Goal: Information Seeking & Learning: Learn about a topic

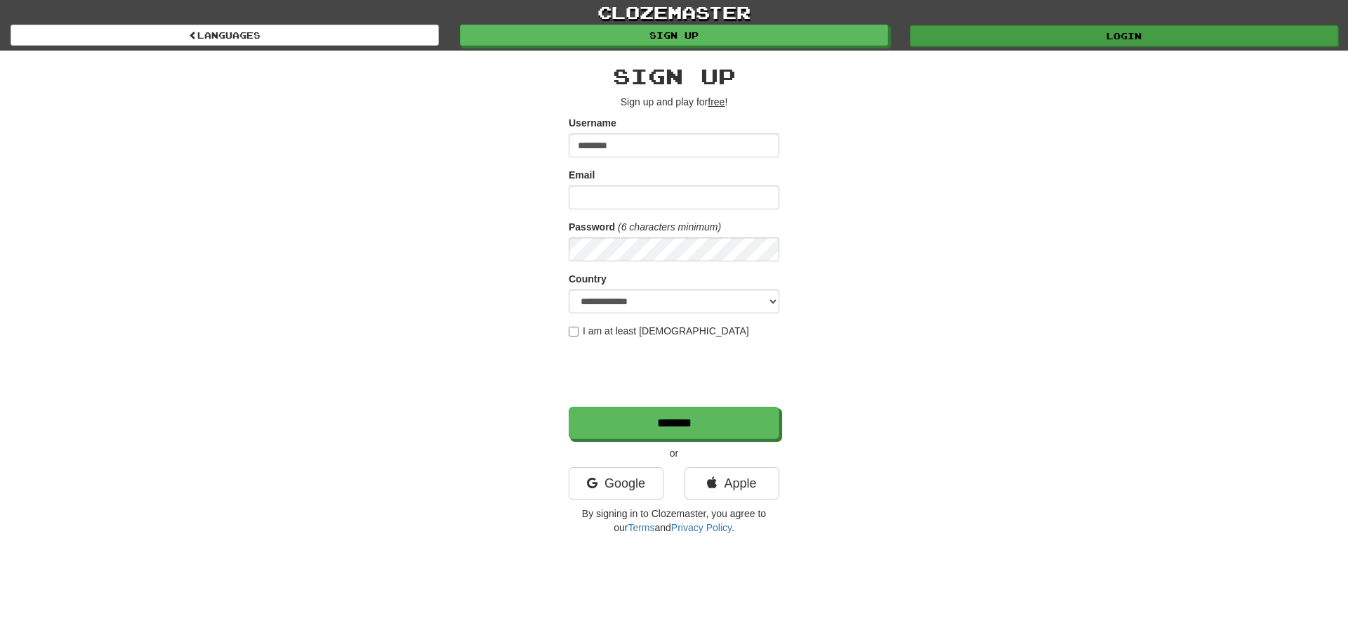
type input "********"
click at [1129, 33] on link "Login" at bounding box center [1124, 35] width 428 height 21
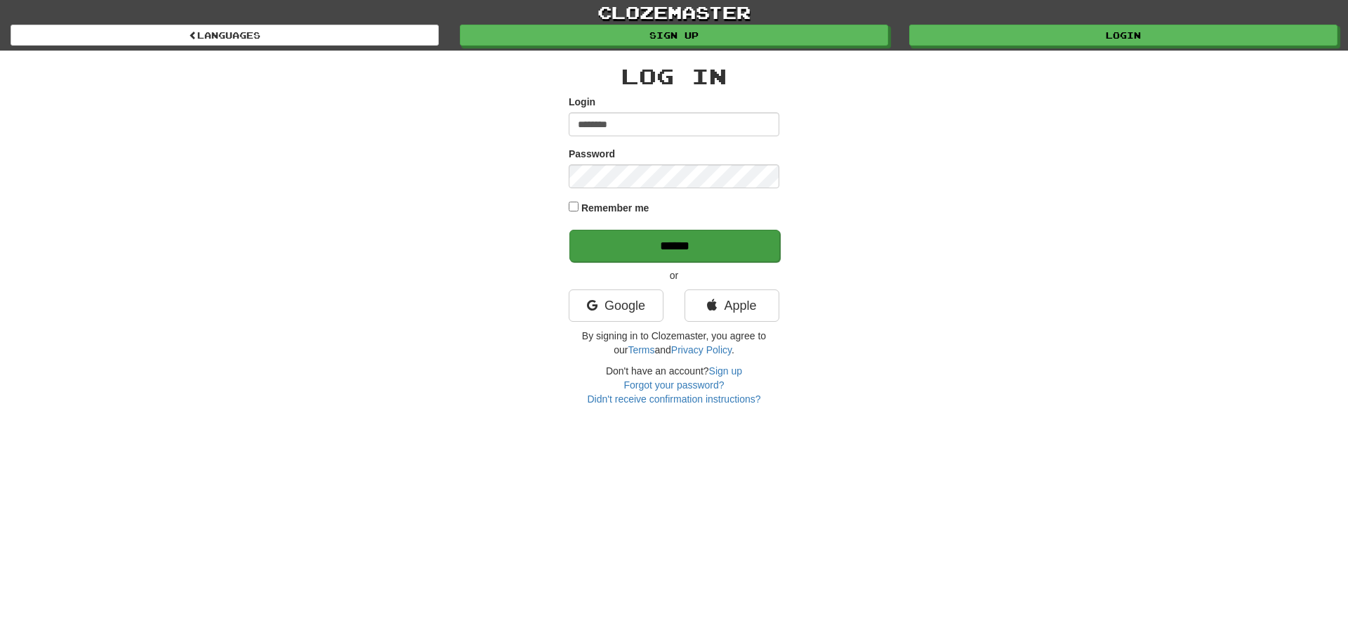
type input "********"
click at [672, 244] on input "******" at bounding box center [674, 246] width 211 height 32
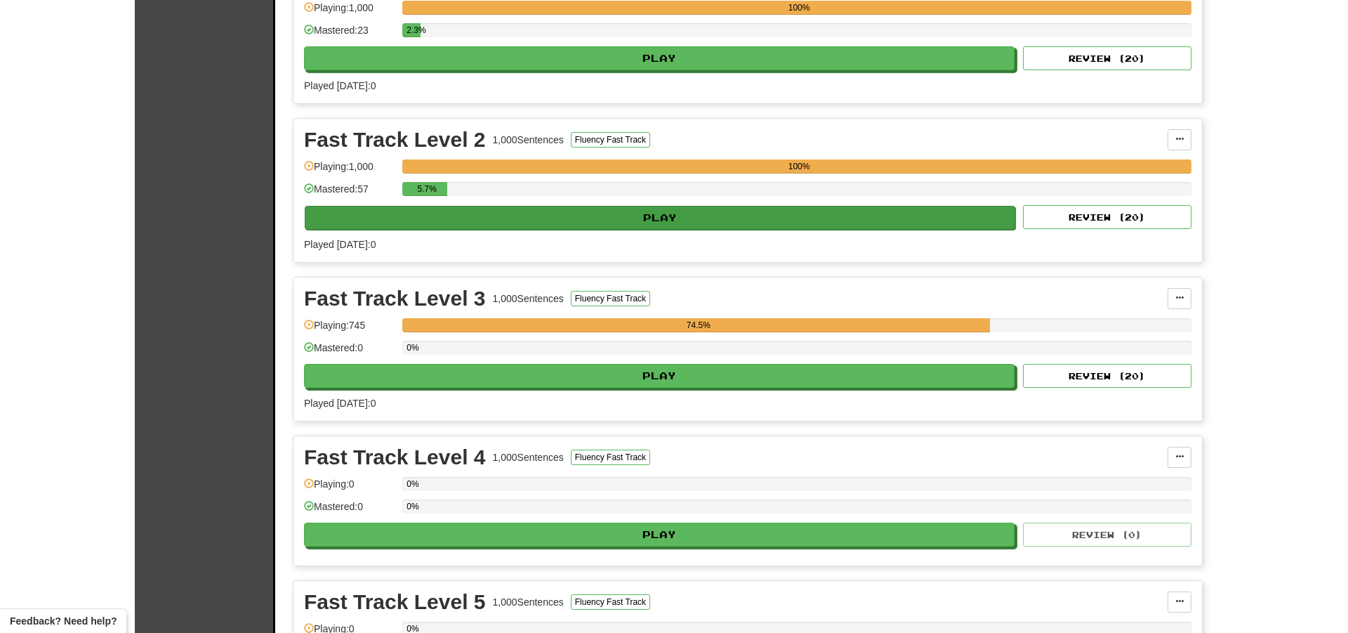
scroll to position [400, 0]
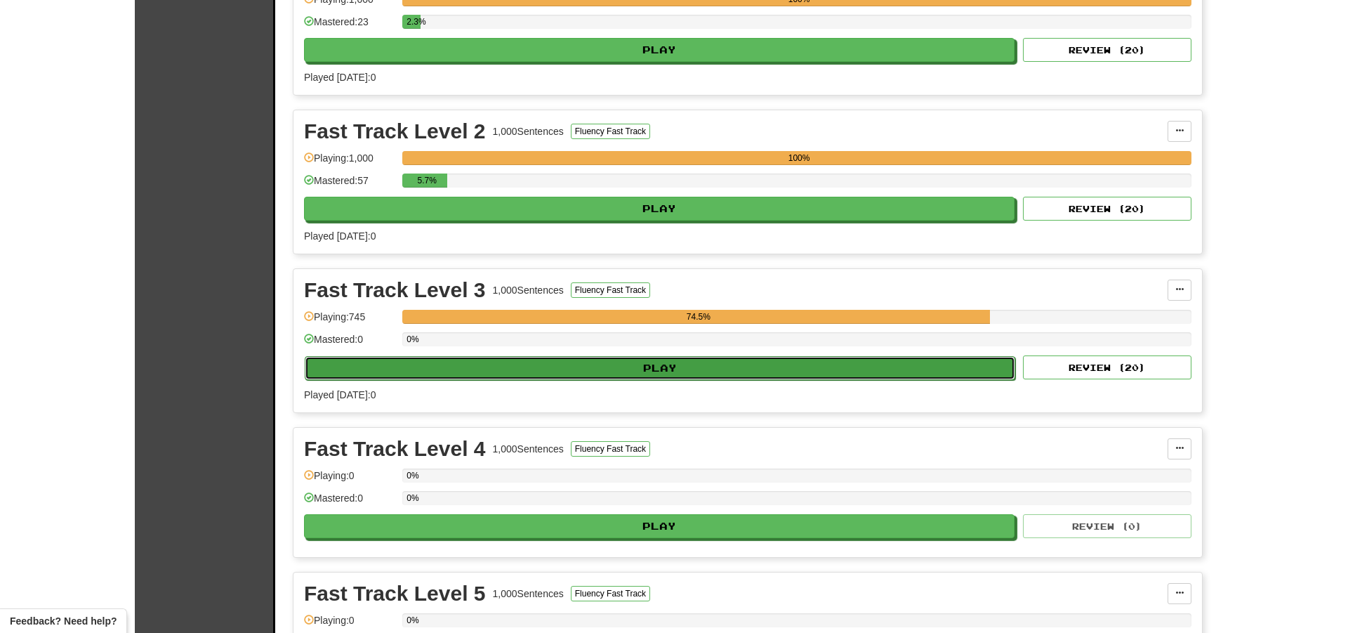
click at [675, 366] on button "Play" at bounding box center [660, 368] width 711 height 24
select select "**"
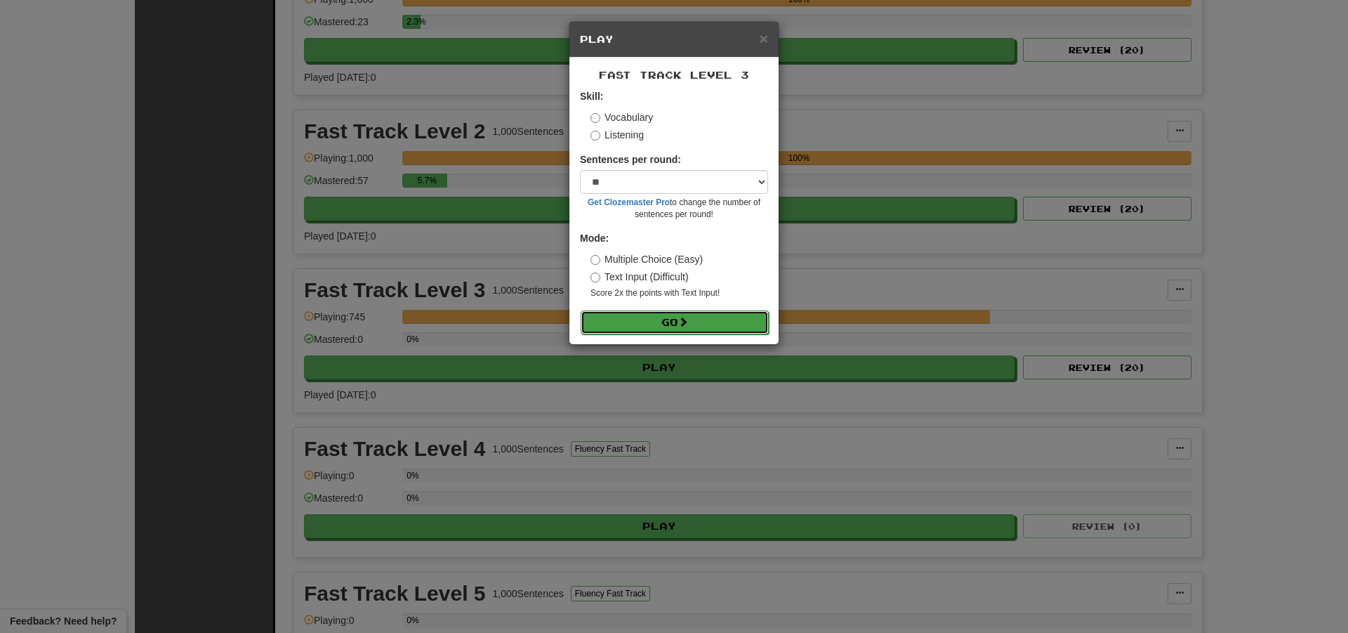
click at [667, 324] on button "Go" at bounding box center [675, 322] width 188 height 24
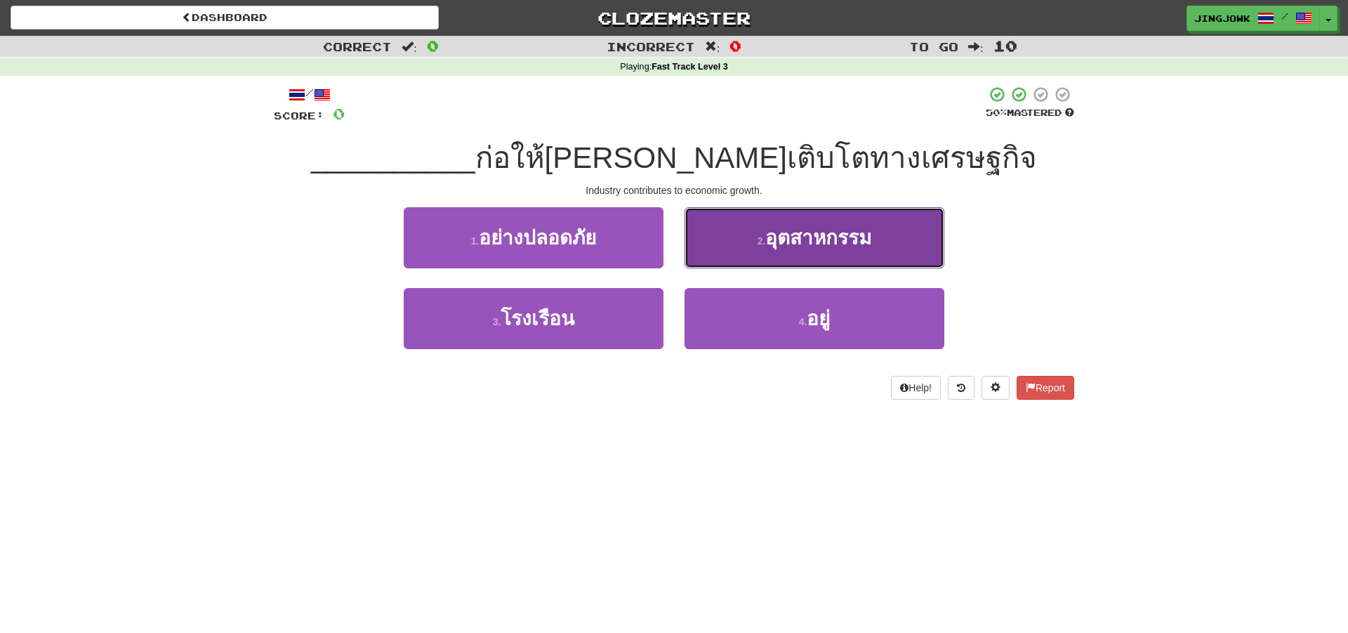
click at [815, 232] on span "อุตสาหกรรม" at bounding box center [818, 238] width 106 height 22
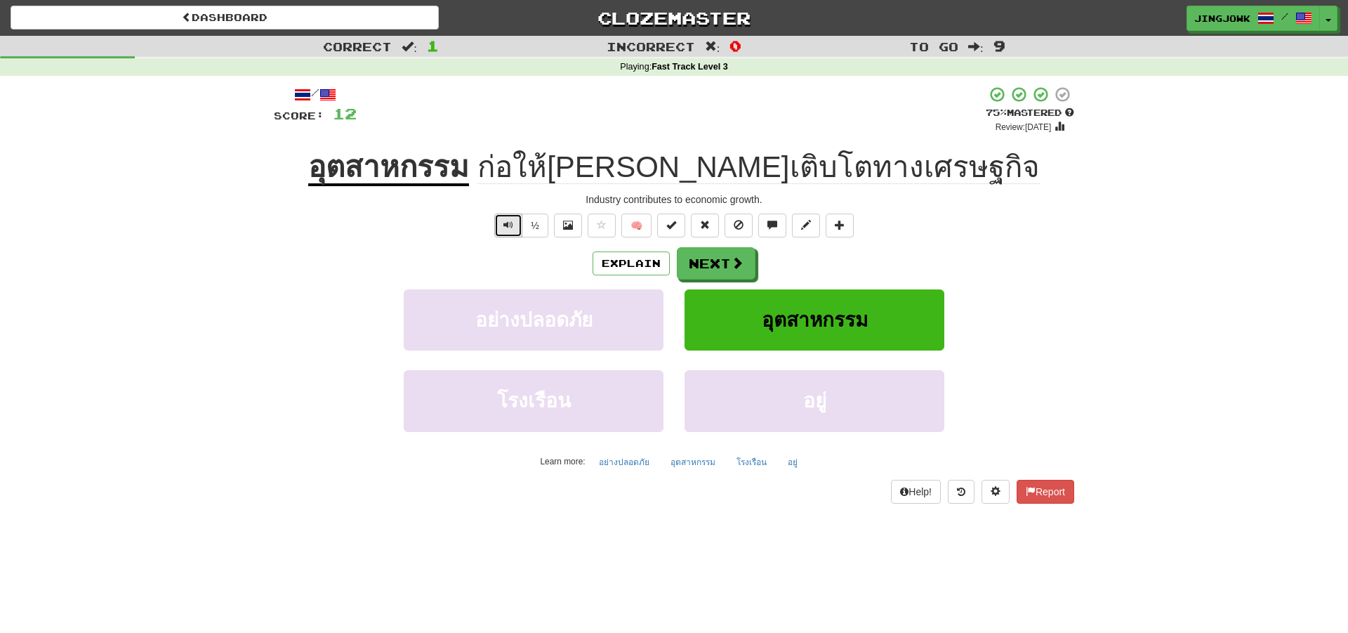
click at [508, 225] on span "Text-to-speech controls" at bounding box center [508, 225] width 10 height 10
click at [716, 259] on button "Next" at bounding box center [717, 264] width 79 height 32
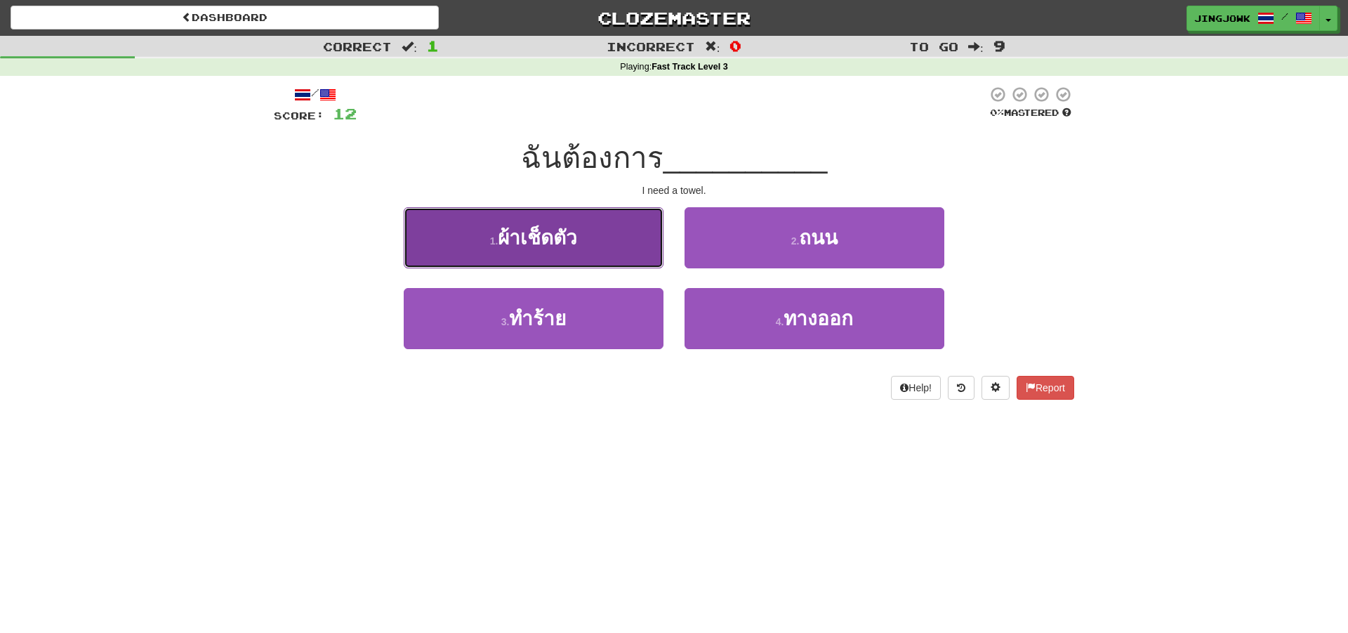
click at [542, 233] on span "ผ้าเช็ดตัว" at bounding box center [537, 238] width 79 height 22
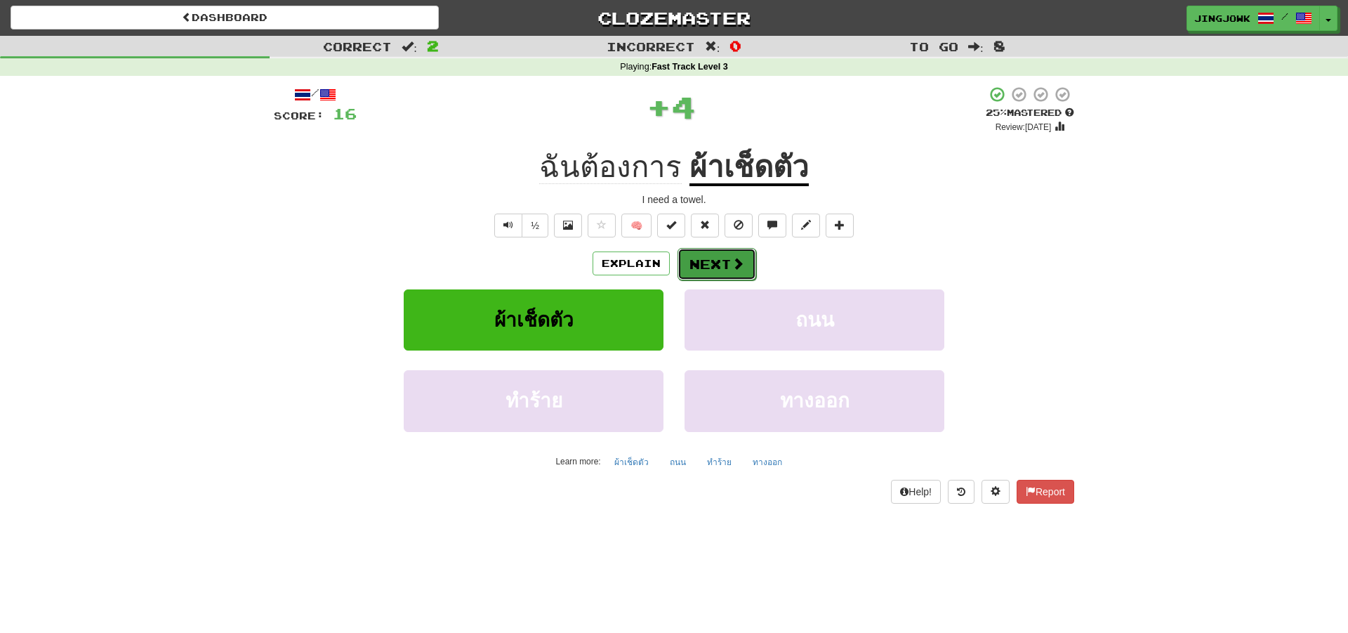
click at [711, 268] on button "Next" at bounding box center [717, 264] width 79 height 32
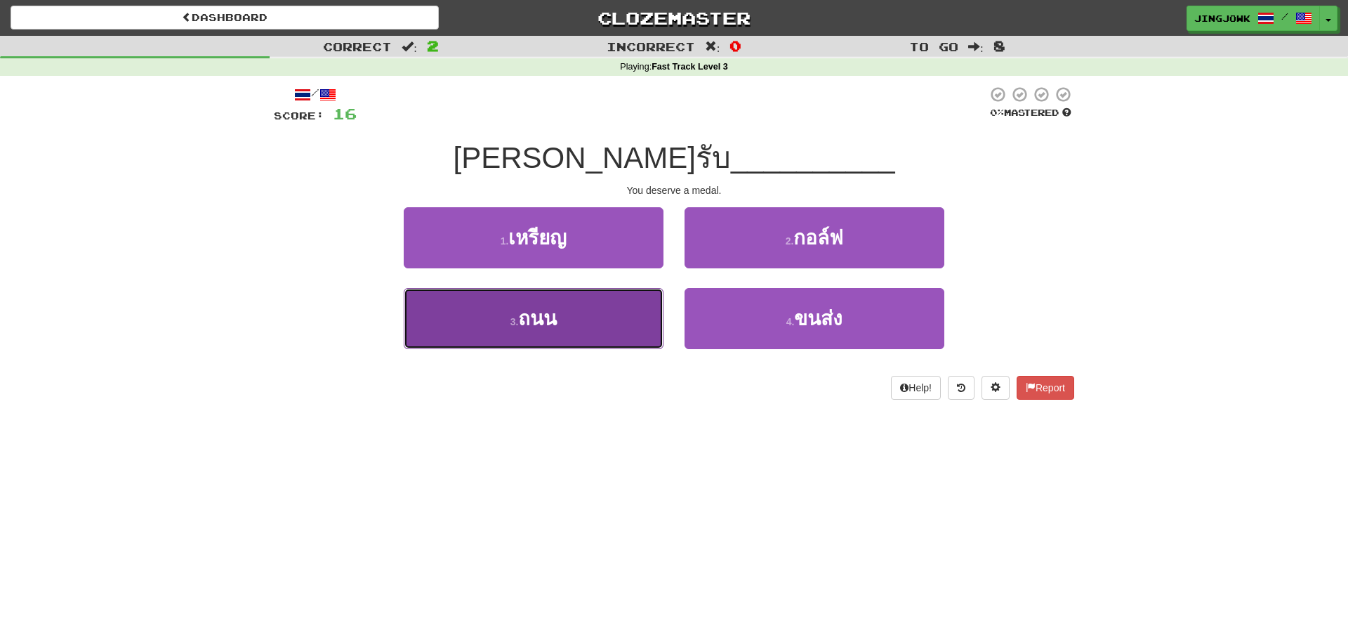
click at [534, 319] on span "ถนน" at bounding box center [537, 319] width 39 height 22
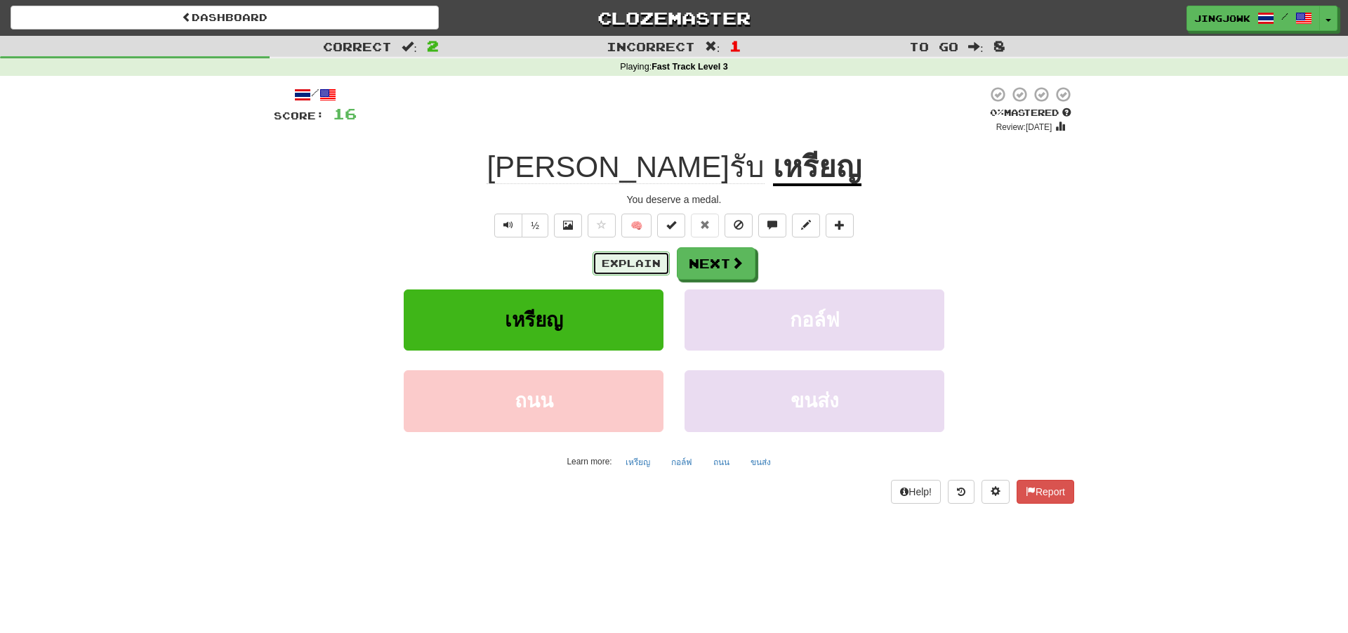
click at [609, 261] on button "Explain" at bounding box center [631, 263] width 77 height 24
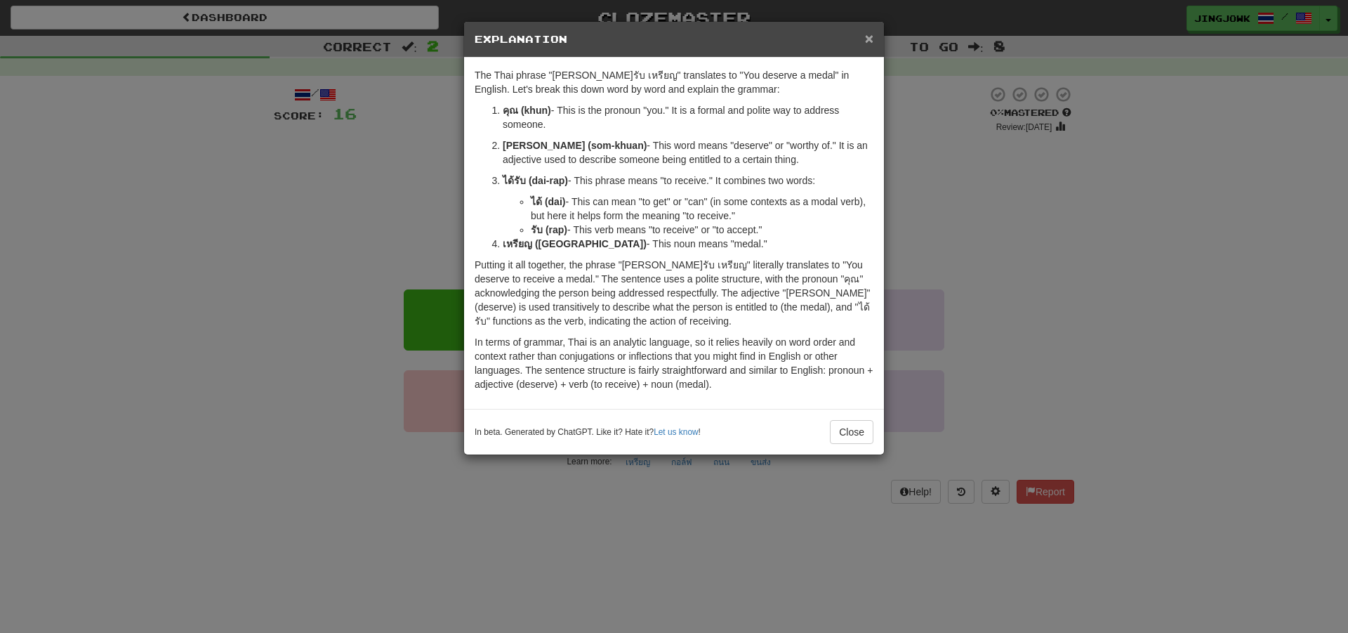
click at [868, 42] on span "×" at bounding box center [869, 38] width 8 height 16
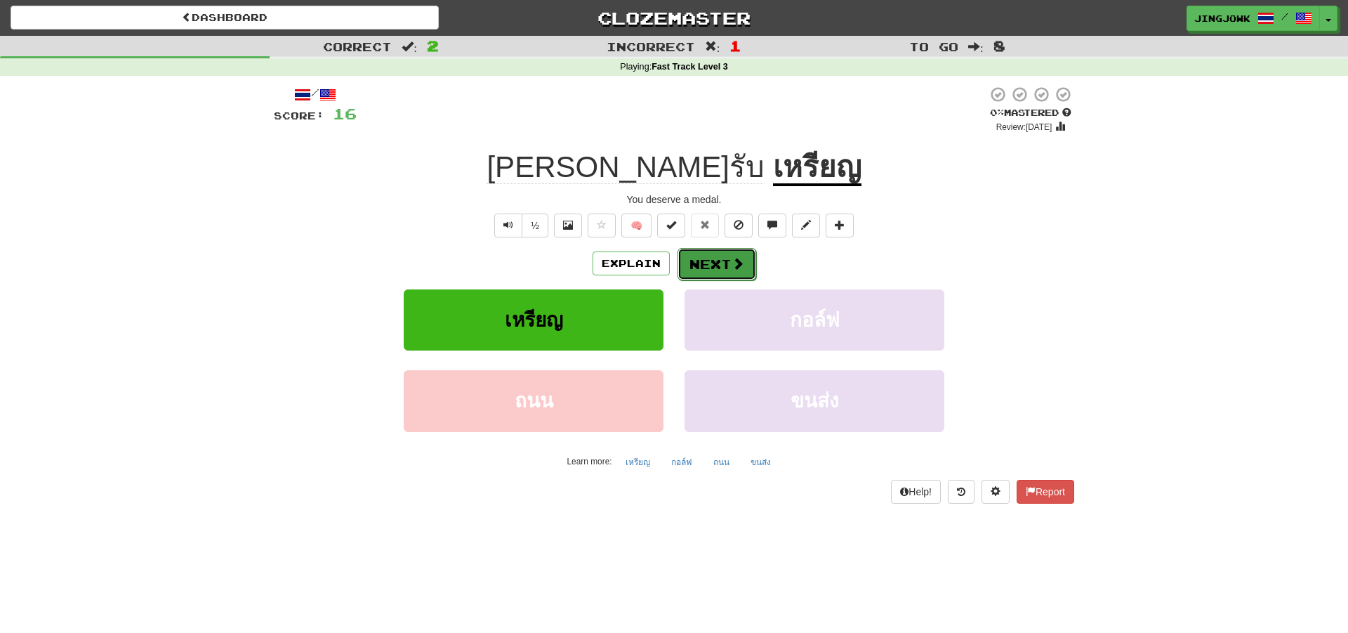
click at [721, 261] on button "Next" at bounding box center [717, 264] width 79 height 32
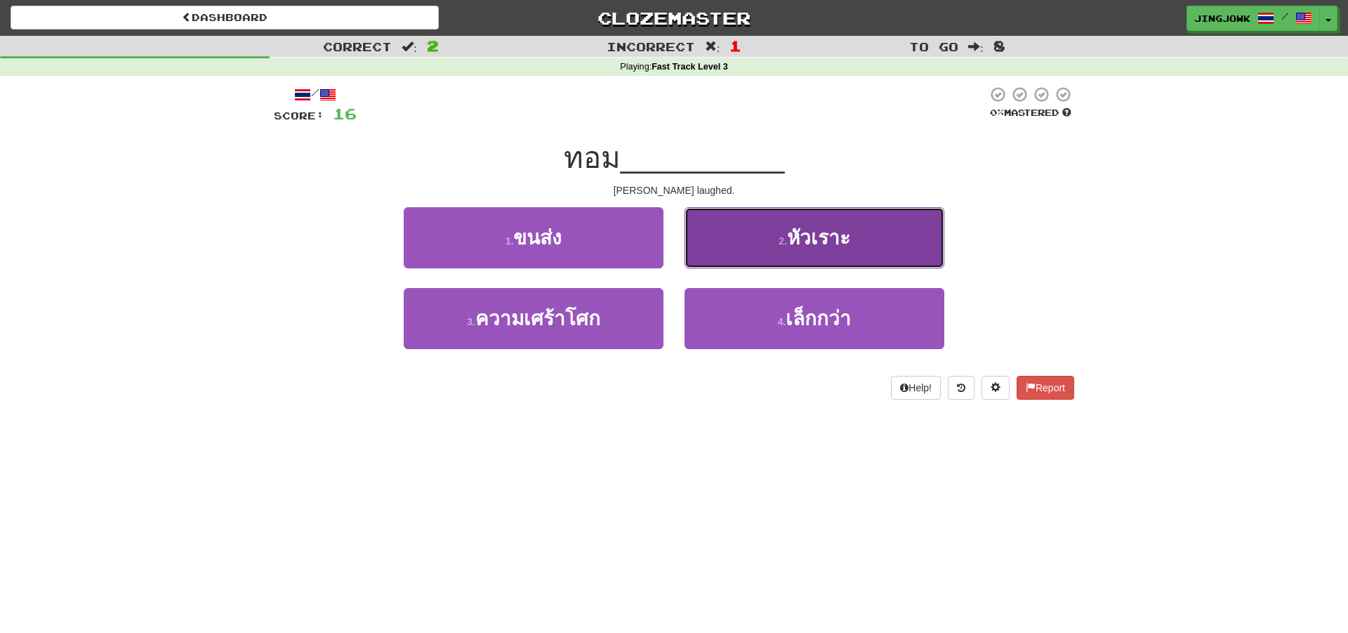
click at [812, 242] on span "หัวเราะ" at bounding box center [818, 238] width 63 height 22
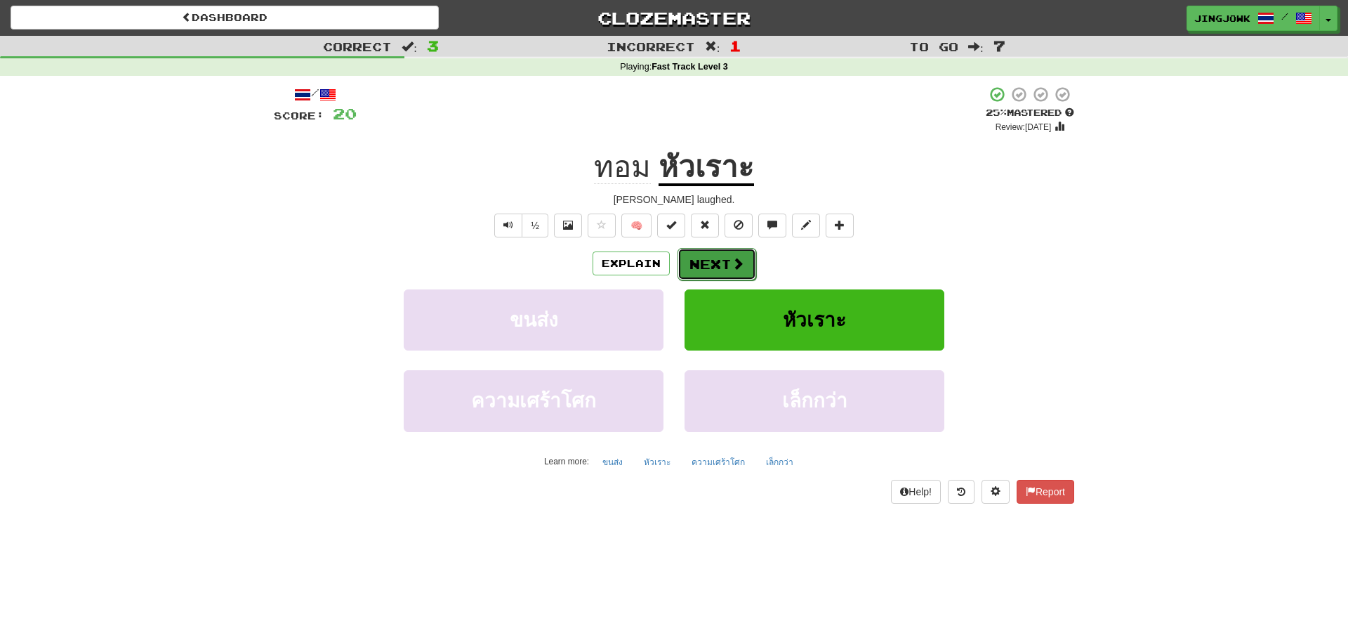
click at [728, 264] on button "Next" at bounding box center [717, 264] width 79 height 32
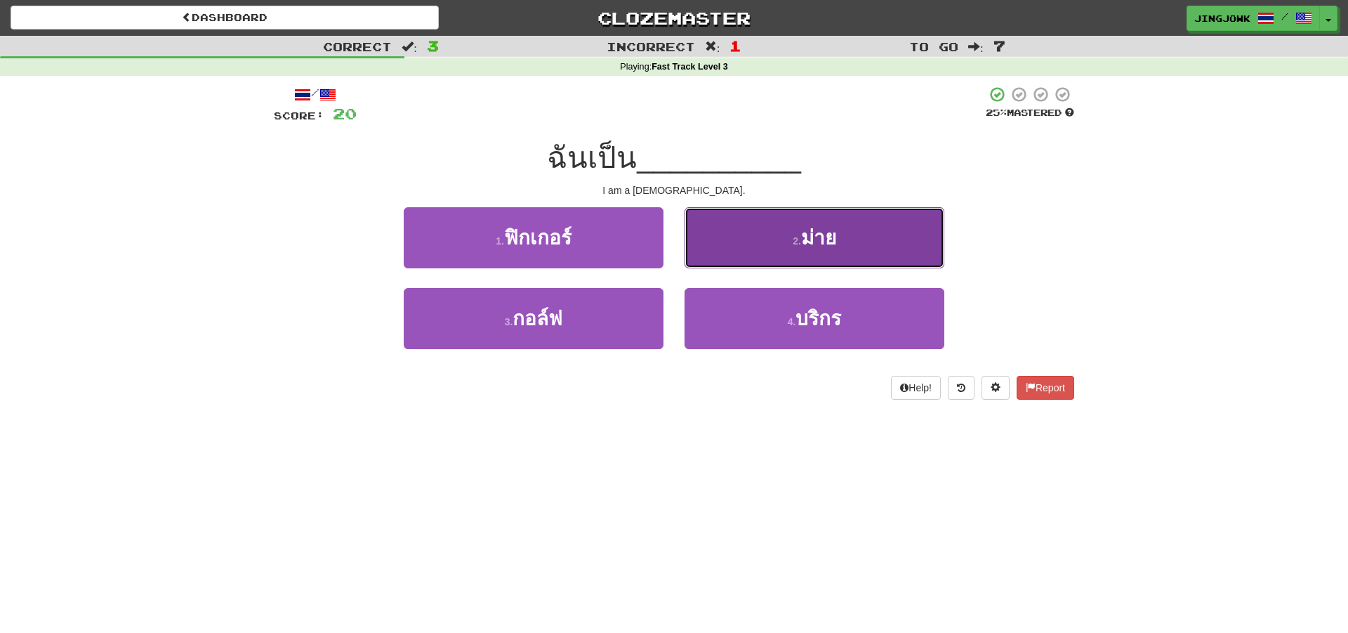
click at [807, 237] on span "ม่าย" at bounding box center [818, 238] width 35 height 22
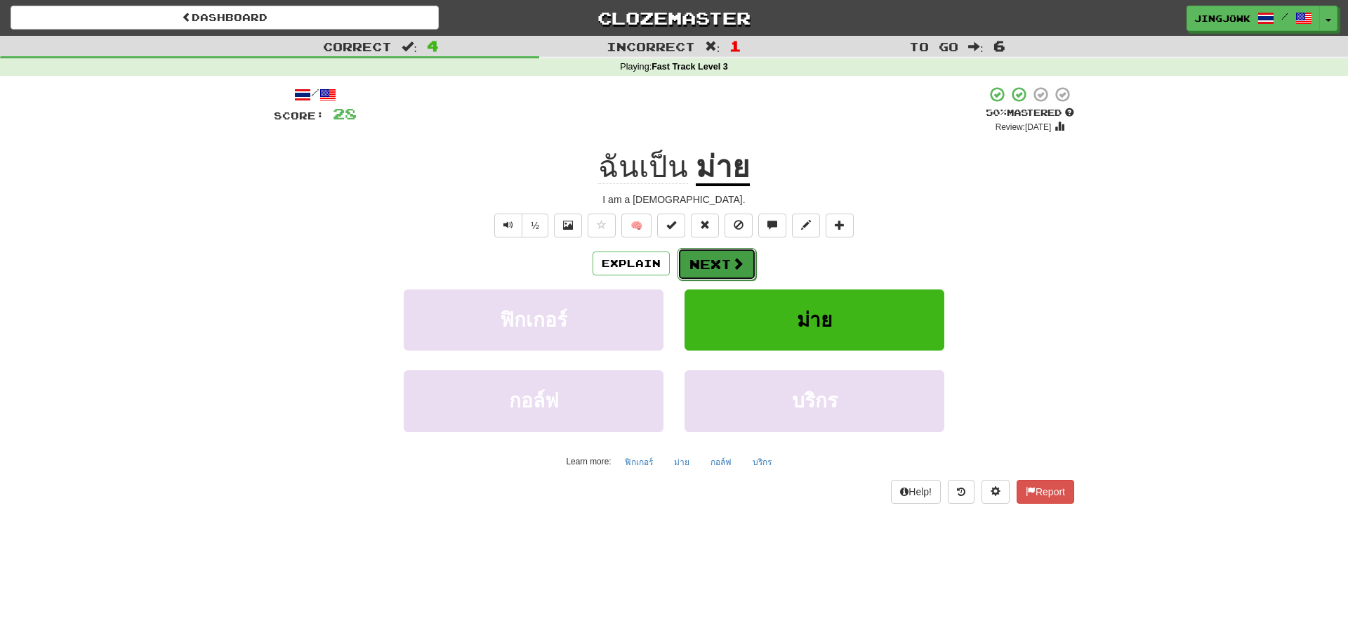
click at [719, 262] on button "Next" at bounding box center [717, 264] width 79 height 32
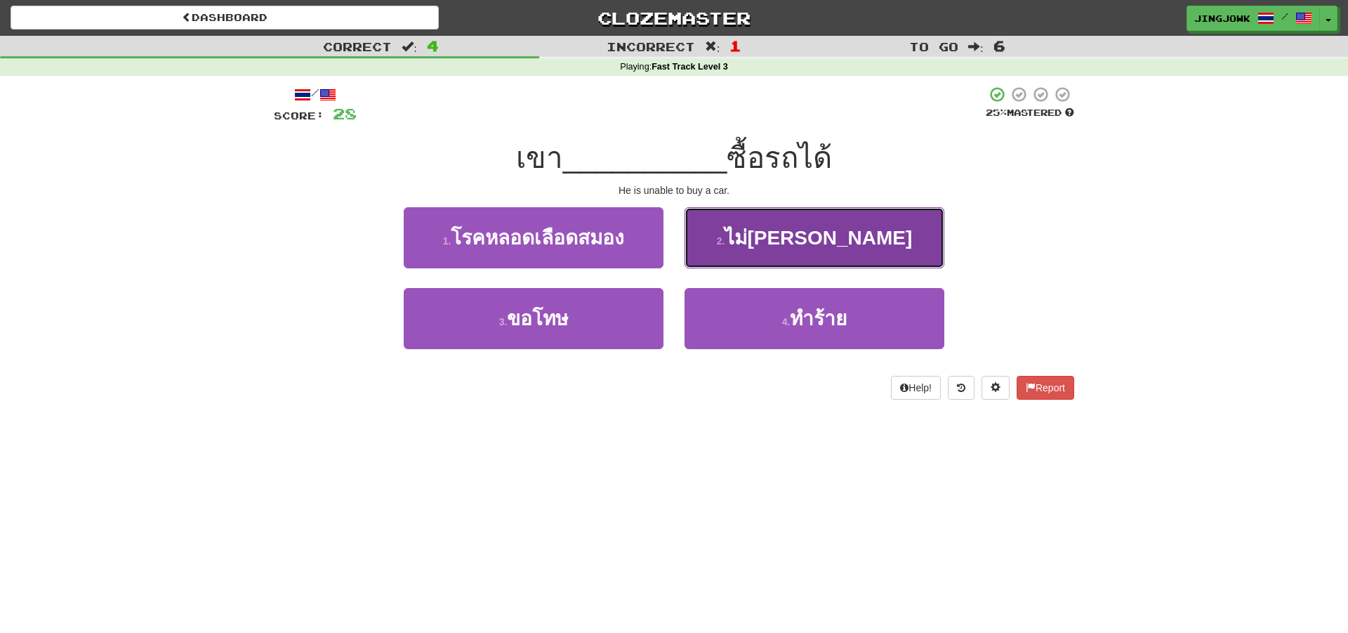
click at [803, 236] on span "ไม่สามารถ" at bounding box center [818, 238] width 187 height 22
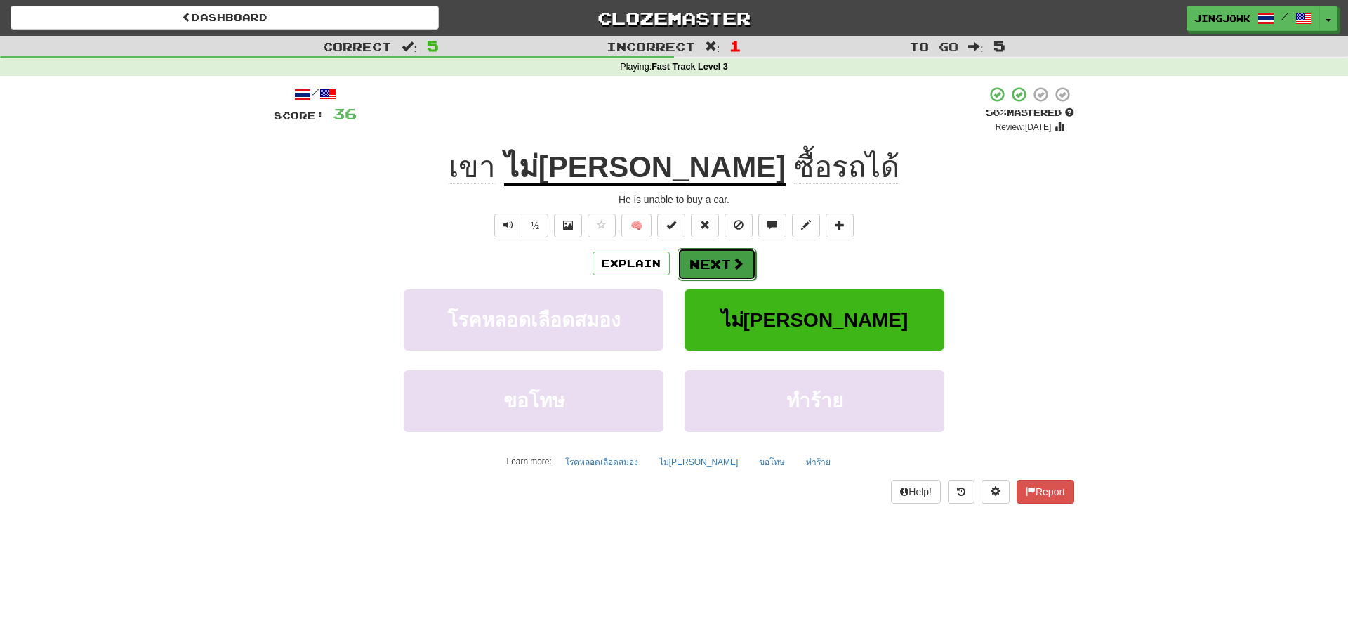
click at [713, 263] on button "Next" at bounding box center [717, 264] width 79 height 32
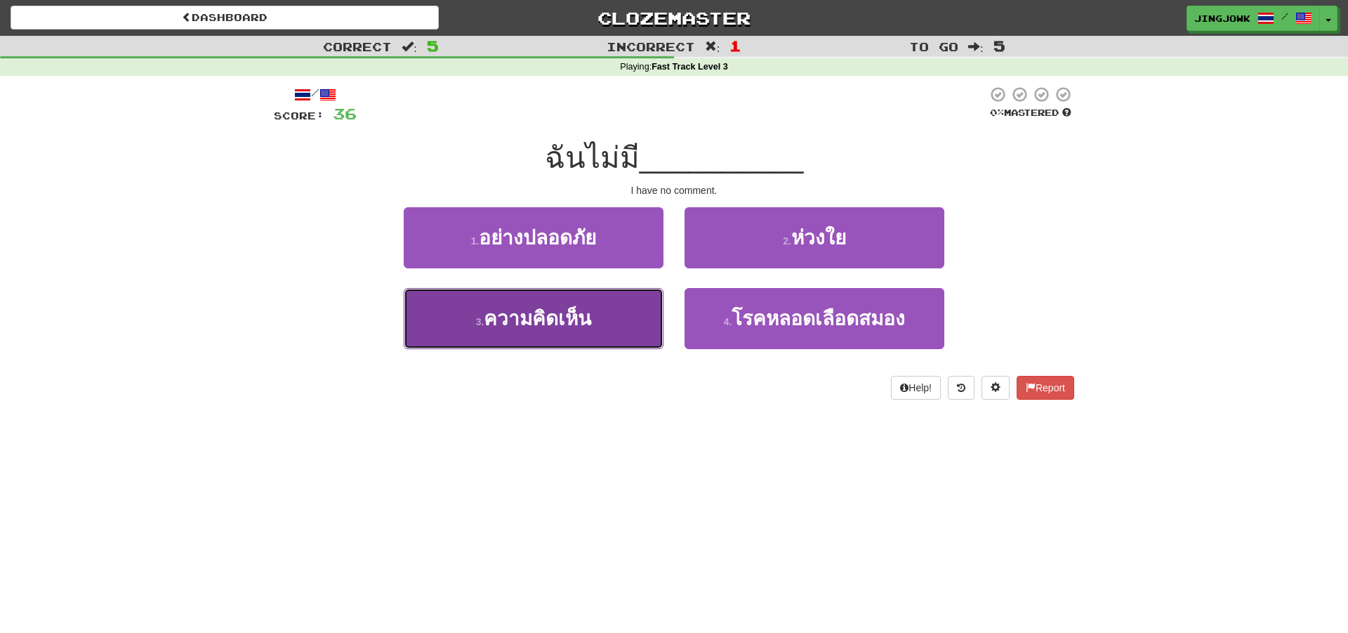
click at [520, 322] on span "ความคิดเห็น" at bounding box center [537, 319] width 107 height 22
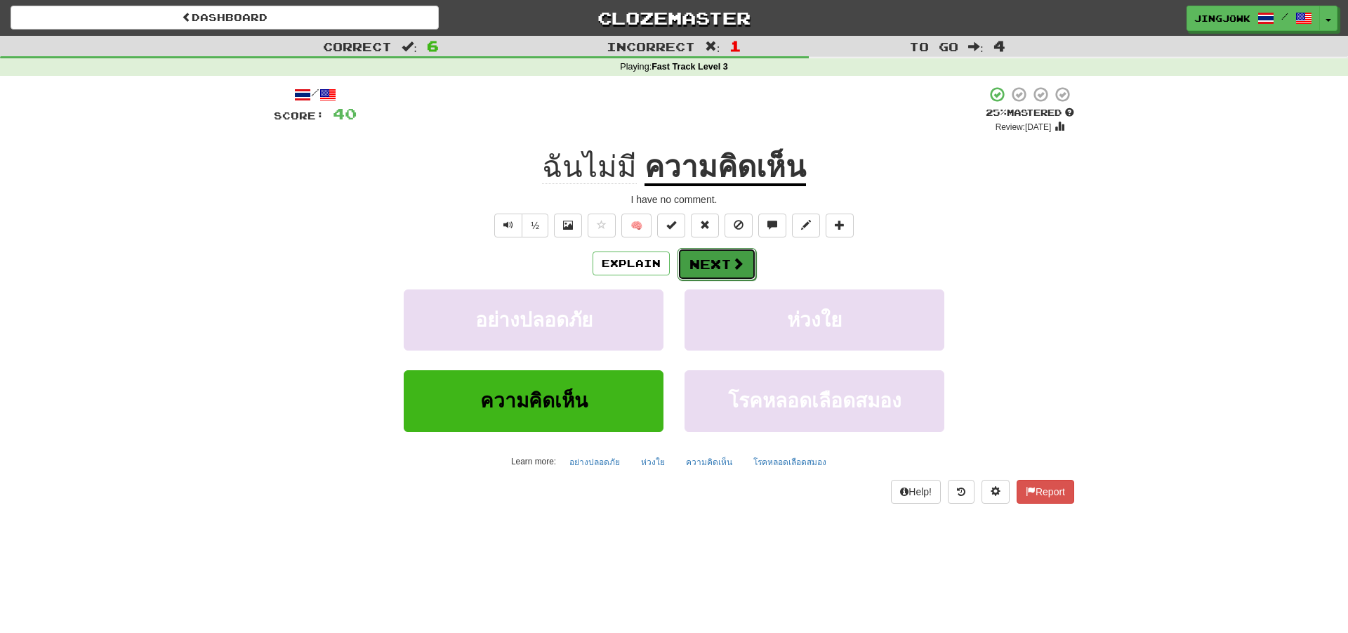
click at [708, 263] on button "Next" at bounding box center [717, 264] width 79 height 32
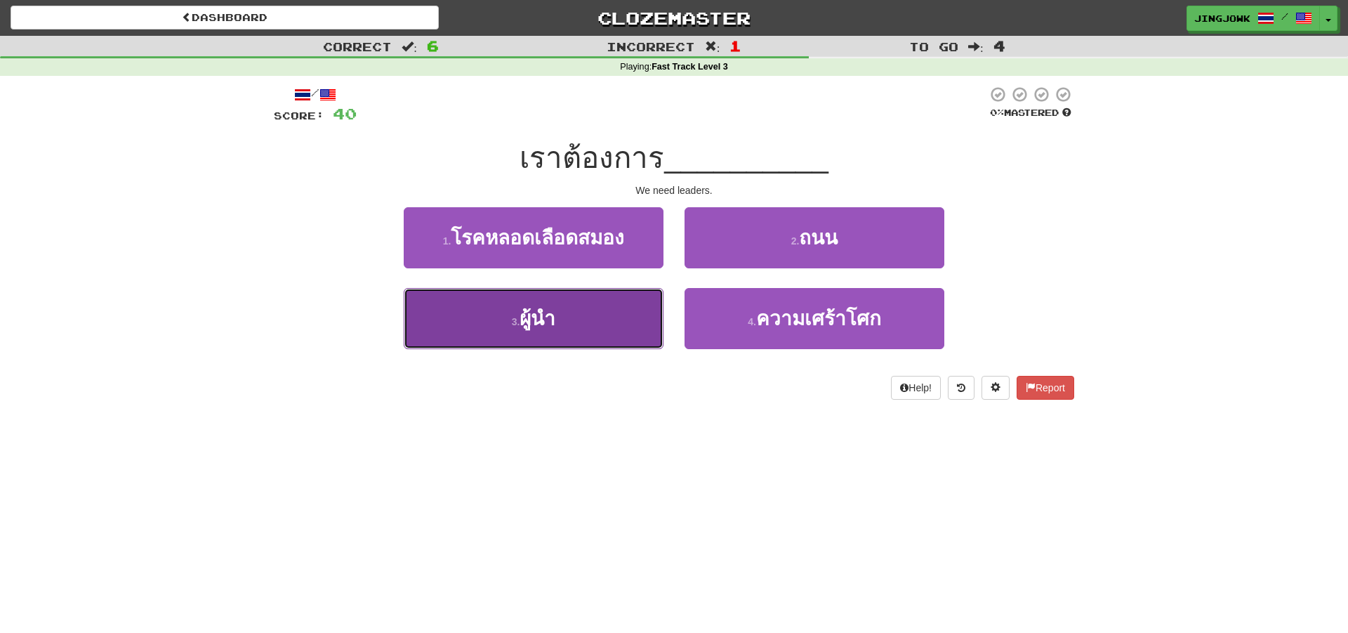
click at [539, 319] on span "ผู้นํา" at bounding box center [538, 319] width 36 height 22
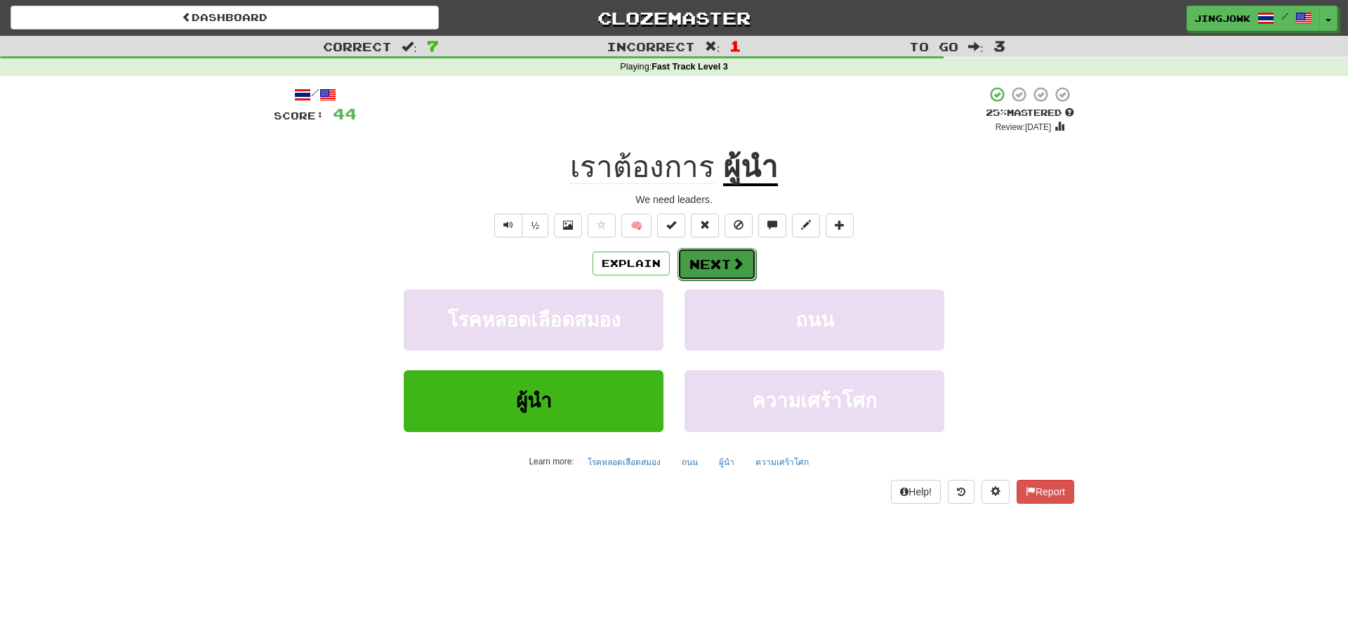
click at [711, 260] on button "Next" at bounding box center [717, 264] width 79 height 32
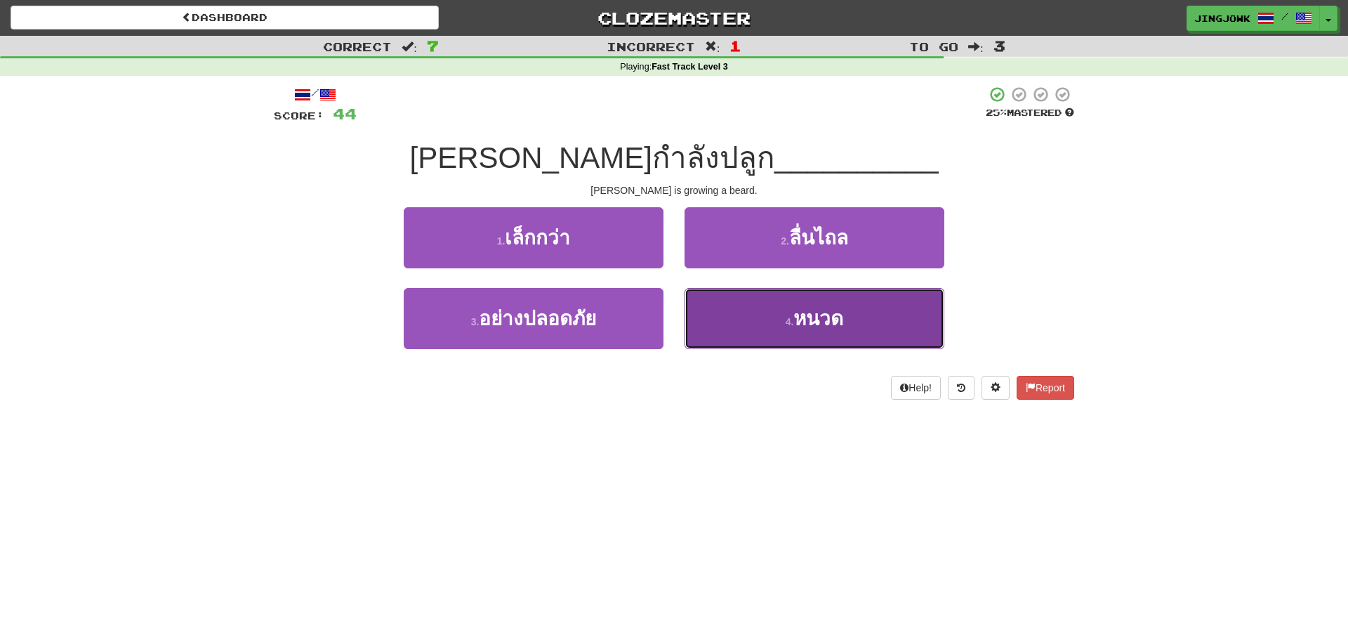
click at [810, 321] on span "หนวด" at bounding box center [818, 319] width 50 height 22
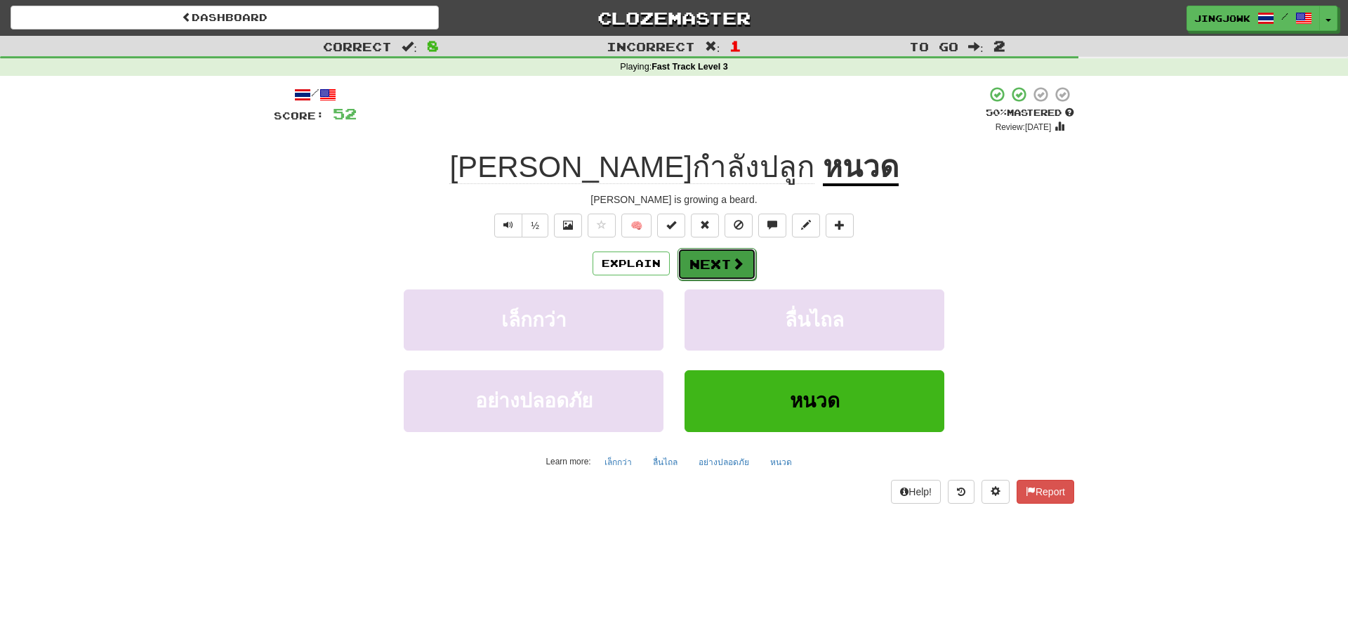
click at [715, 264] on button "Next" at bounding box center [717, 264] width 79 height 32
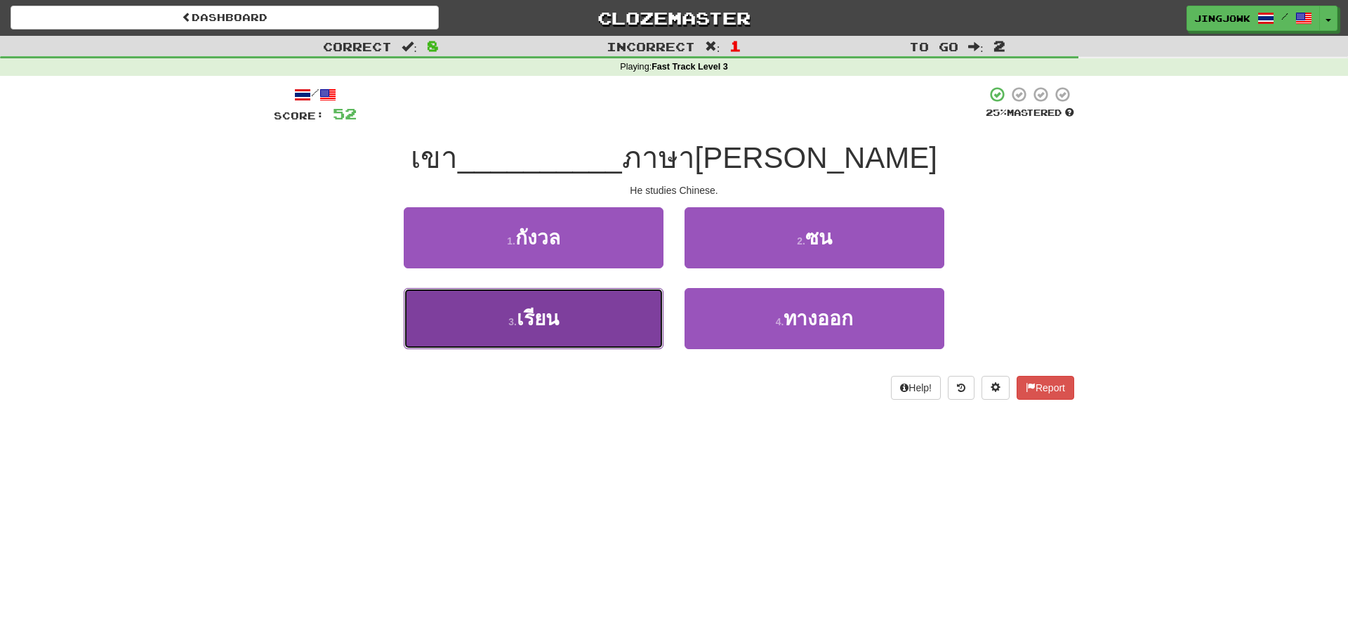
click at [544, 319] on span "เรียน" at bounding box center [538, 319] width 42 height 22
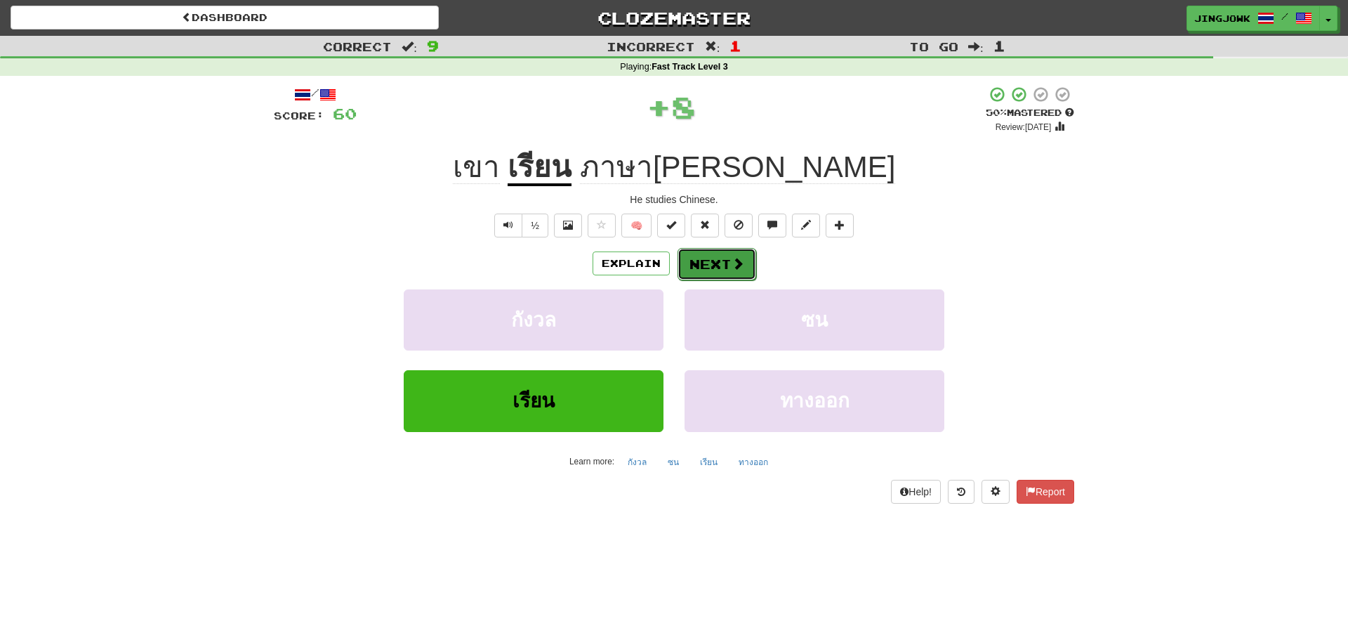
click at [710, 264] on button "Next" at bounding box center [717, 264] width 79 height 32
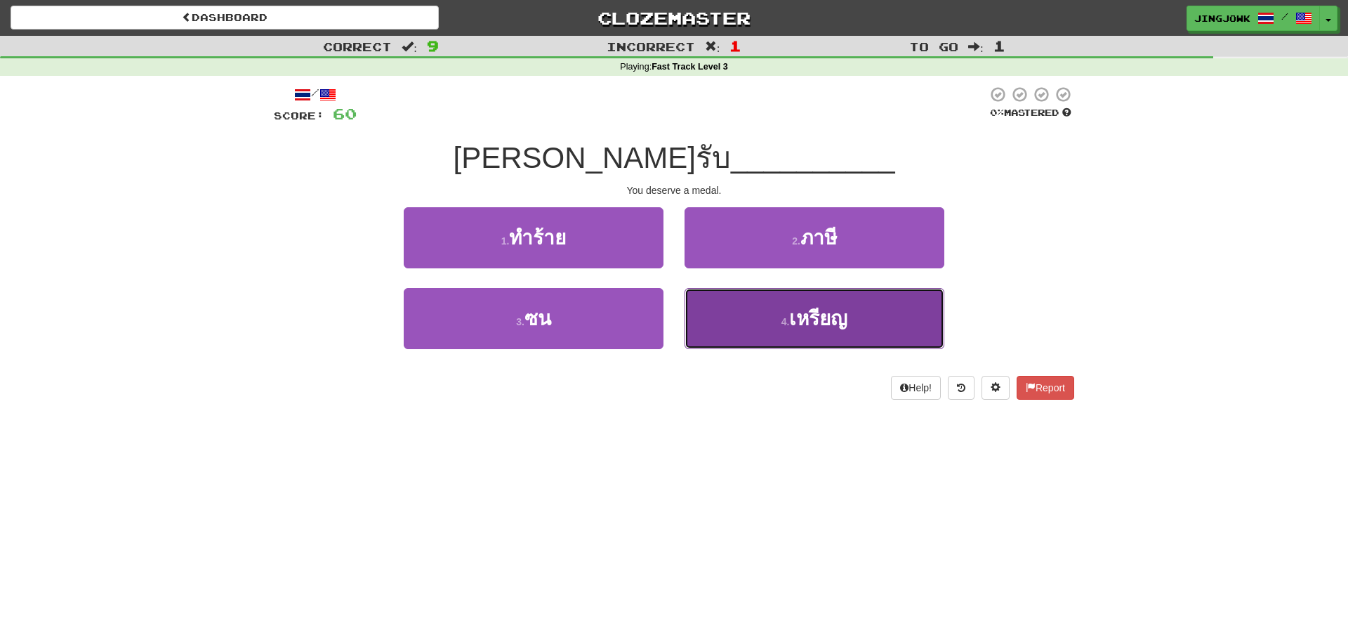
click at [807, 324] on span "เหรียญ" at bounding box center [818, 319] width 58 height 22
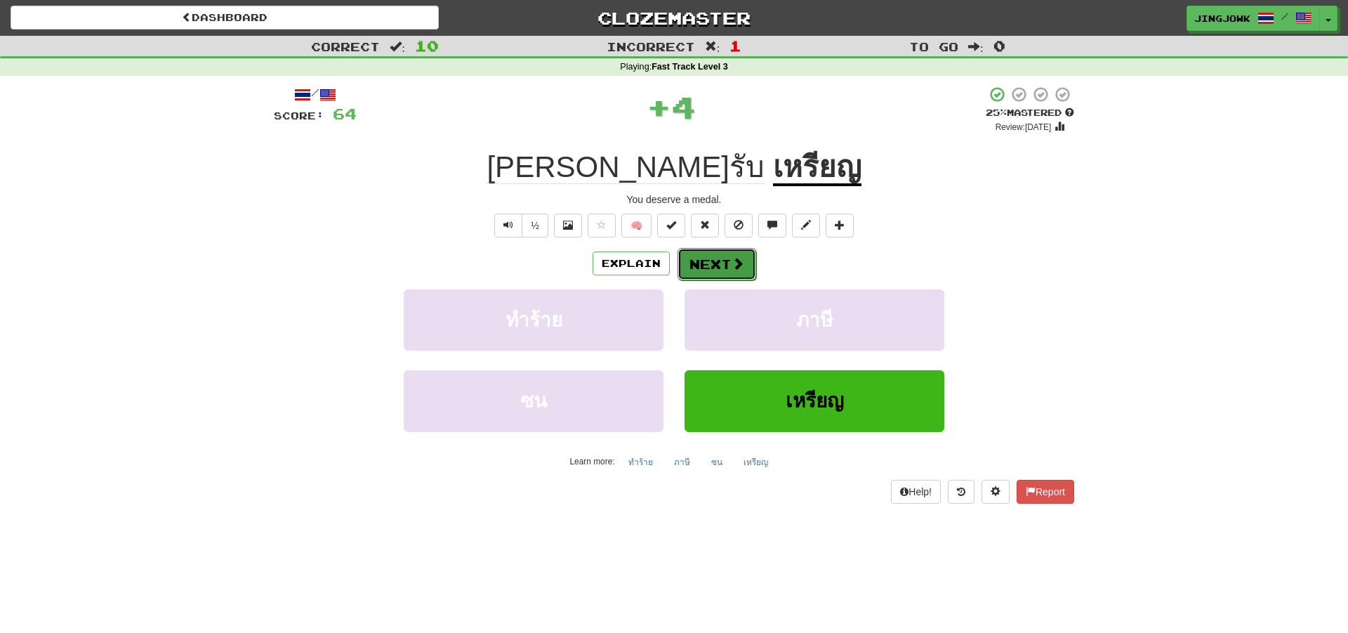
click at [714, 263] on button "Next" at bounding box center [717, 264] width 79 height 32
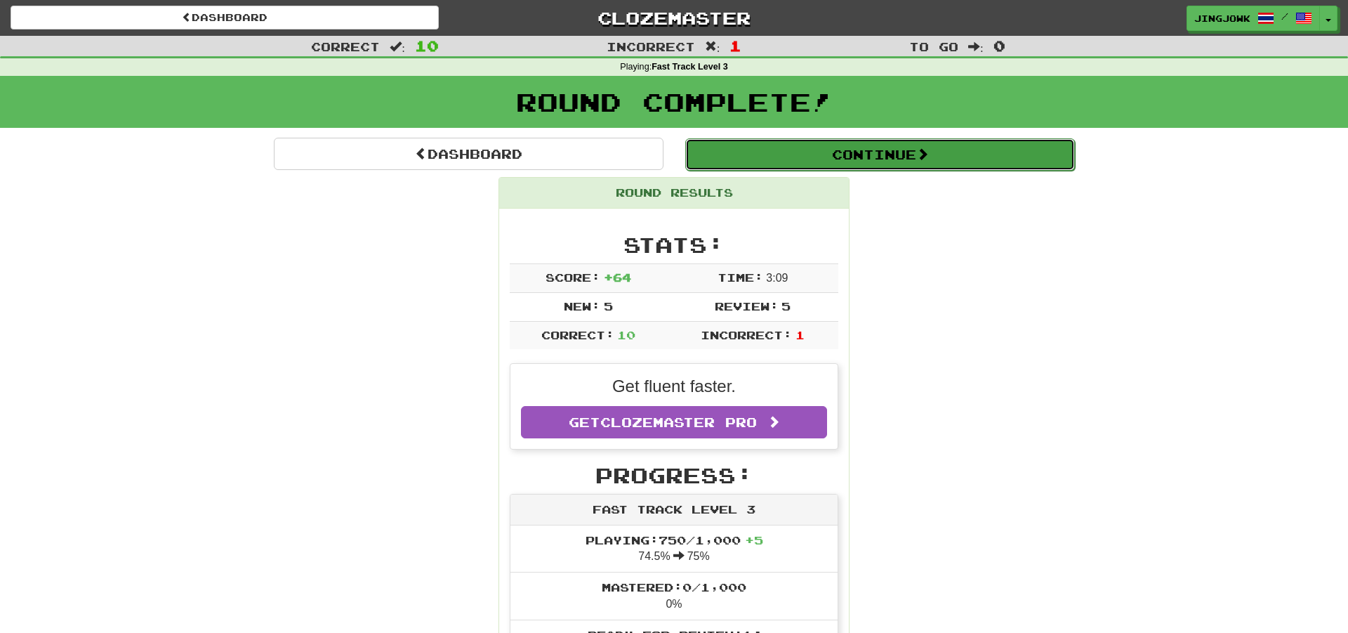
click at [855, 154] on button "Continue" at bounding box center [880, 154] width 390 height 32
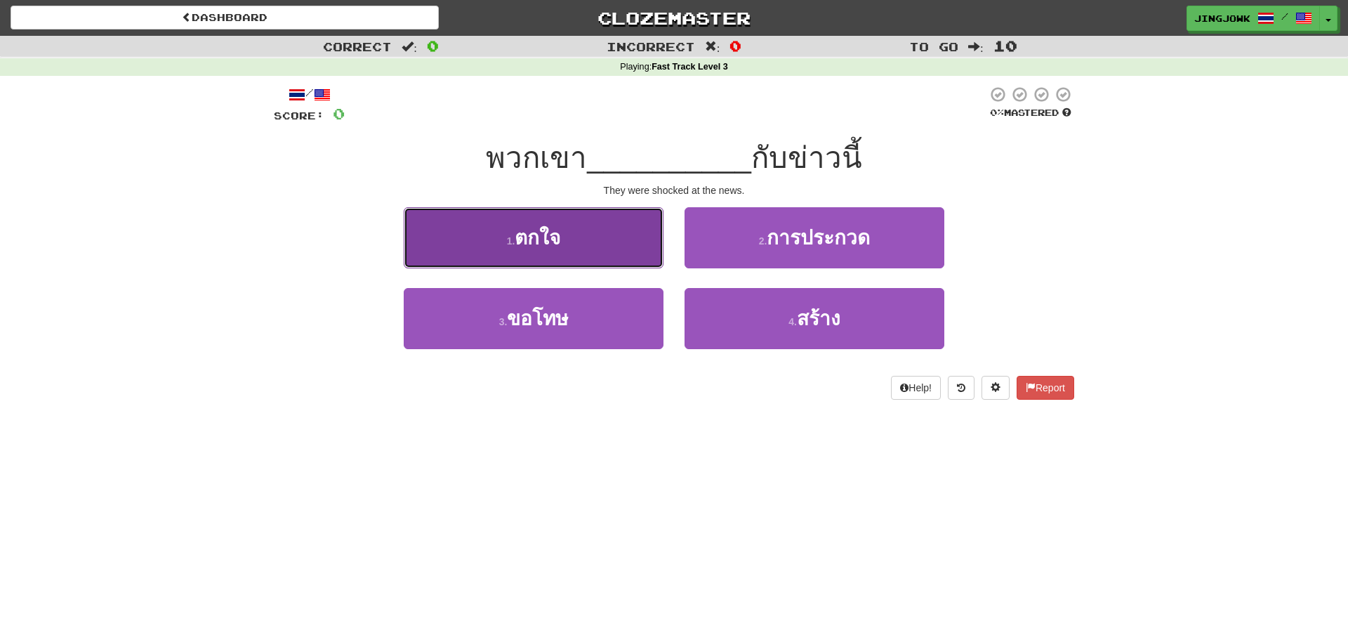
click at [538, 230] on span "ตกใจ" at bounding box center [538, 238] width 46 height 22
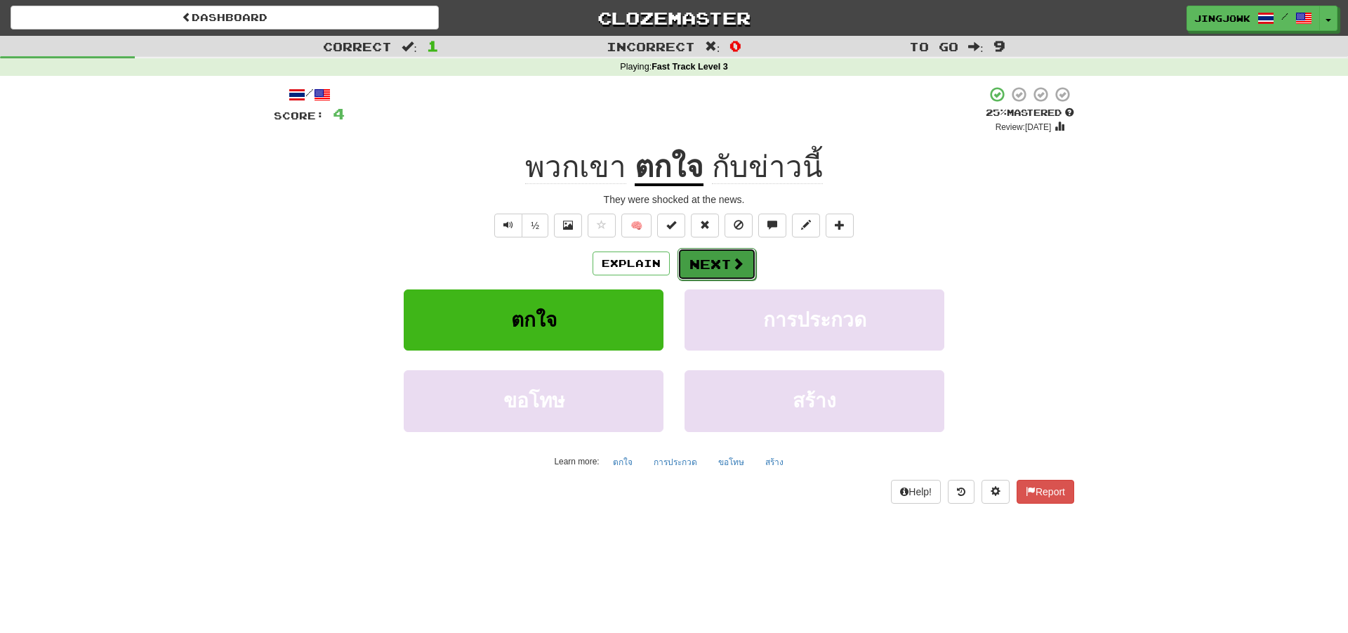
click at [720, 265] on button "Next" at bounding box center [717, 264] width 79 height 32
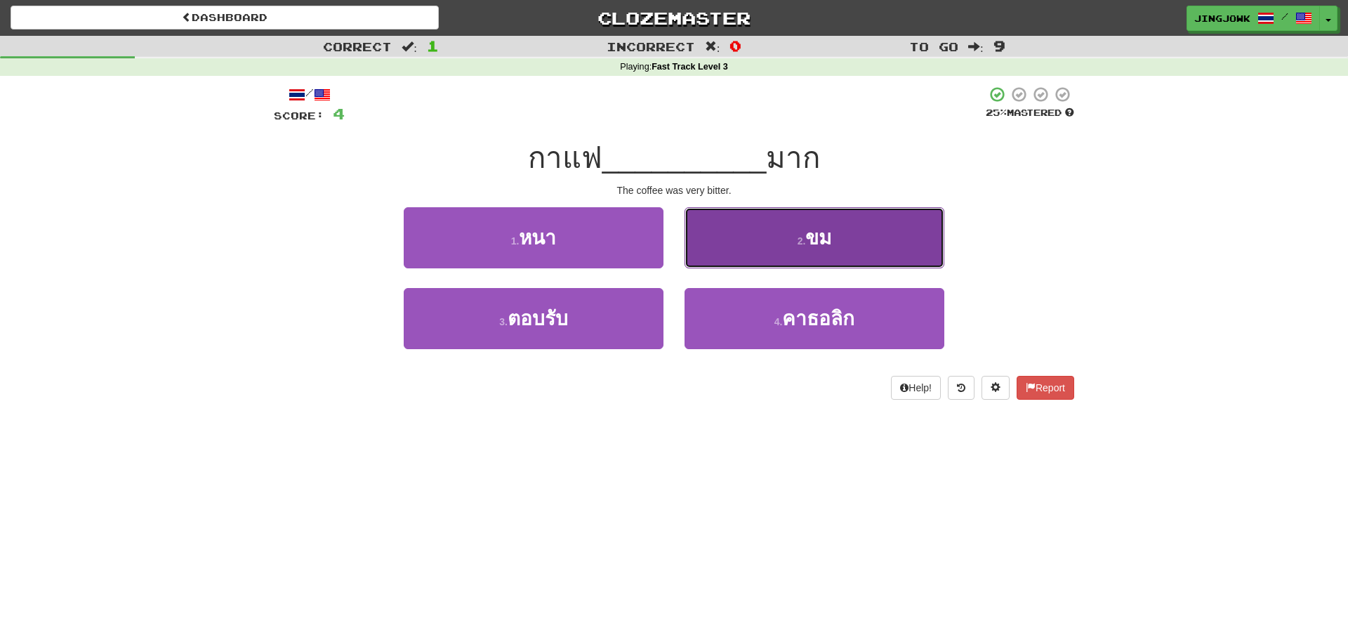
click at [812, 244] on span "ขม" at bounding box center [818, 238] width 26 height 22
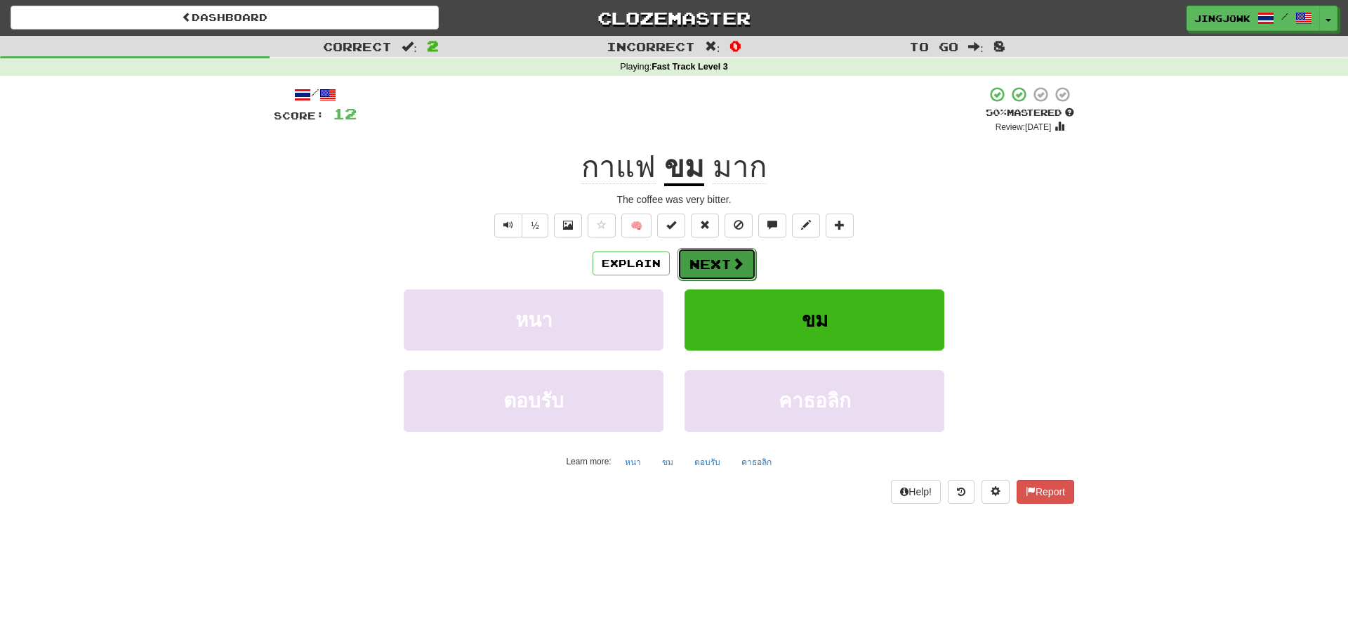
click at [716, 263] on button "Next" at bounding box center [717, 264] width 79 height 32
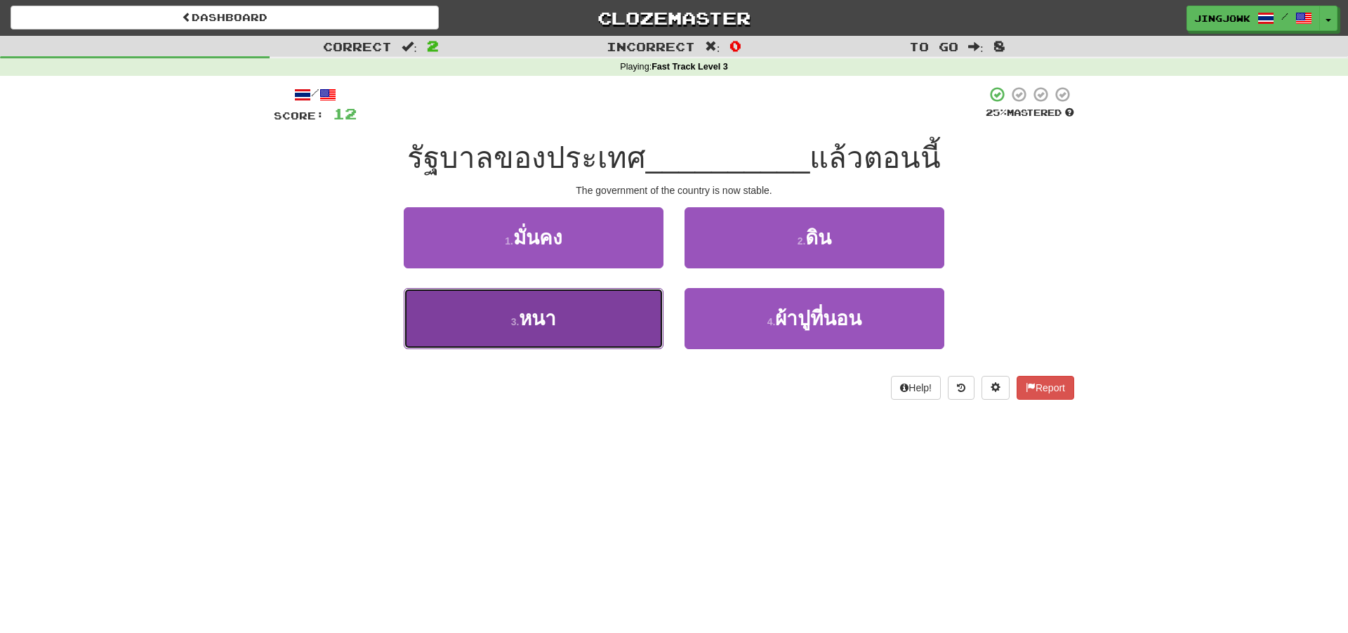
click at [539, 324] on span "หนา" at bounding box center [537, 319] width 37 height 22
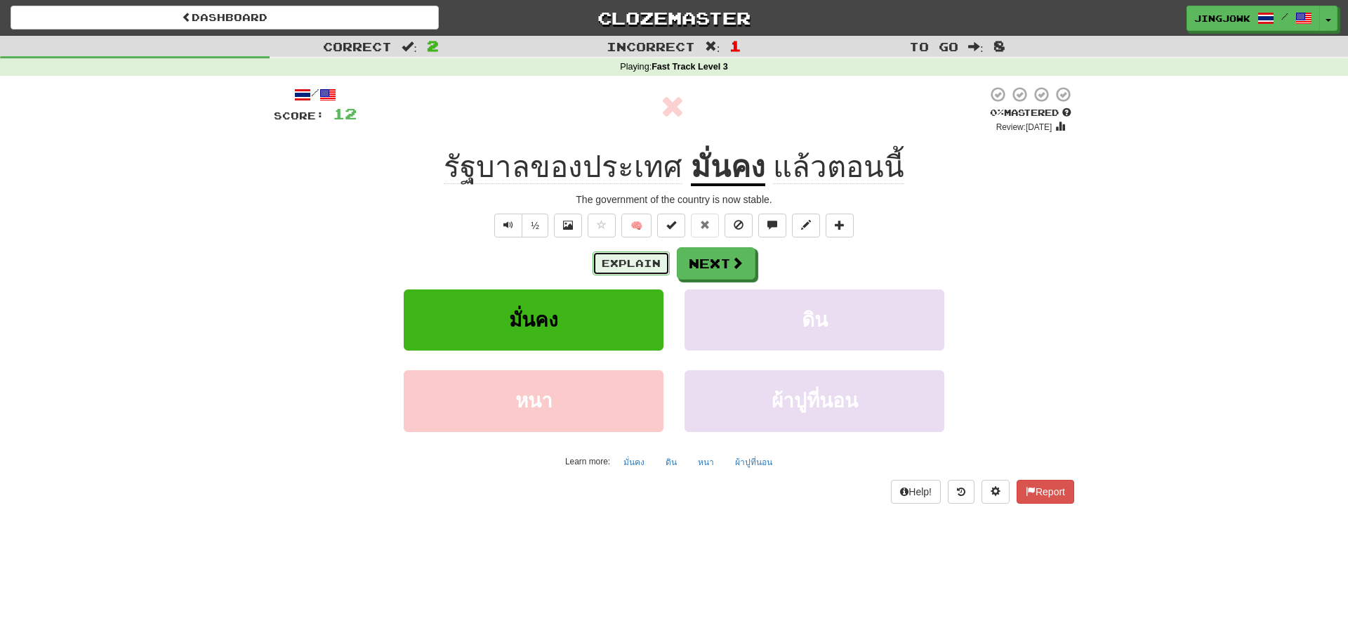
click at [623, 261] on button "Explain" at bounding box center [631, 263] width 77 height 24
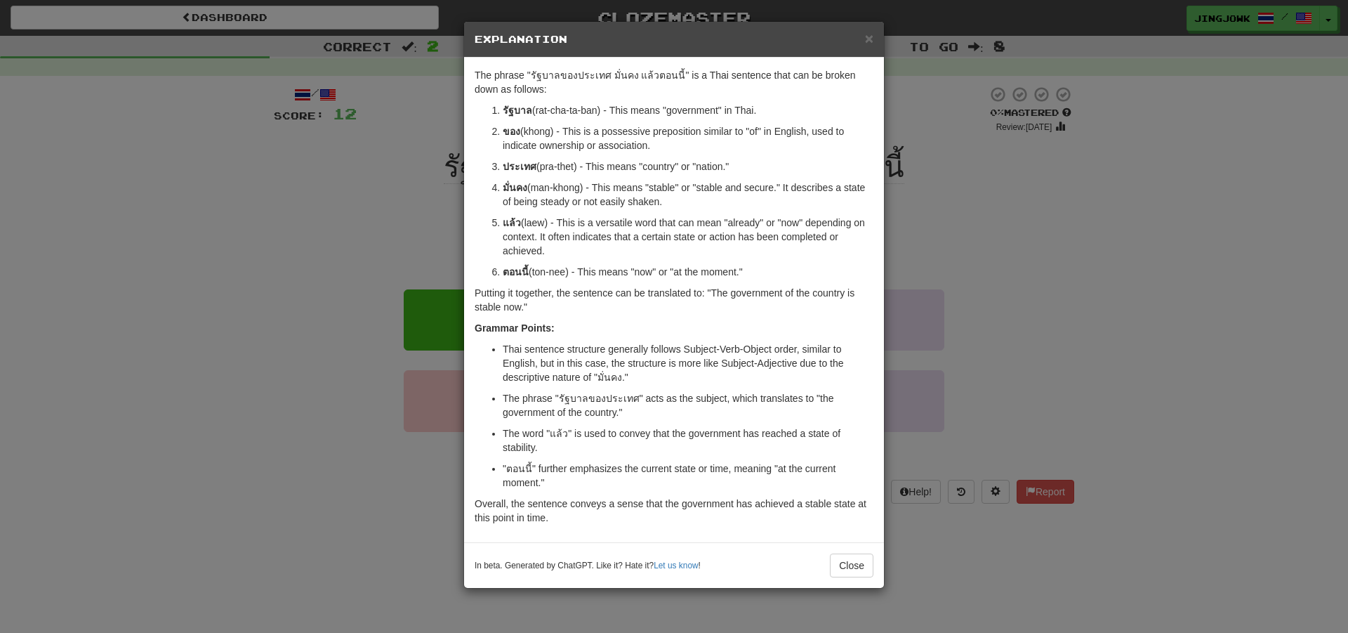
click at [864, 42] on h5 "Explanation" at bounding box center [674, 39] width 399 height 14
click at [865, 42] on span "×" at bounding box center [869, 38] width 8 height 16
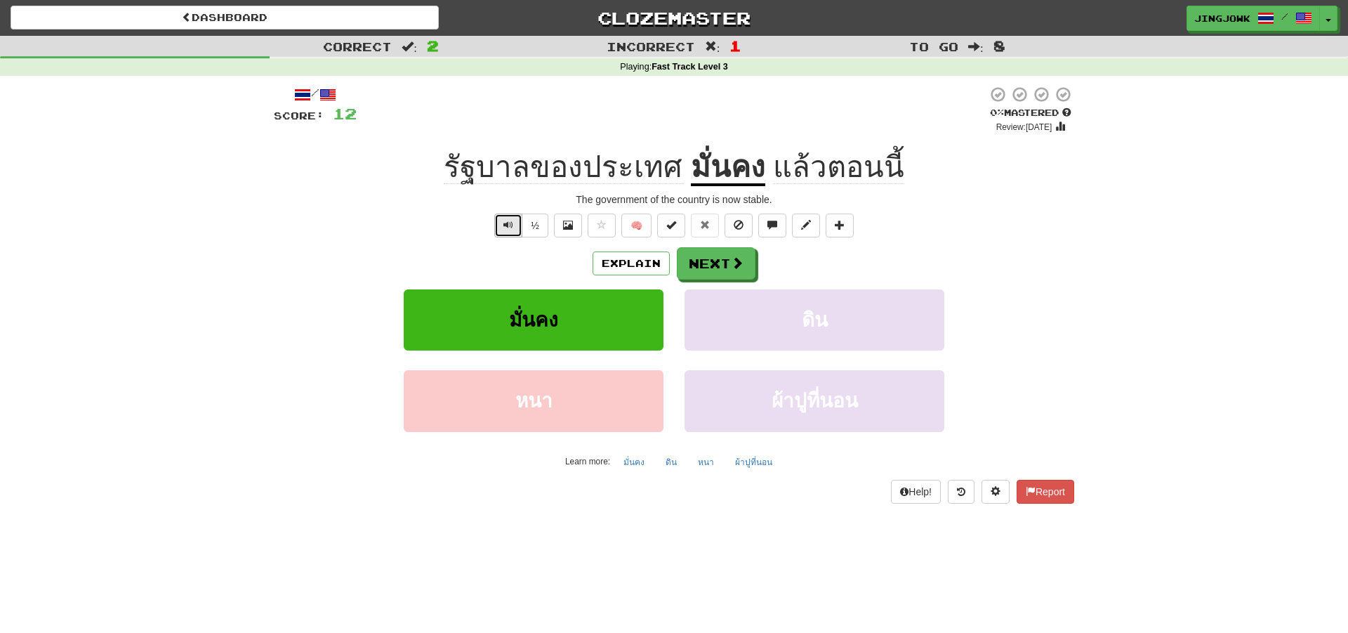
click at [508, 229] on span "Text-to-speech controls" at bounding box center [508, 225] width 10 height 10
click at [708, 262] on button "Next" at bounding box center [717, 264] width 79 height 32
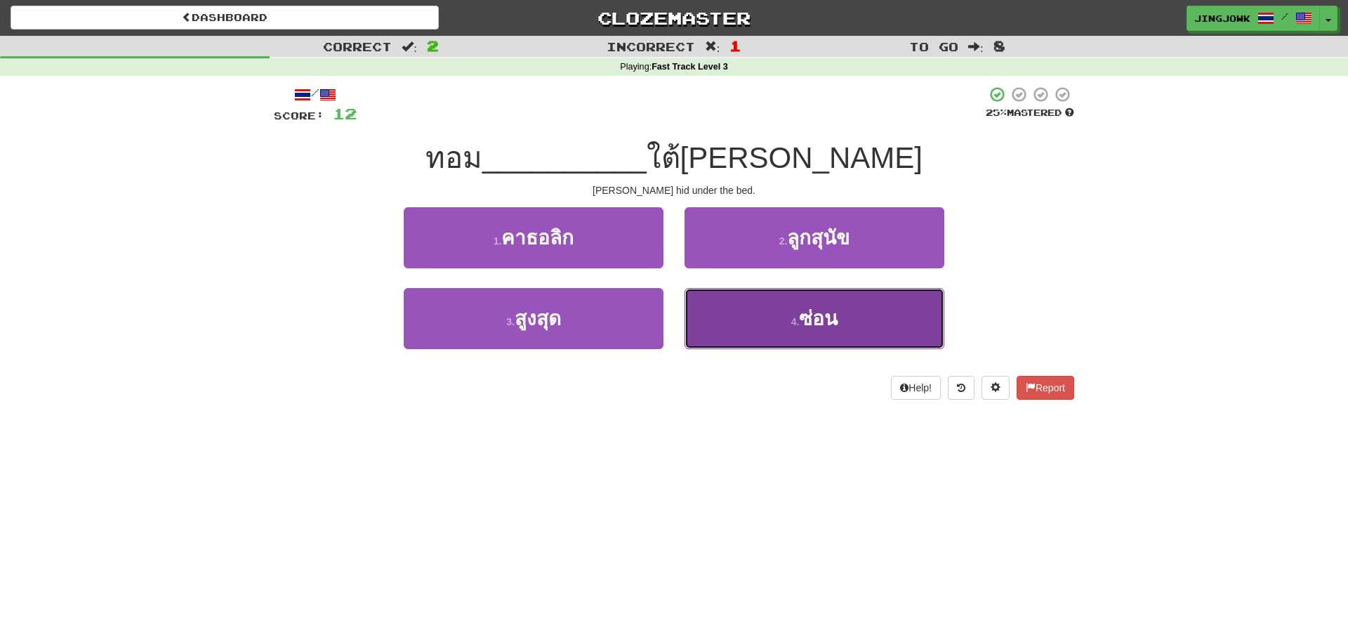
click at [821, 317] on span "ซ่อน" at bounding box center [818, 319] width 39 height 22
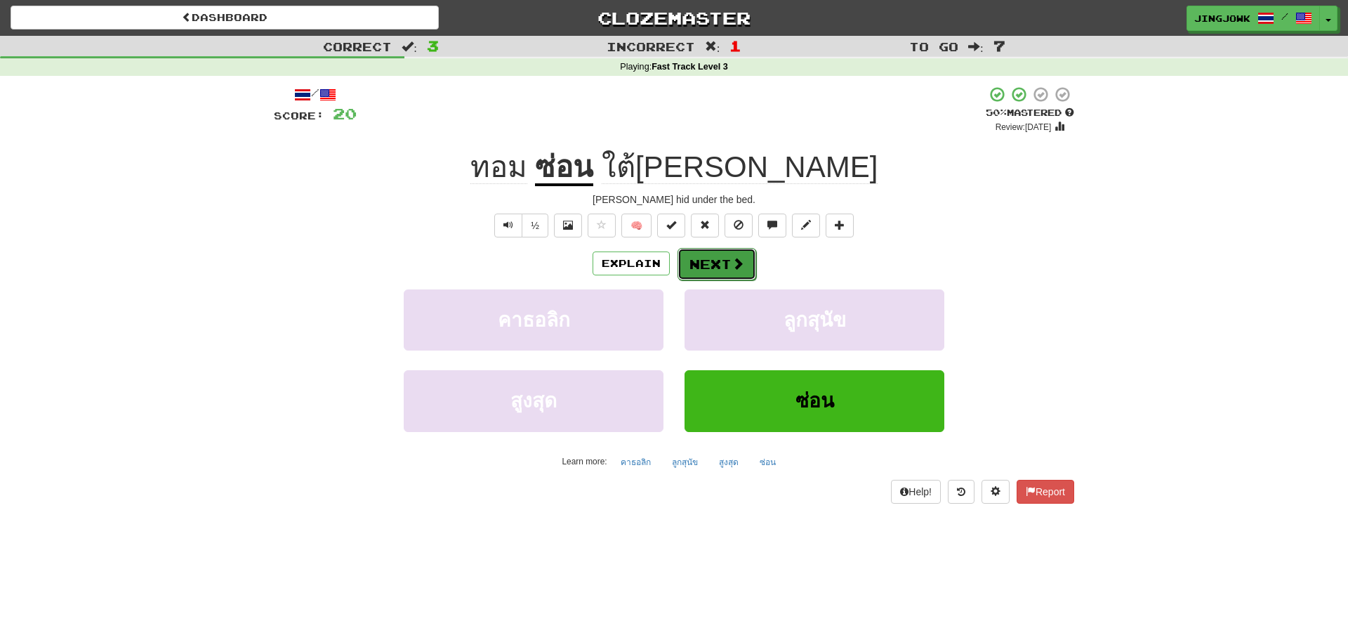
click at [707, 262] on button "Next" at bounding box center [717, 264] width 79 height 32
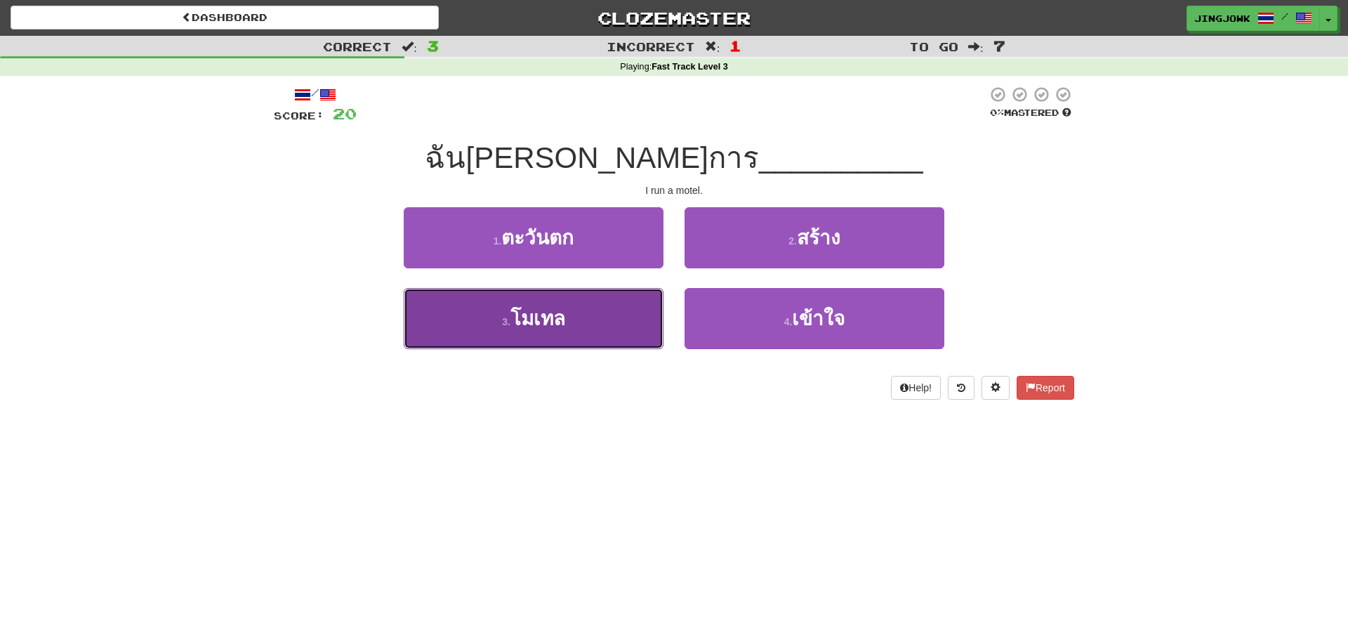
click at [532, 316] on span "โมเทล" at bounding box center [537, 319] width 55 height 22
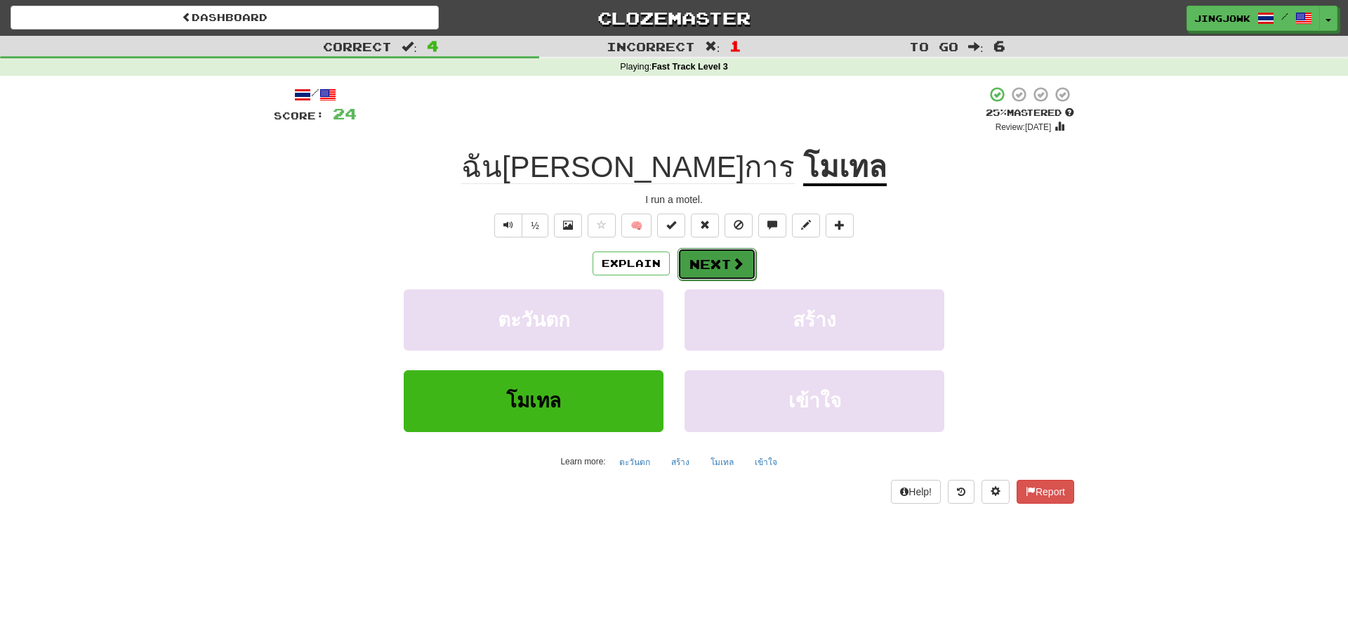
click at [721, 263] on button "Next" at bounding box center [717, 264] width 79 height 32
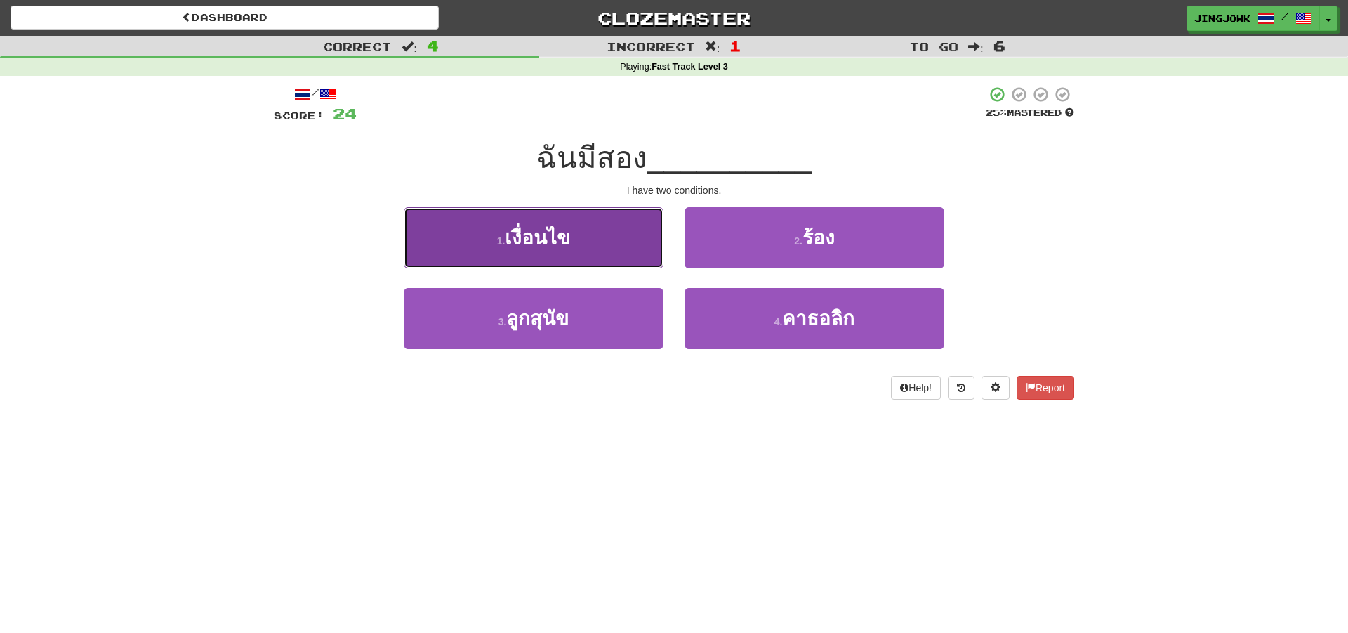
click at [531, 237] on span "เงื่อนไข" at bounding box center [537, 238] width 65 height 22
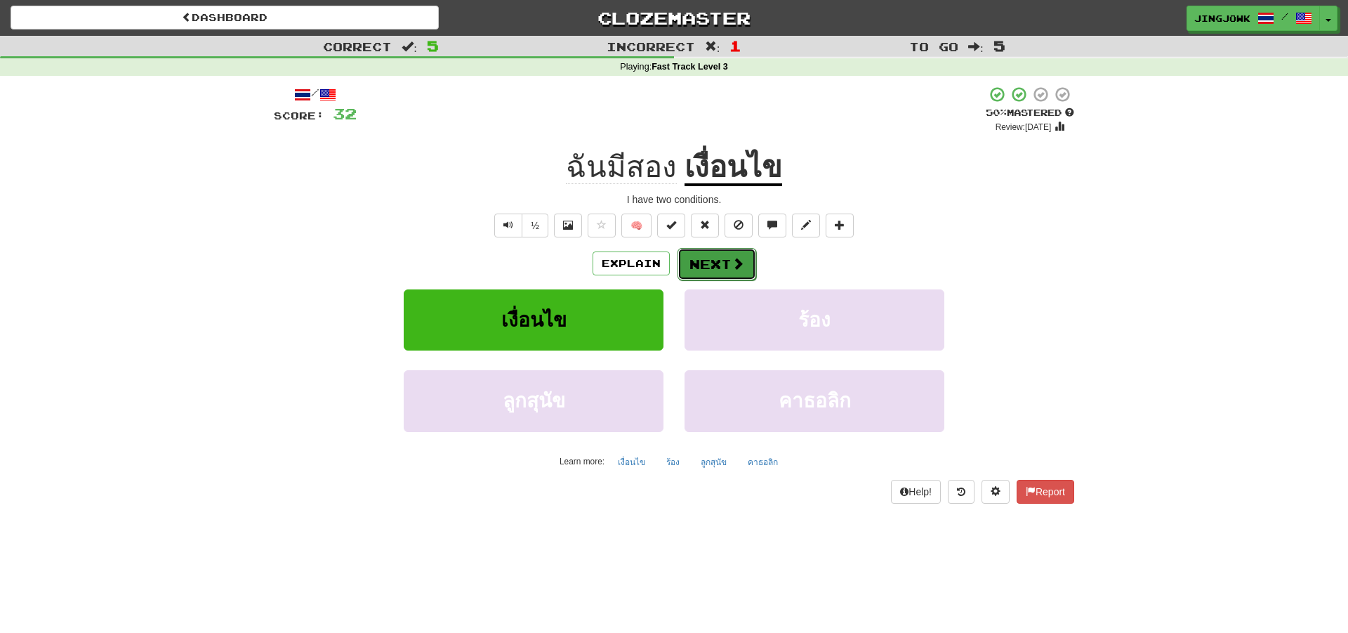
click at [717, 258] on button "Next" at bounding box center [717, 264] width 79 height 32
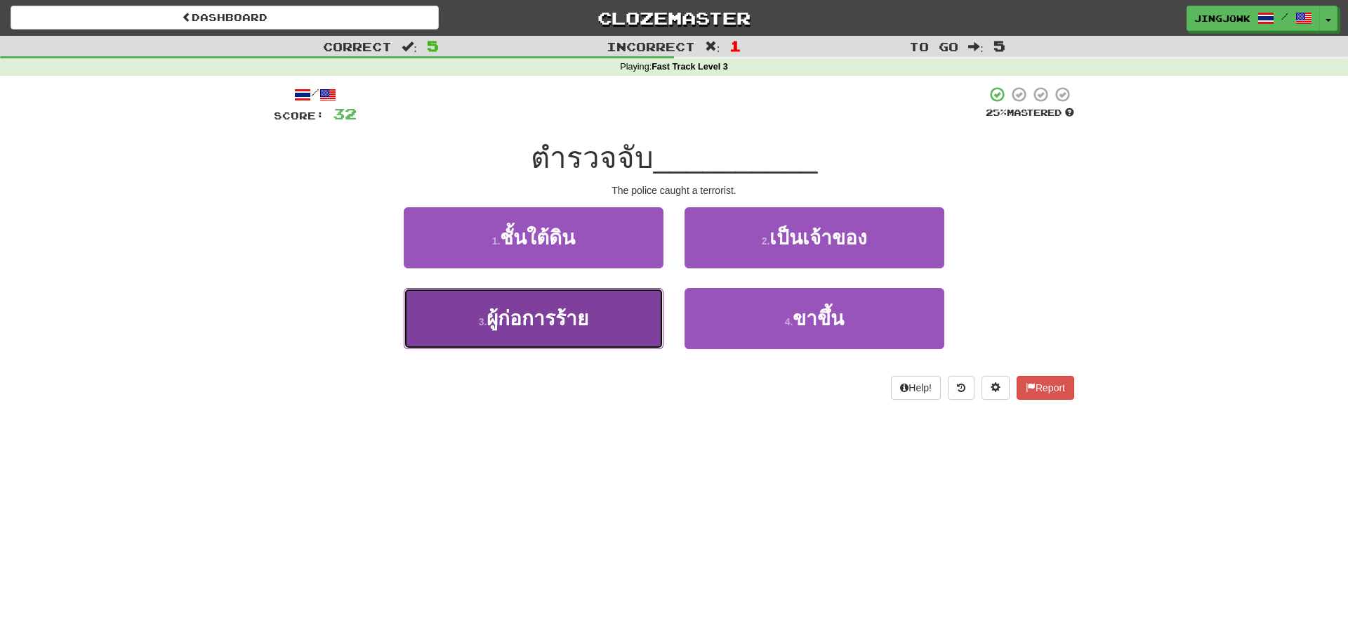
click at [516, 319] on span "ผู้ก่อการร้าย" at bounding box center [538, 319] width 102 height 22
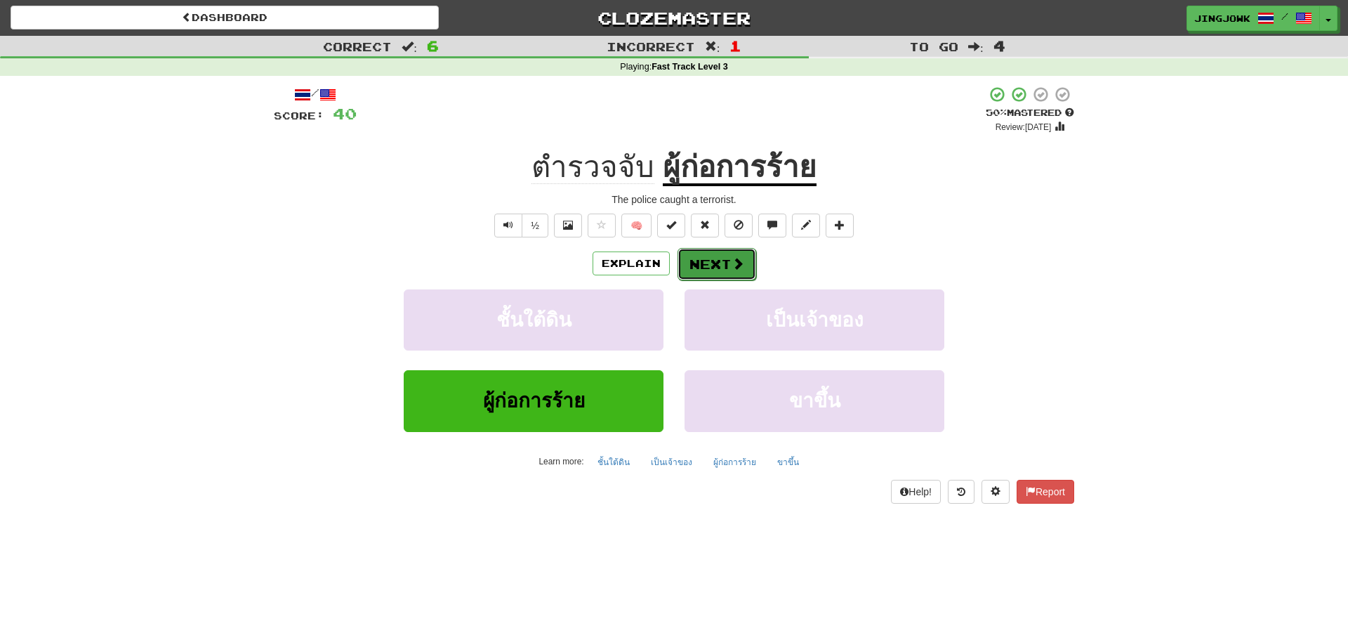
click at [720, 259] on button "Next" at bounding box center [717, 264] width 79 height 32
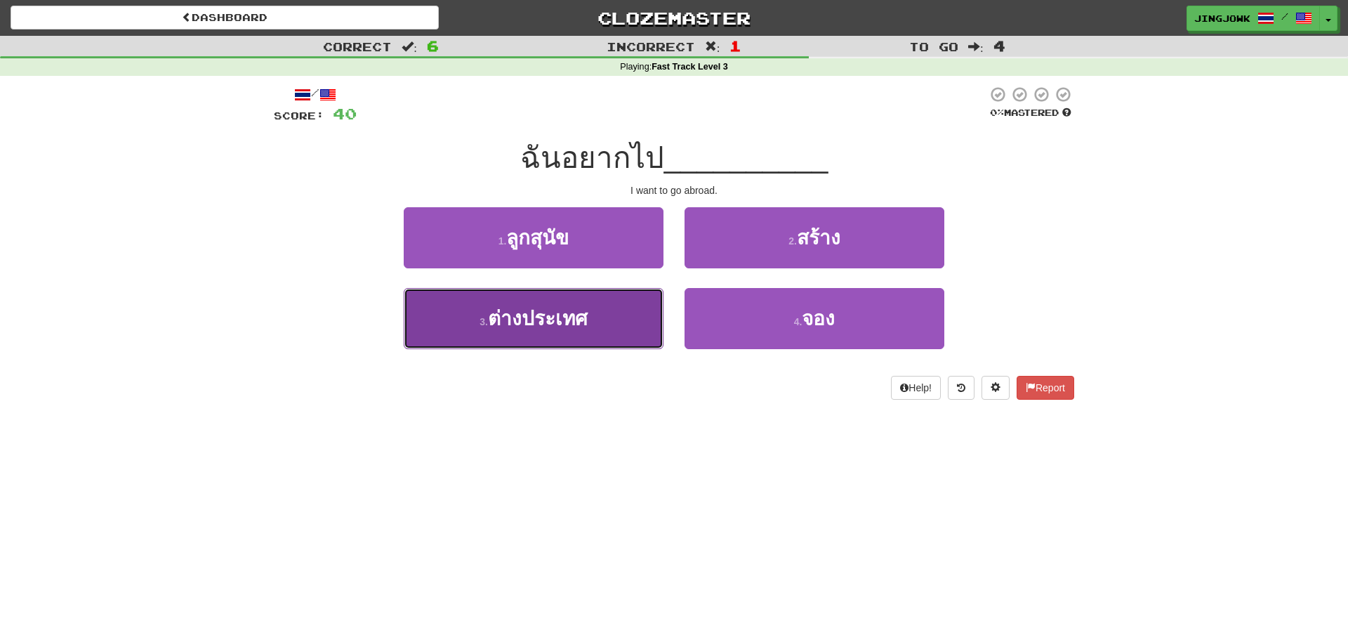
click at [514, 324] on span "ต่างประเทศ" at bounding box center [538, 319] width 100 height 22
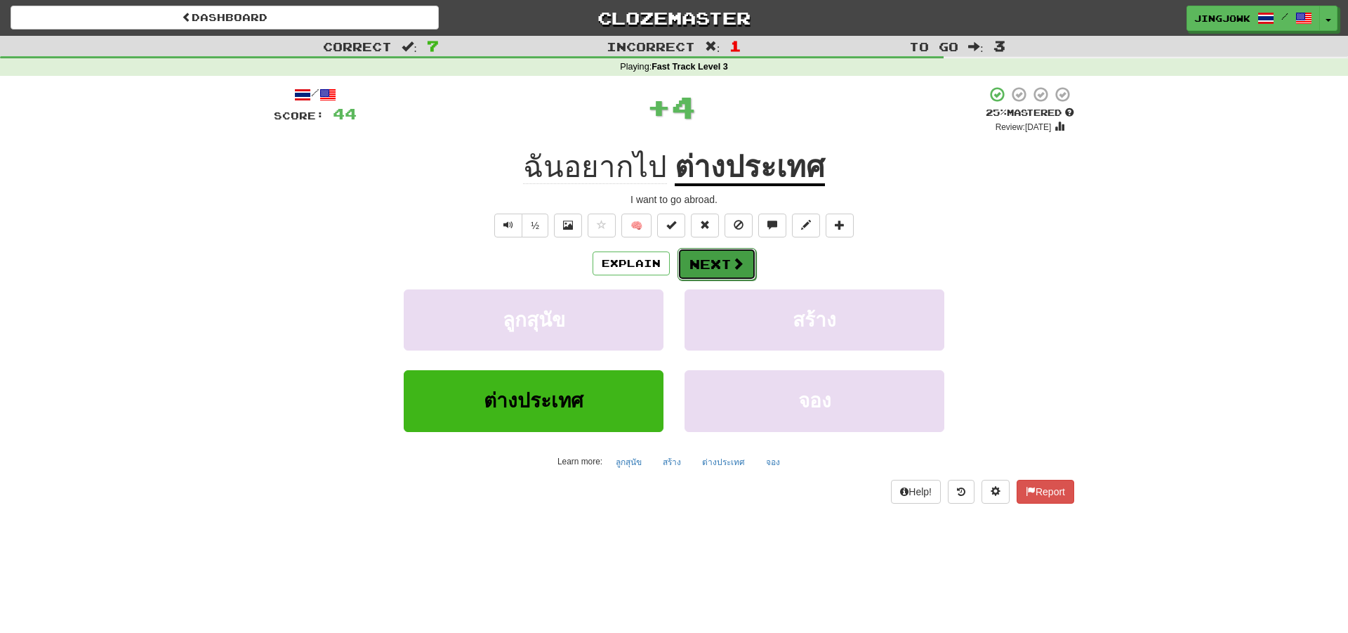
click at [713, 263] on button "Next" at bounding box center [717, 264] width 79 height 32
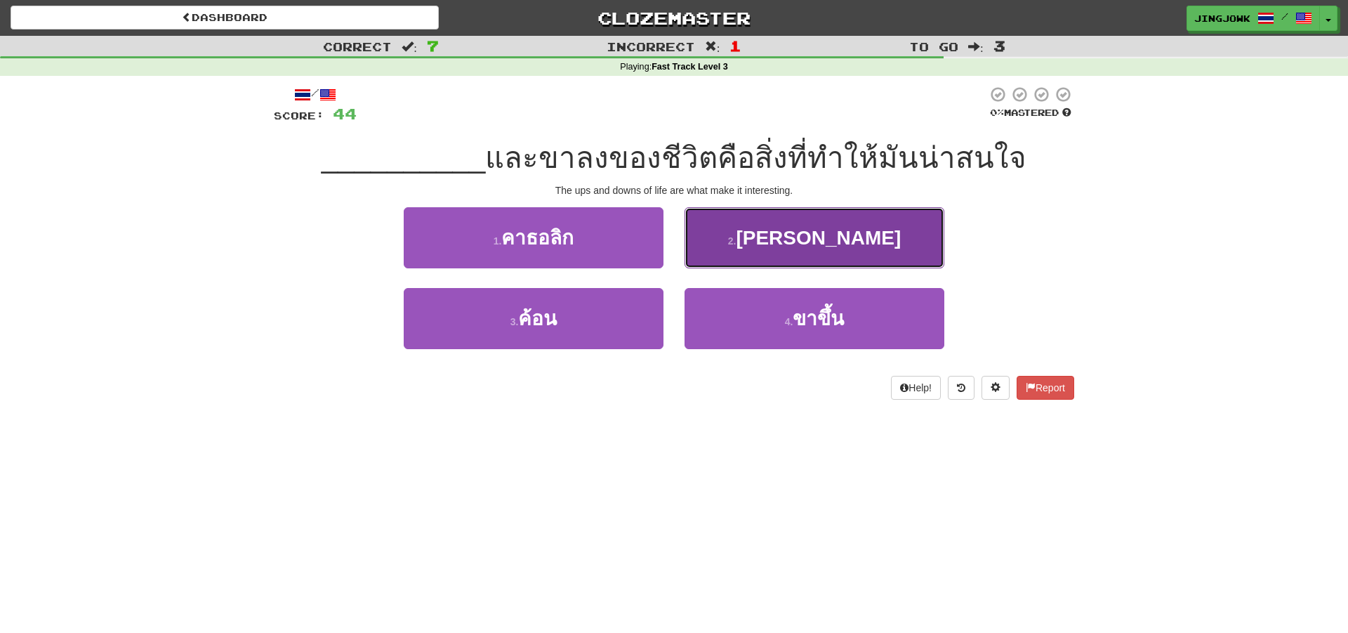
click at [811, 249] on span "อุปถัมภ์" at bounding box center [818, 238] width 165 height 22
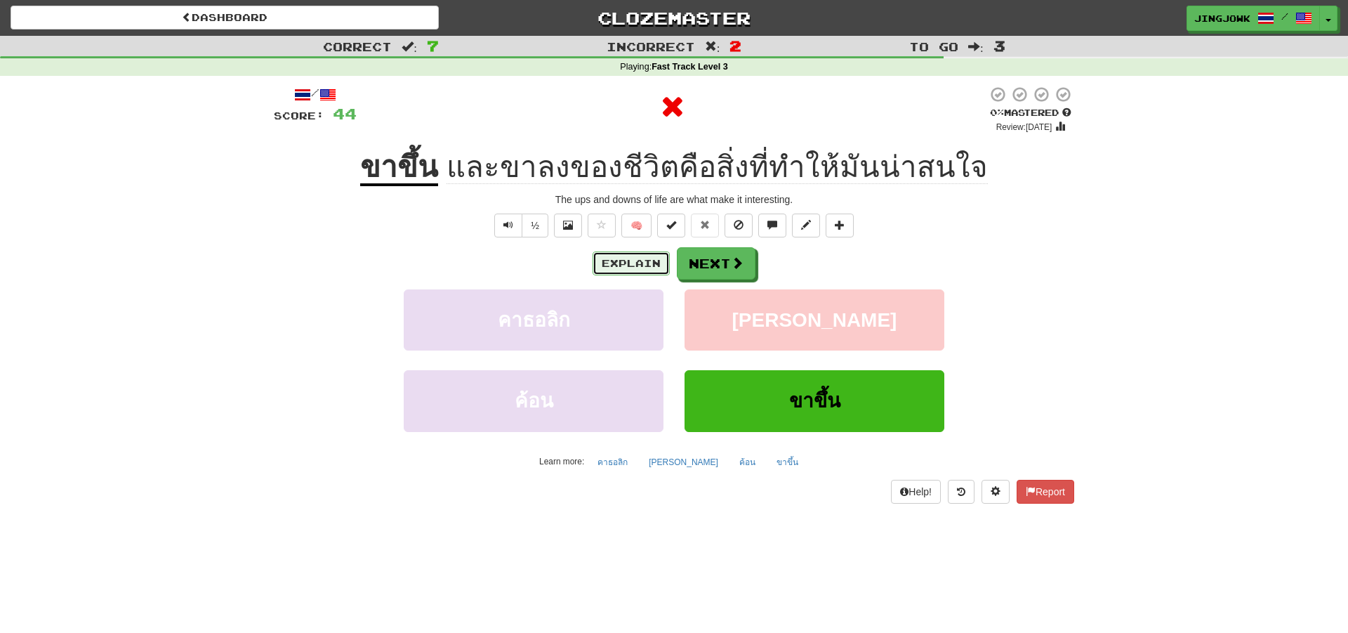
click at [612, 264] on button "Explain" at bounding box center [631, 263] width 77 height 24
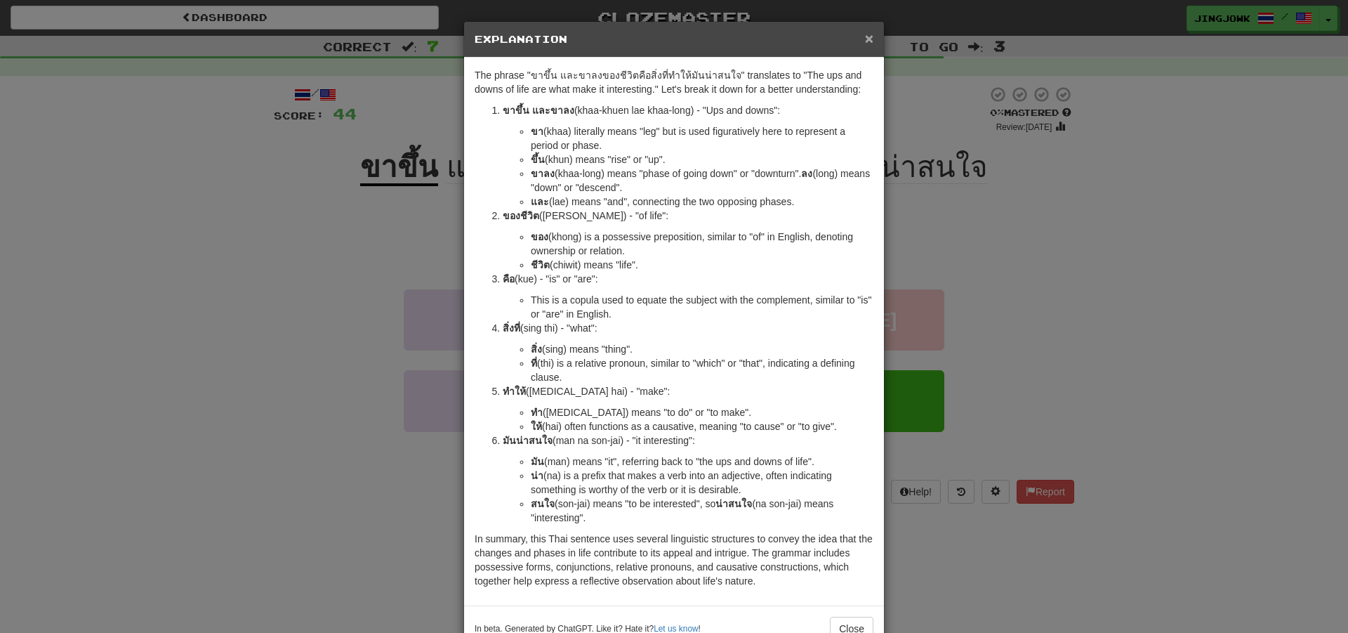
click at [866, 41] on span "×" at bounding box center [869, 38] width 8 height 16
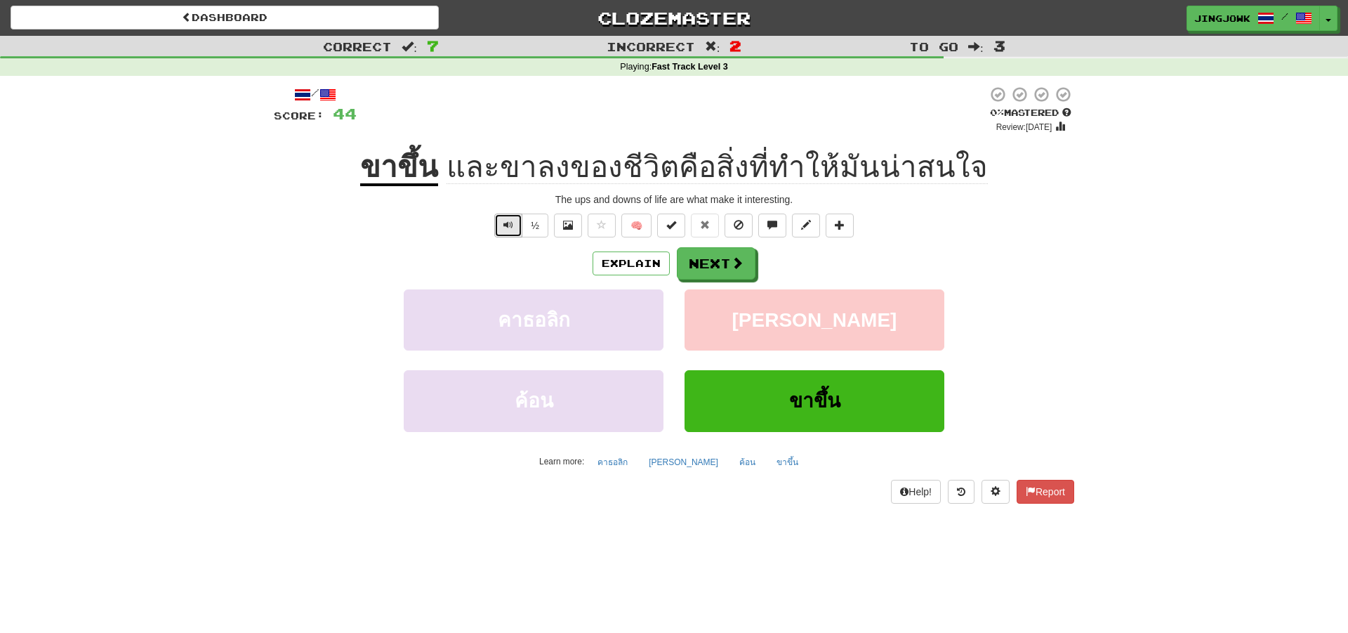
click at [503, 225] on button "Text-to-speech controls" at bounding box center [508, 225] width 28 height 24
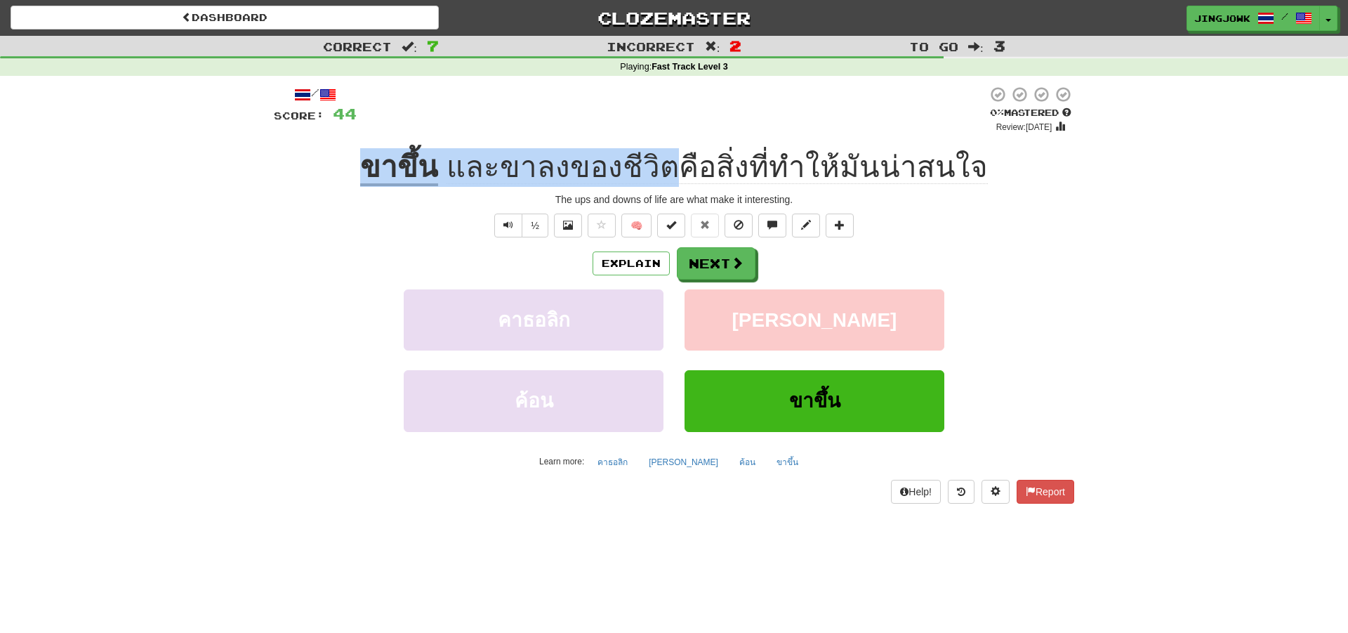
drag, startPoint x: 357, startPoint y: 172, endPoint x: 670, endPoint y: 170, distance: 313.1
click at [670, 170] on div "ขาขึ้น และขาลงของชีวิตคือสิ่งที่ทําให้มันน่าสนใจ" at bounding box center [674, 167] width 800 height 39
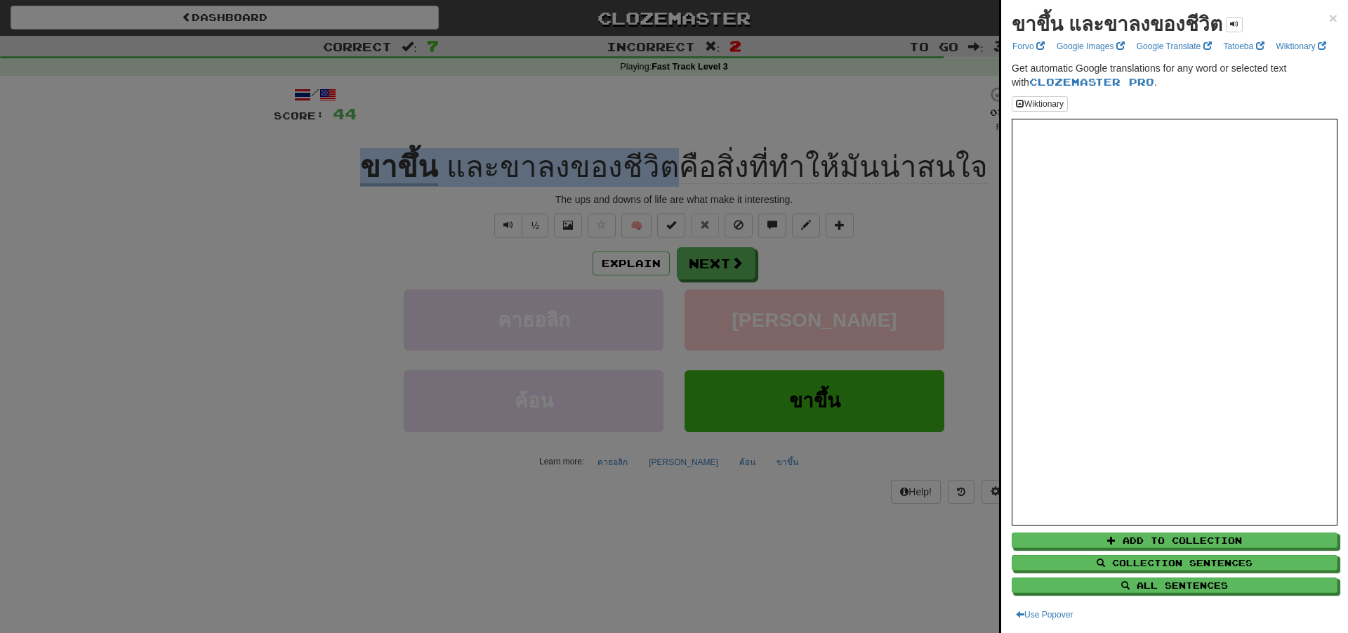
copy div "ขาขึ้น และขาลงของชีวิต"
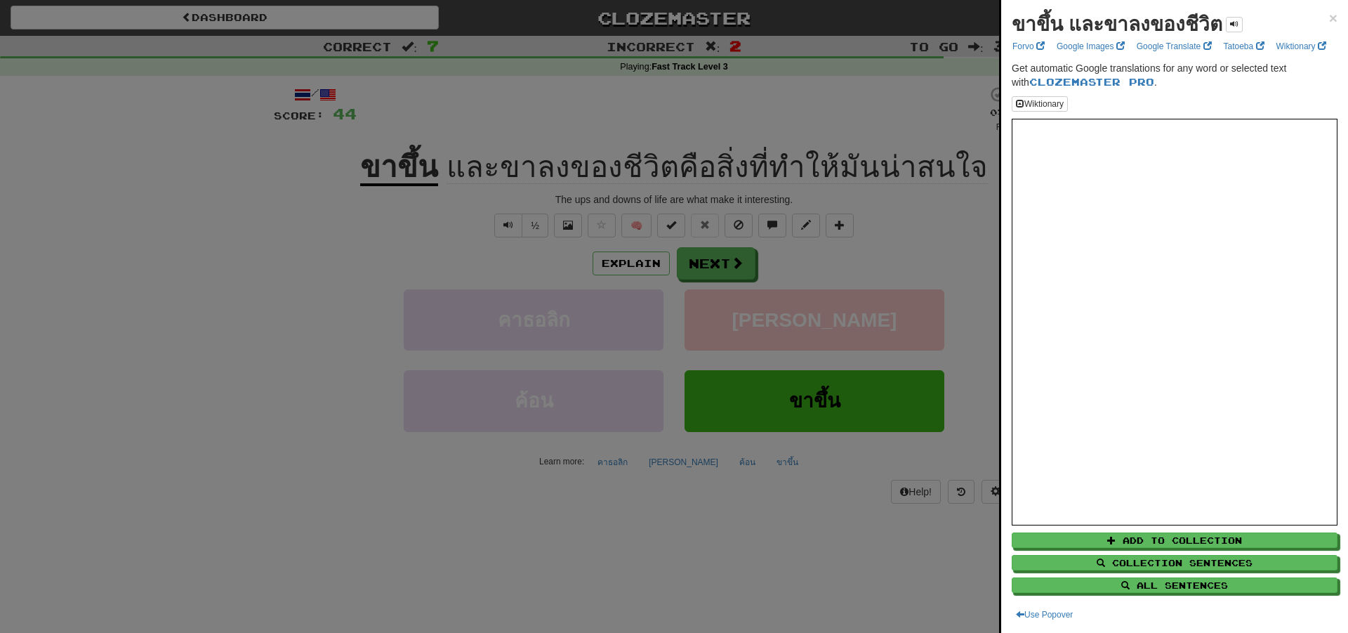
click at [210, 284] on div at bounding box center [674, 316] width 1348 height 633
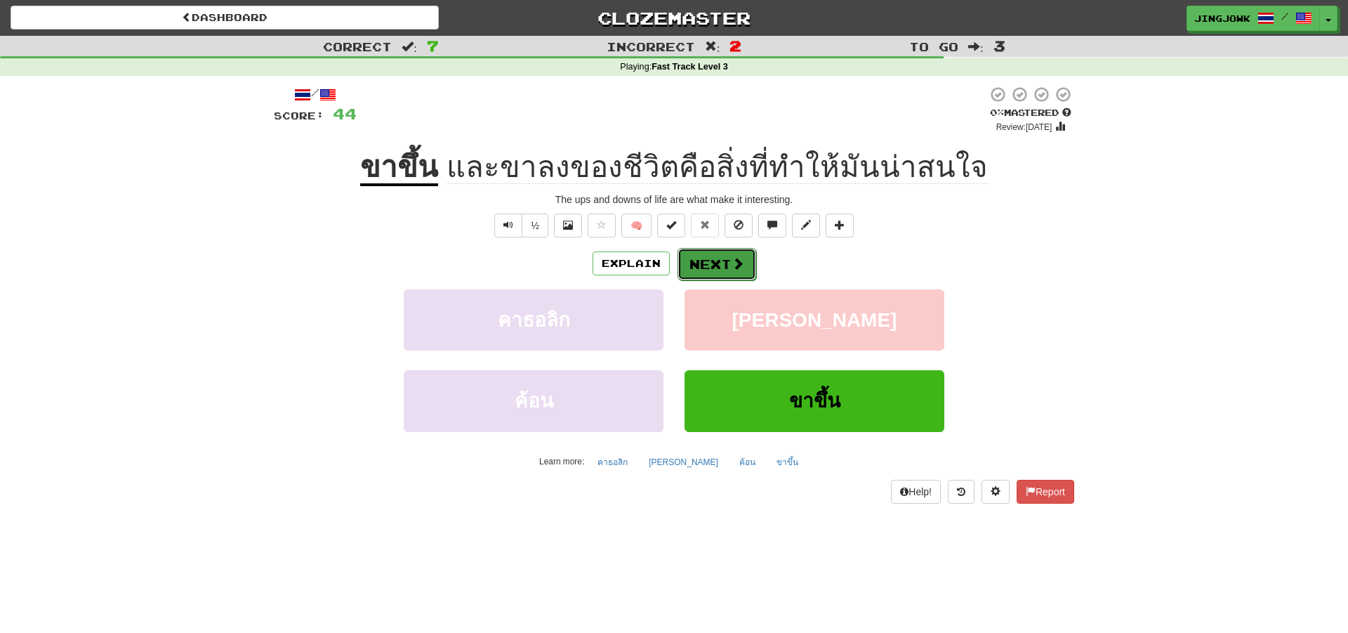
click at [718, 265] on button "Next" at bounding box center [717, 264] width 79 height 32
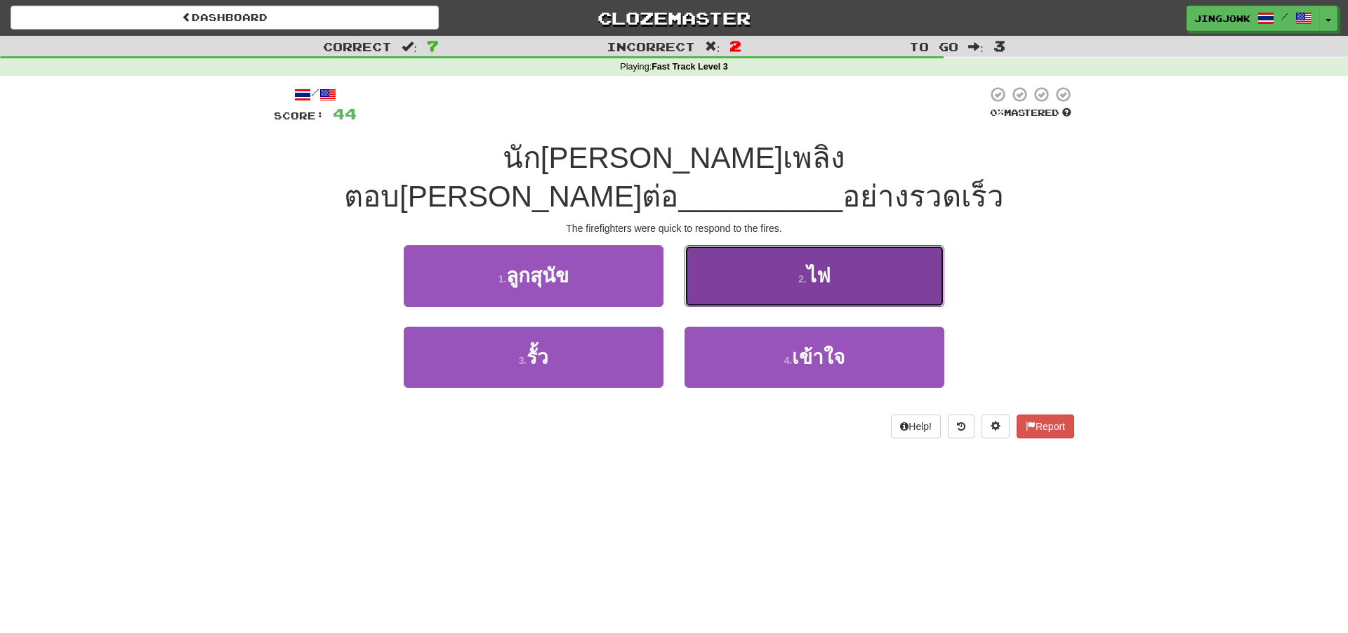
click at [826, 265] on span "ไฟ" at bounding box center [819, 276] width 24 height 22
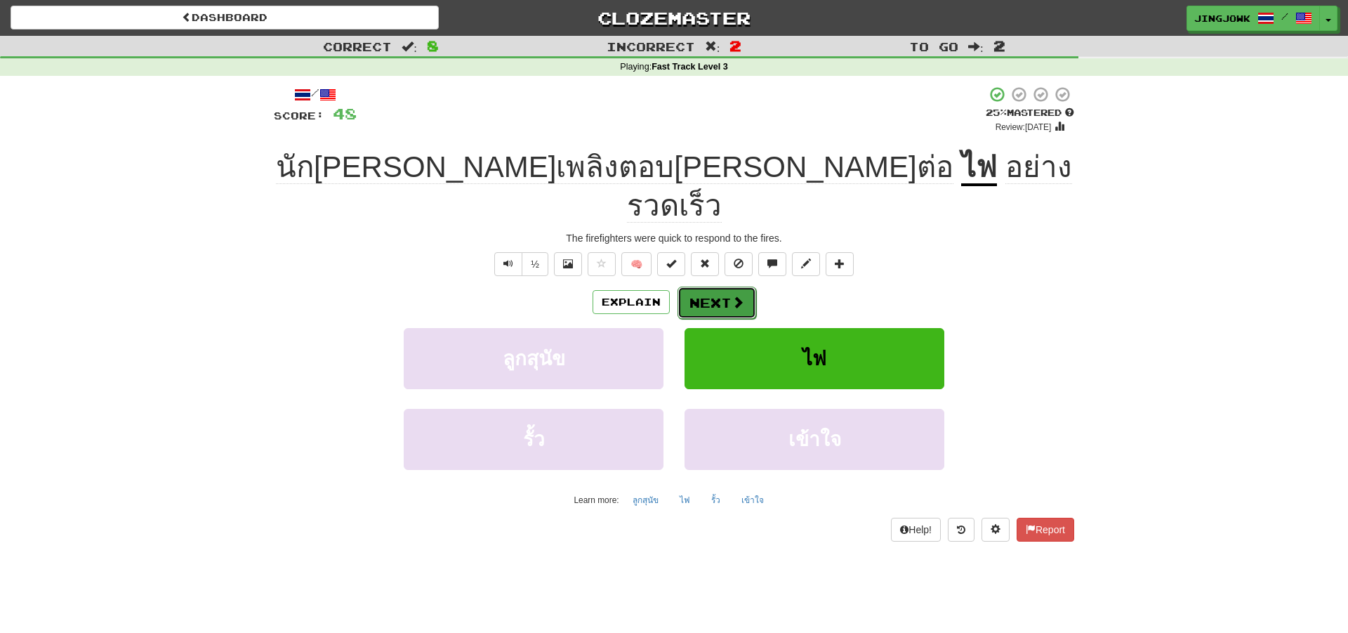
click at [709, 286] on button "Next" at bounding box center [717, 302] width 79 height 32
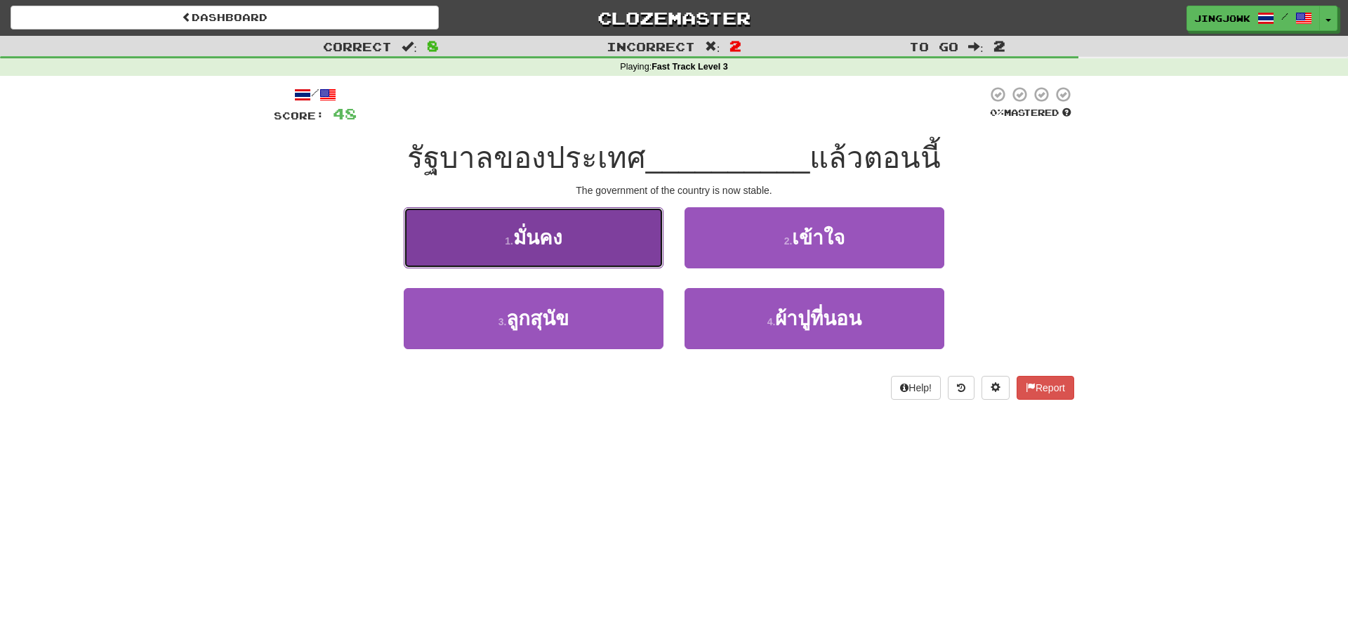
click at [529, 236] on span "มั่นคง" at bounding box center [537, 238] width 49 height 22
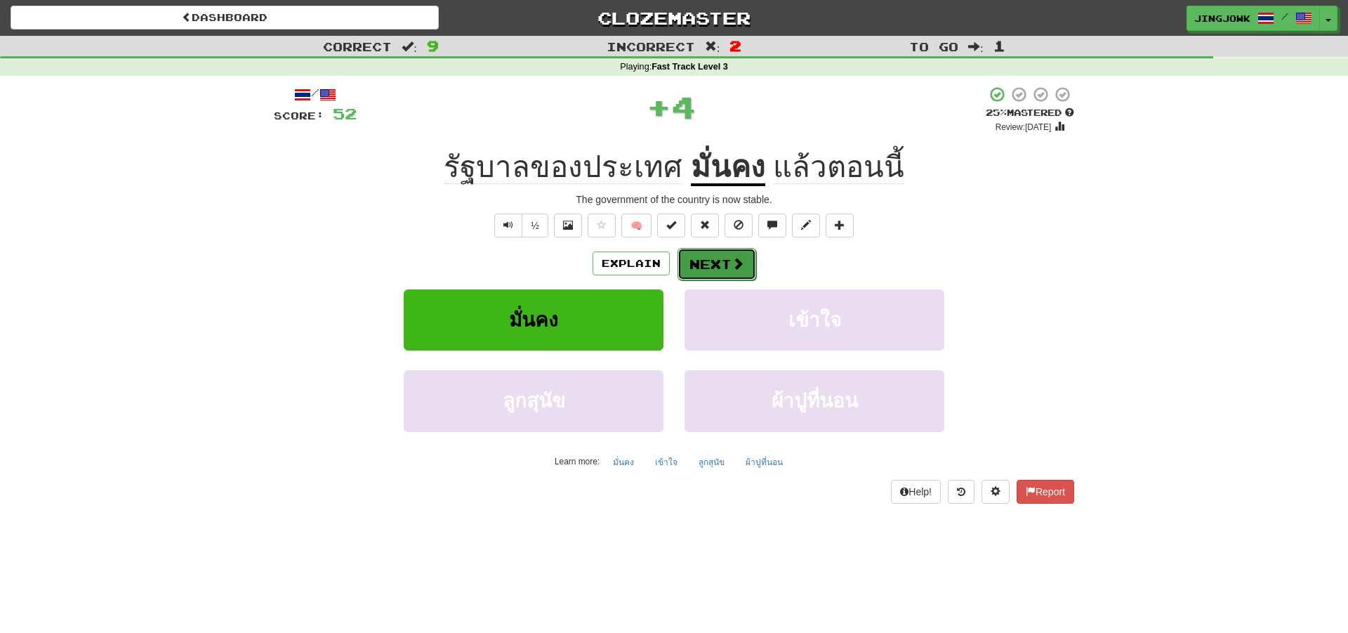
click at [722, 265] on button "Next" at bounding box center [717, 264] width 79 height 32
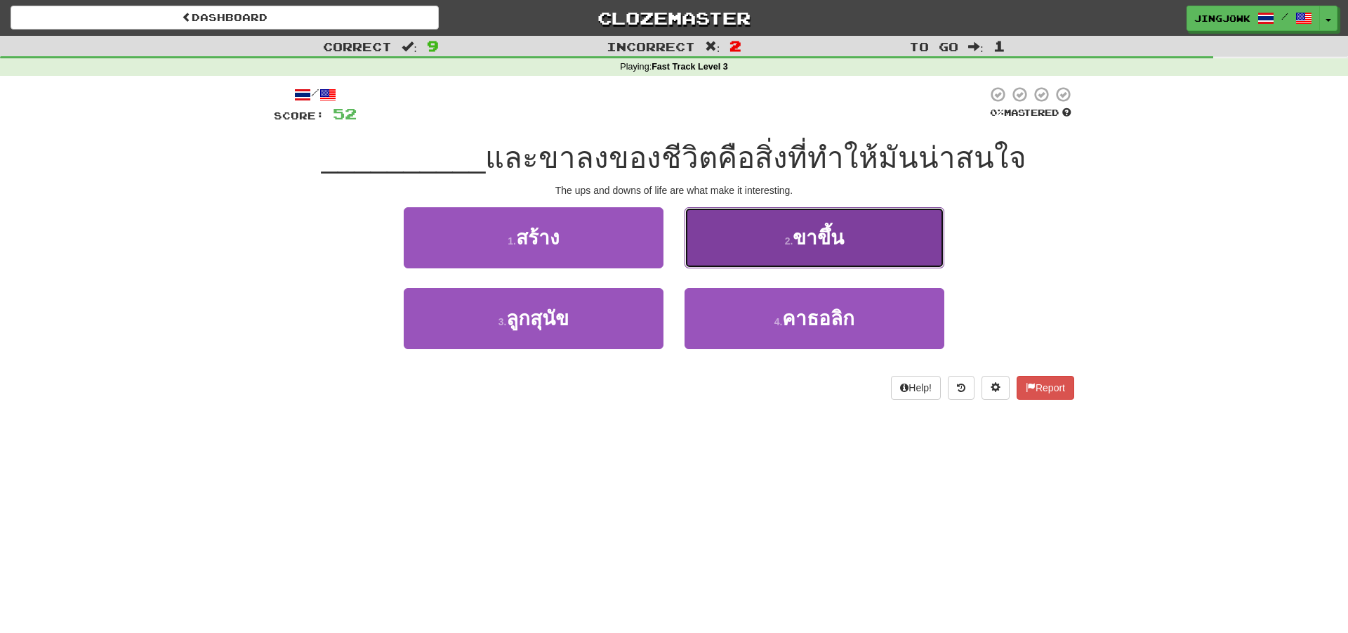
click at [827, 249] on span "ขาขึ้น" at bounding box center [818, 238] width 51 height 22
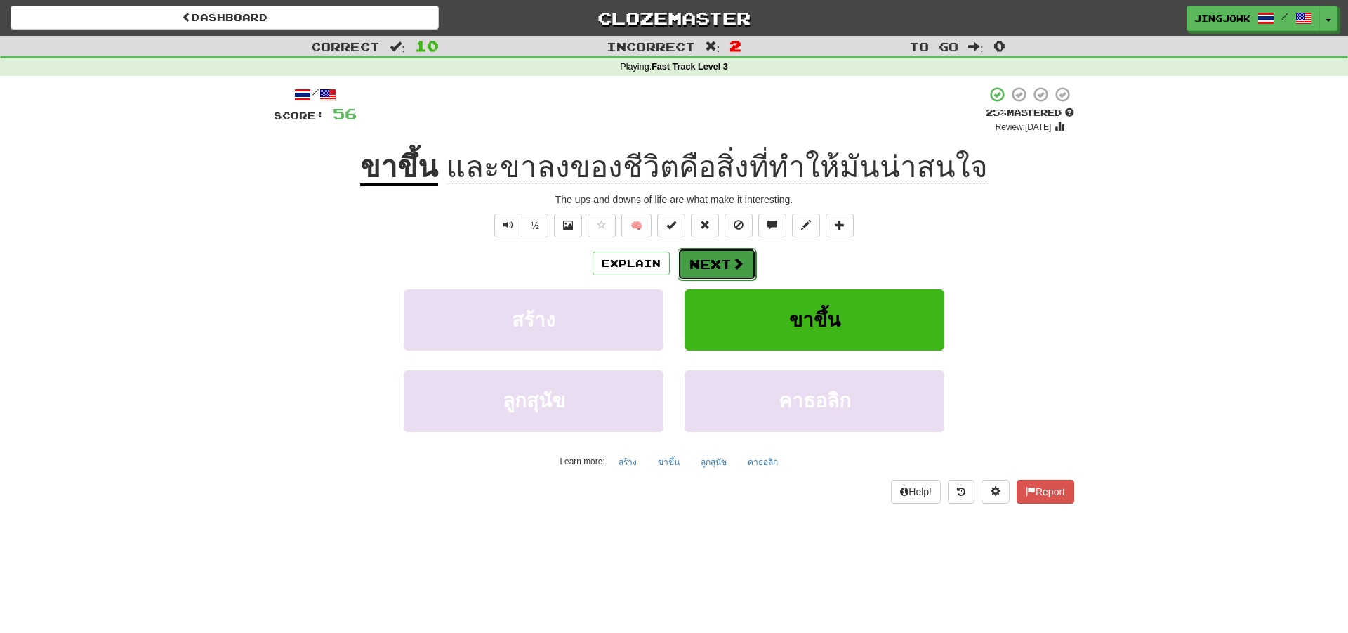
click at [713, 262] on button "Next" at bounding box center [717, 264] width 79 height 32
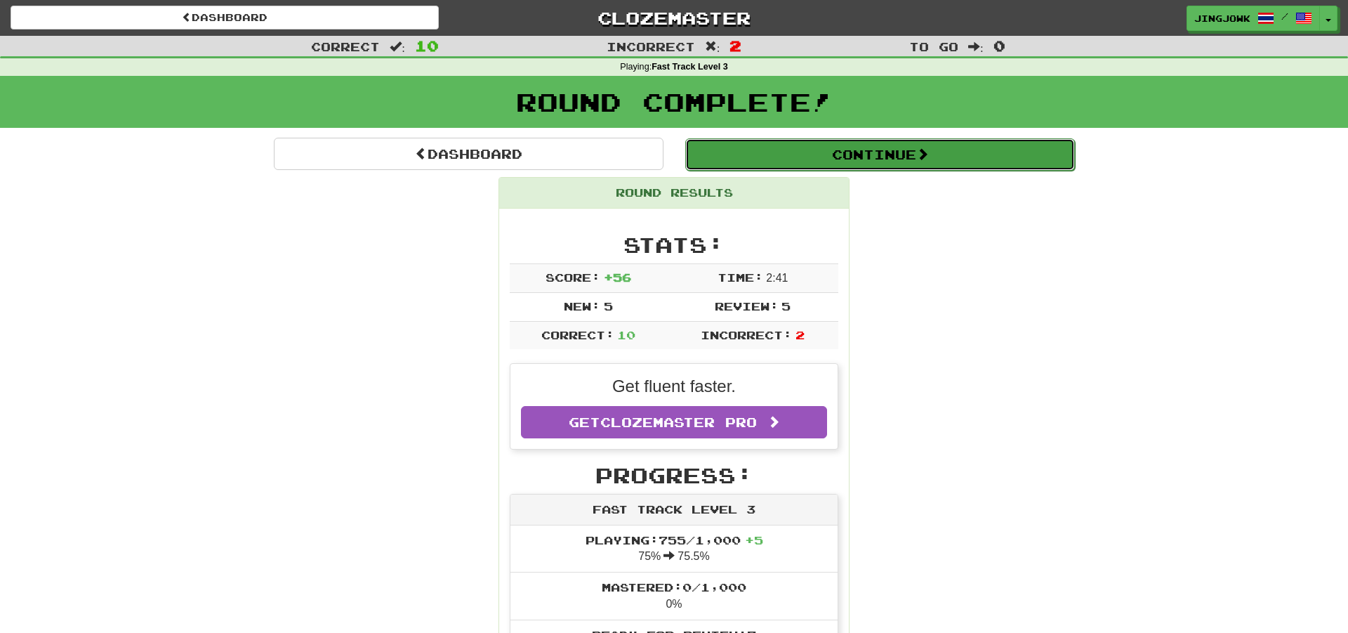
click at [875, 154] on button "Continue" at bounding box center [880, 154] width 390 height 32
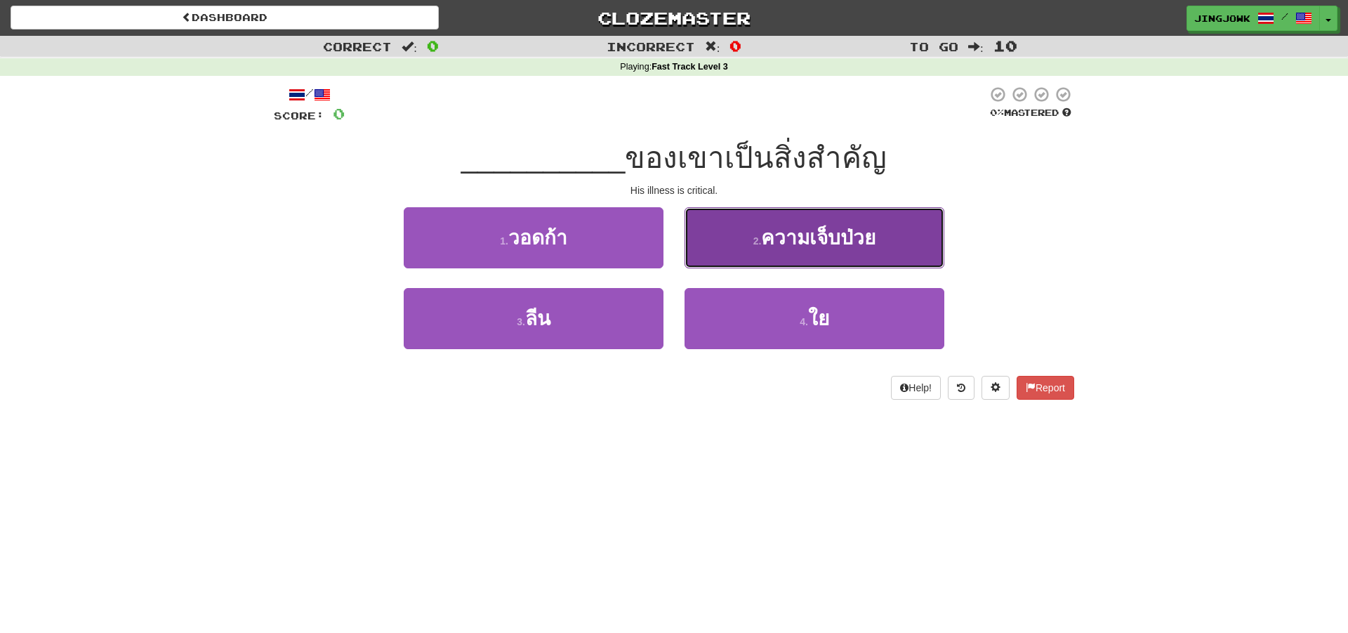
click at [800, 237] on span "ความเจ็บป่วย" at bounding box center [818, 238] width 114 height 22
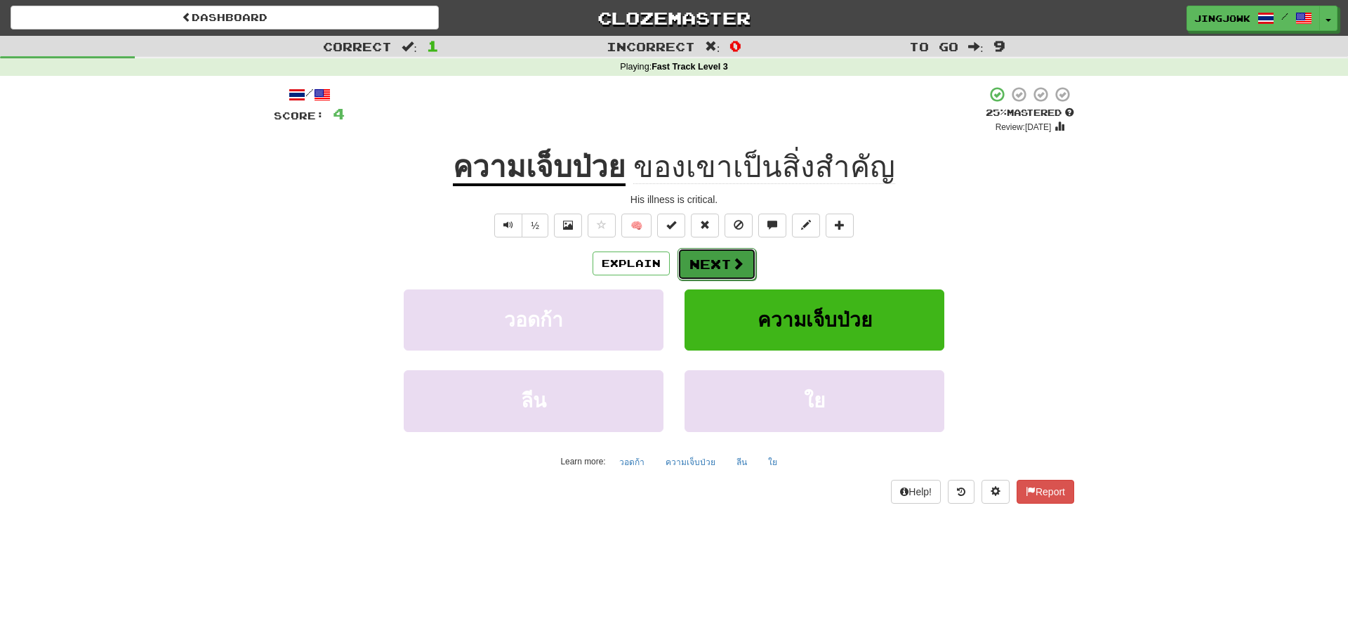
click at [712, 266] on button "Next" at bounding box center [717, 264] width 79 height 32
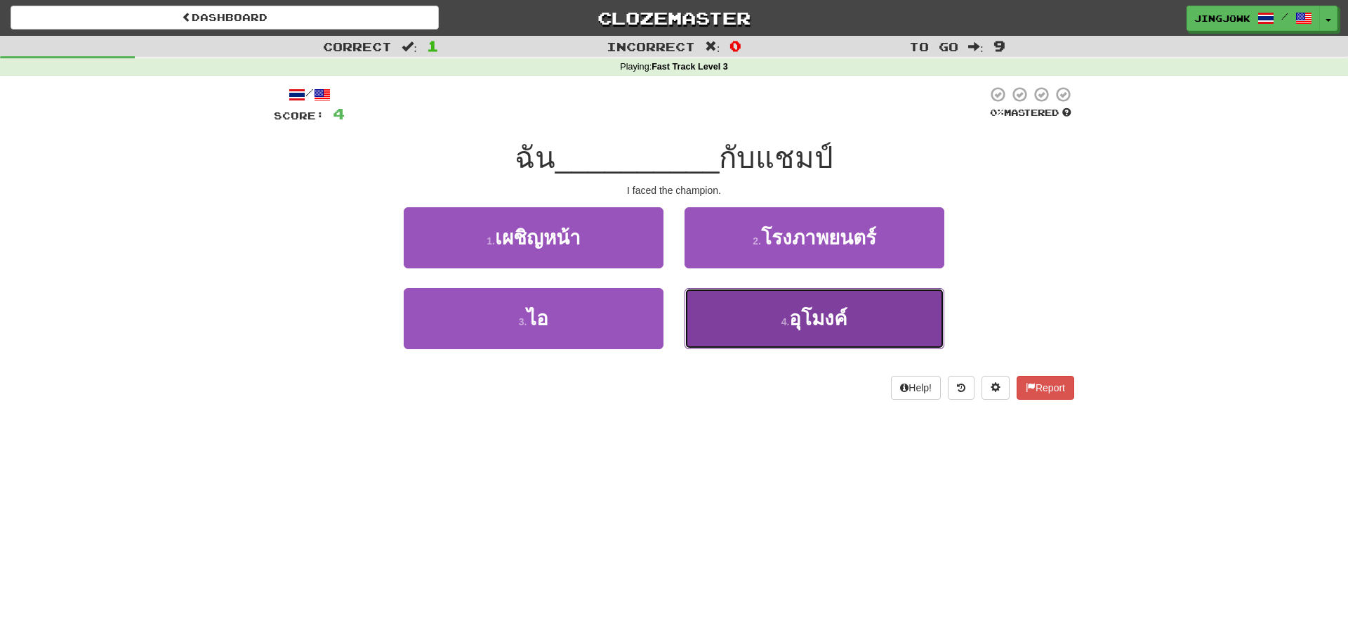
click at [836, 324] on span "อุโมงค์" at bounding box center [818, 319] width 58 height 22
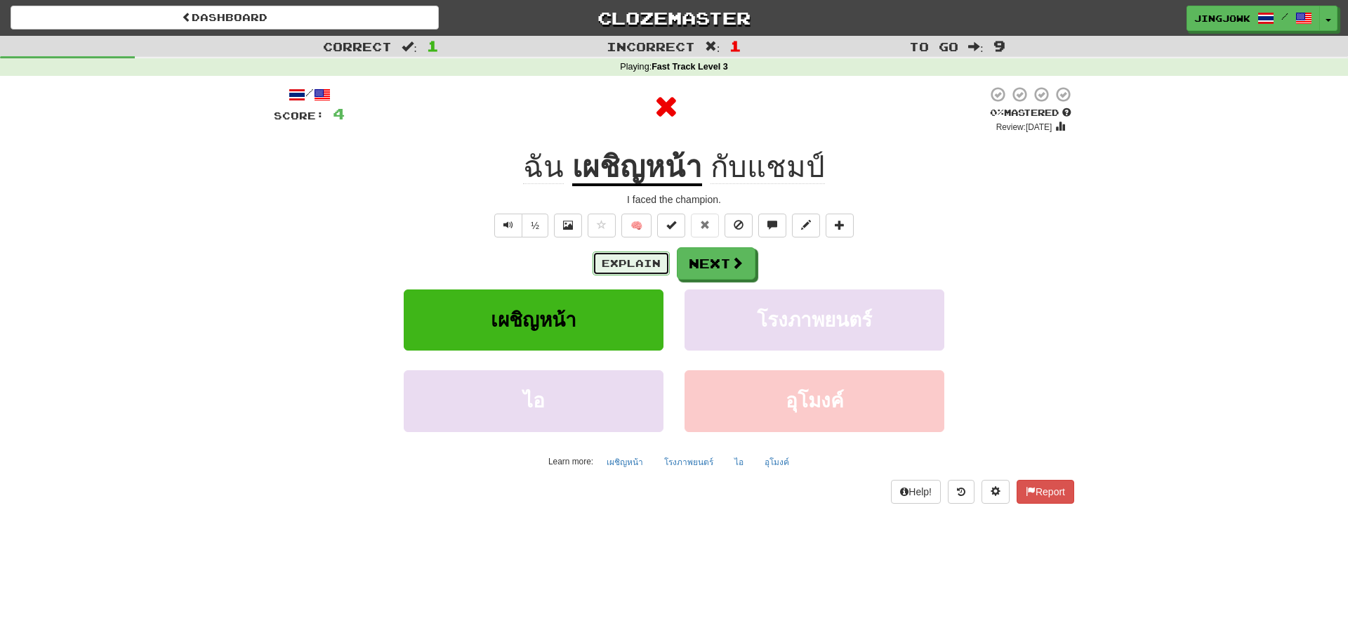
click at [609, 265] on button "Explain" at bounding box center [631, 263] width 77 height 24
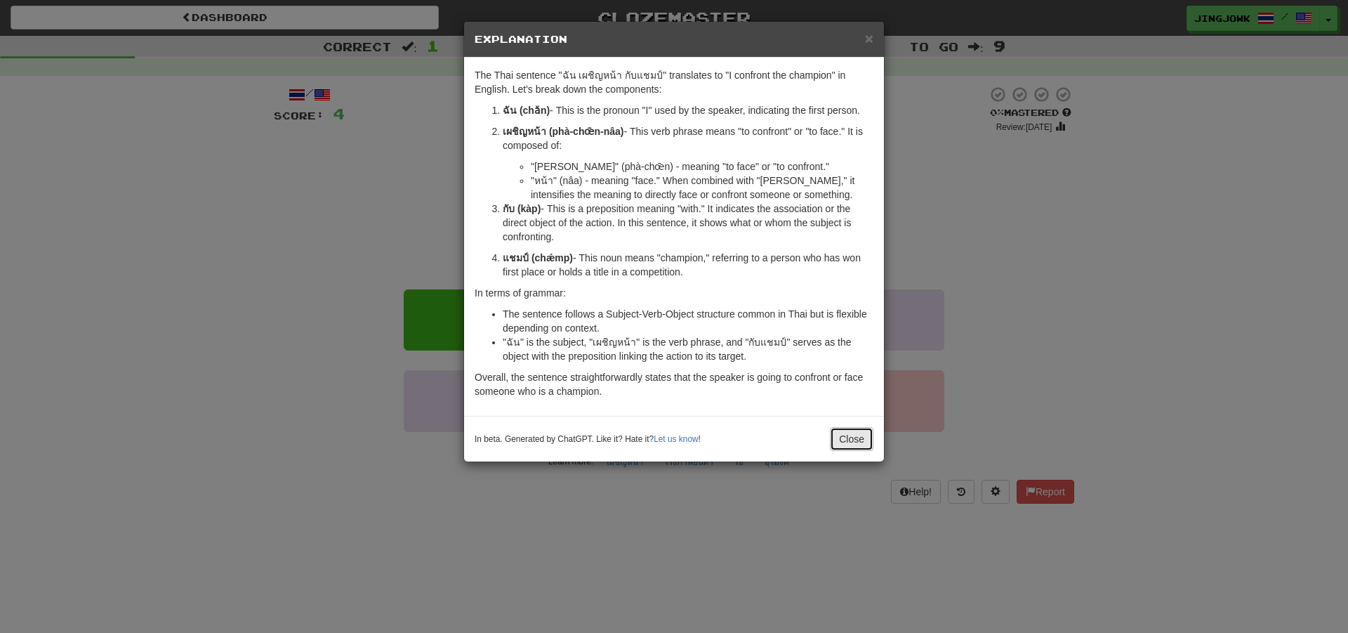
click at [841, 434] on button "Close" at bounding box center [852, 439] width 44 height 24
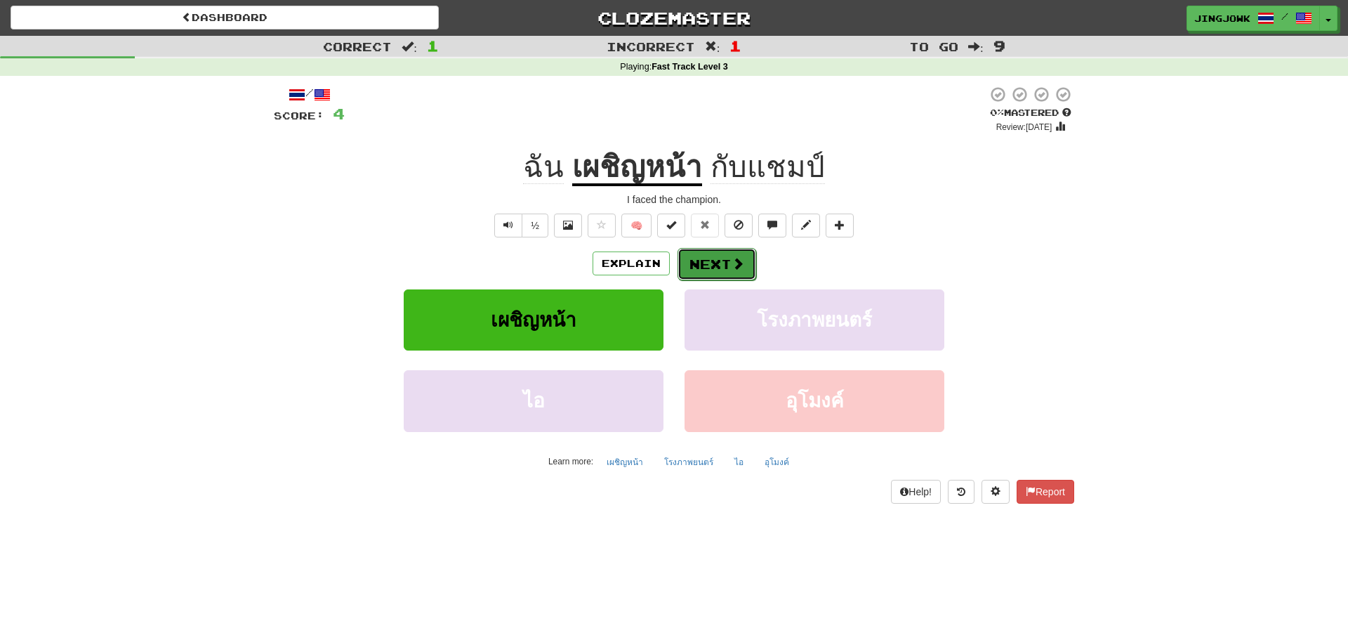
click at [720, 258] on button "Next" at bounding box center [717, 264] width 79 height 32
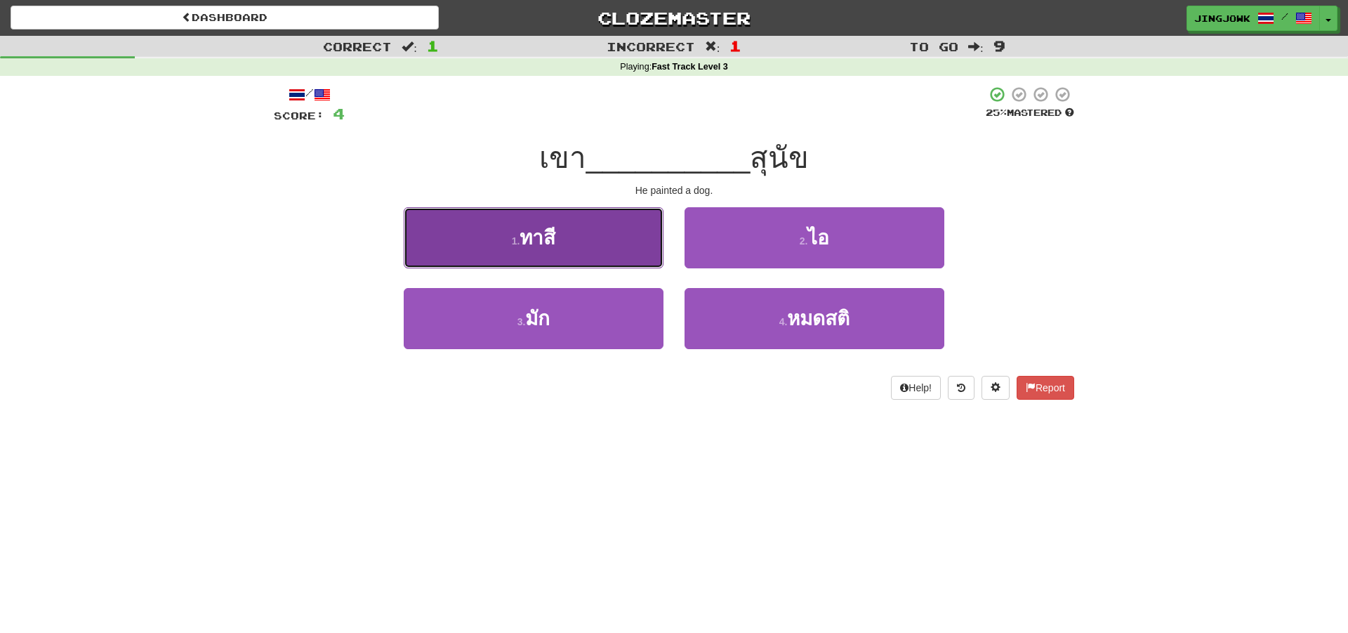
click at [534, 242] on span "ทาสี" at bounding box center [538, 238] width 36 height 22
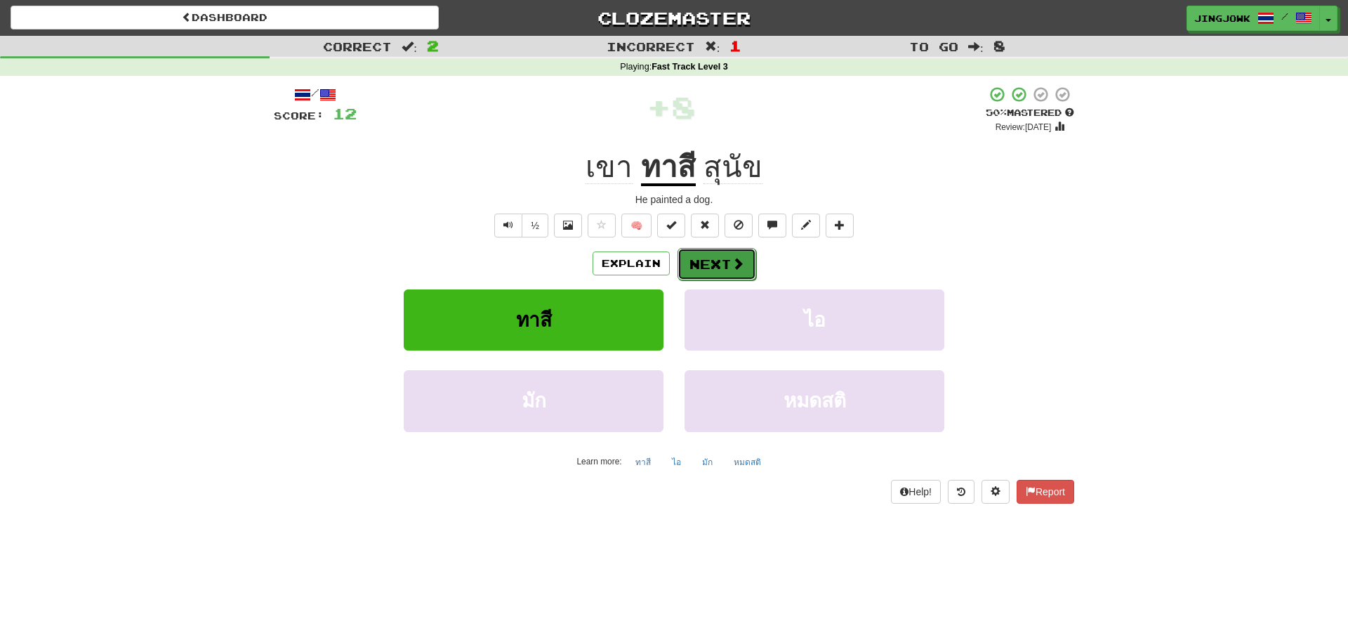
click at [703, 265] on button "Next" at bounding box center [717, 264] width 79 height 32
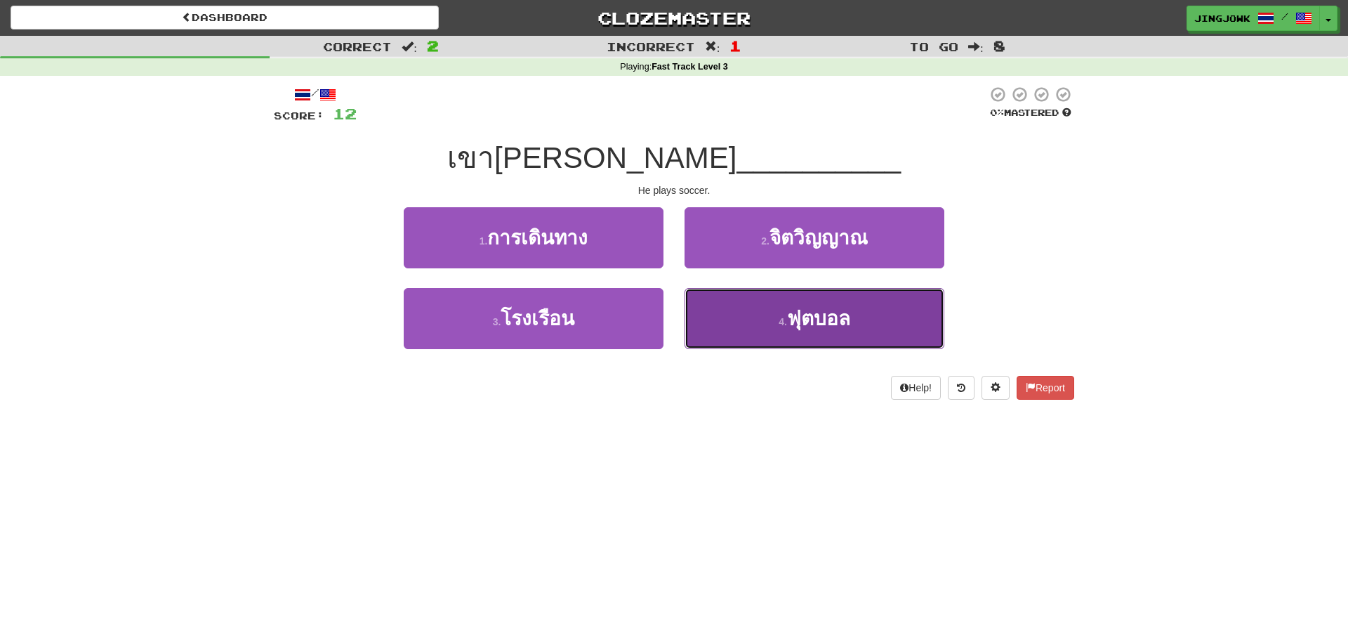
click at [809, 319] on span "ฟุตบอล" at bounding box center [818, 319] width 63 height 22
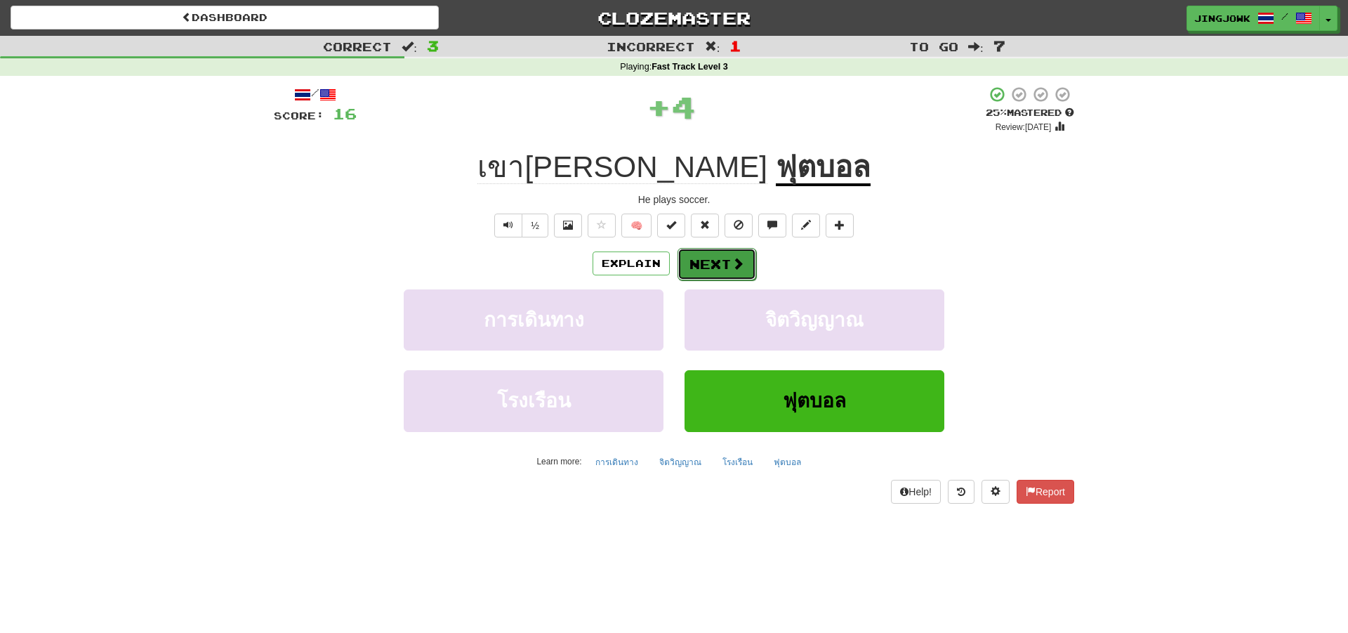
click at [718, 263] on button "Next" at bounding box center [717, 264] width 79 height 32
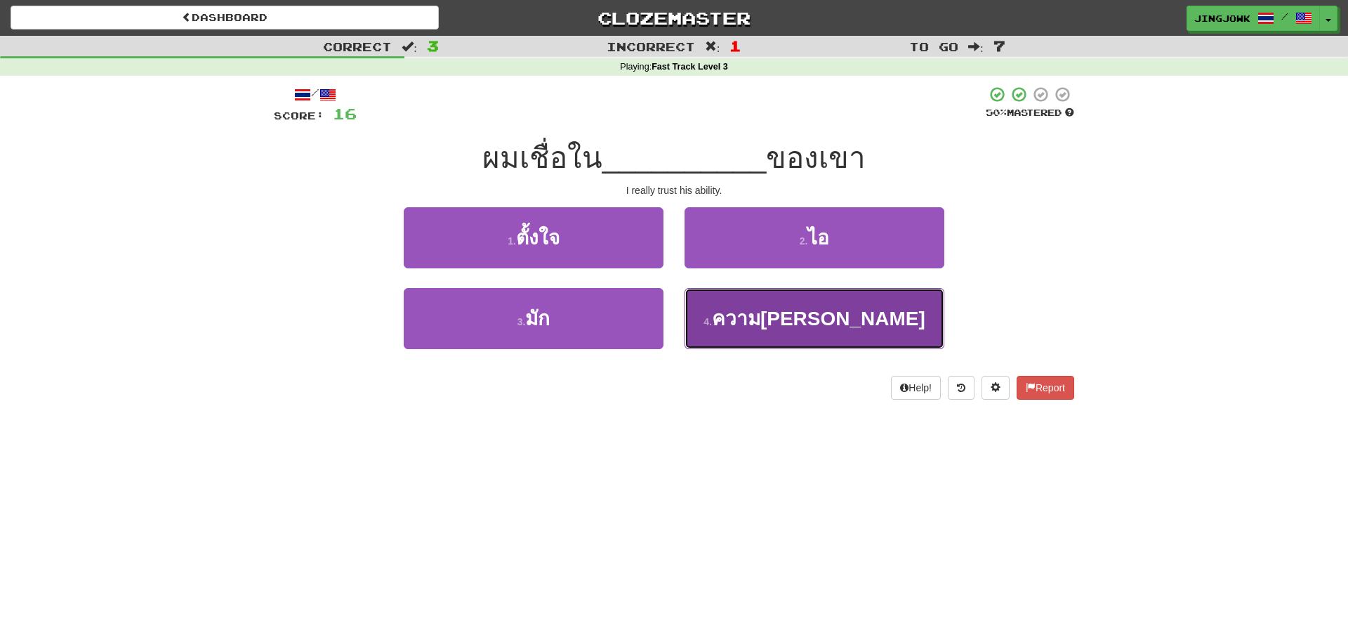
click at [798, 322] on span "ความสามารถ" at bounding box center [818, 319] width 213 height 22
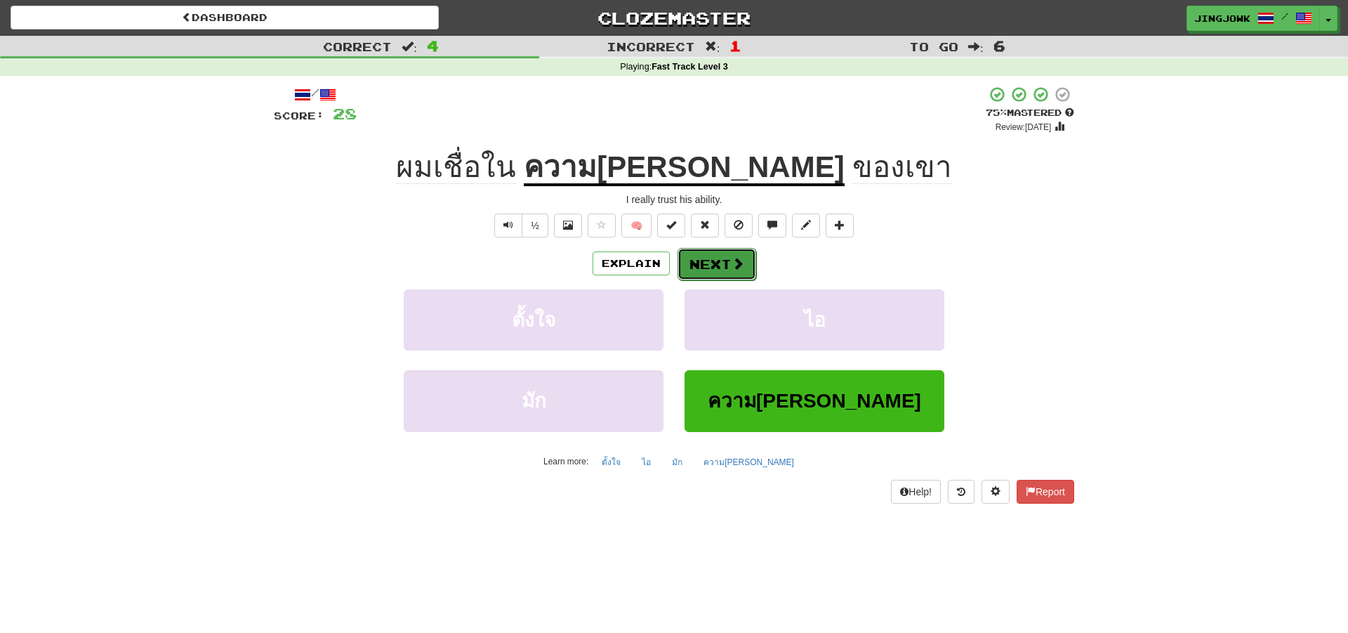
click at [711, 263] on button "Next" at bounding box center [717, 264] width 79 height 32
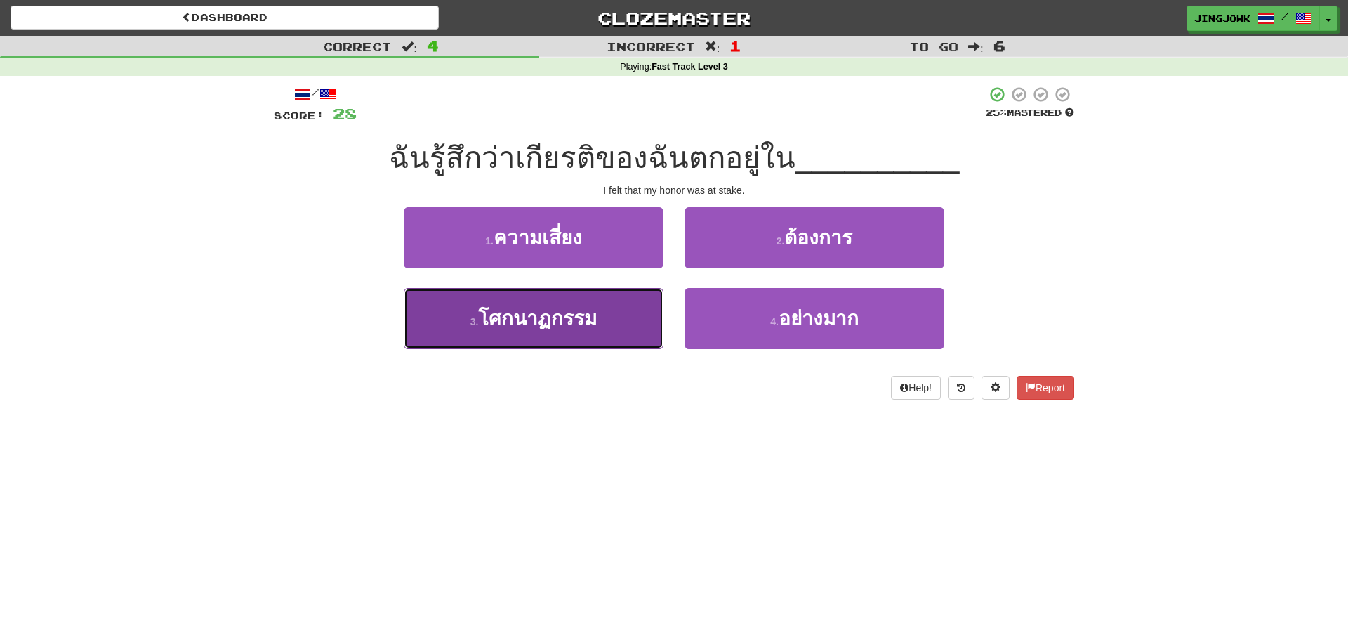
click at [529, 321] on span "โศกนาฏกรรม" at bounding box center [537, 319] width 119 height 22
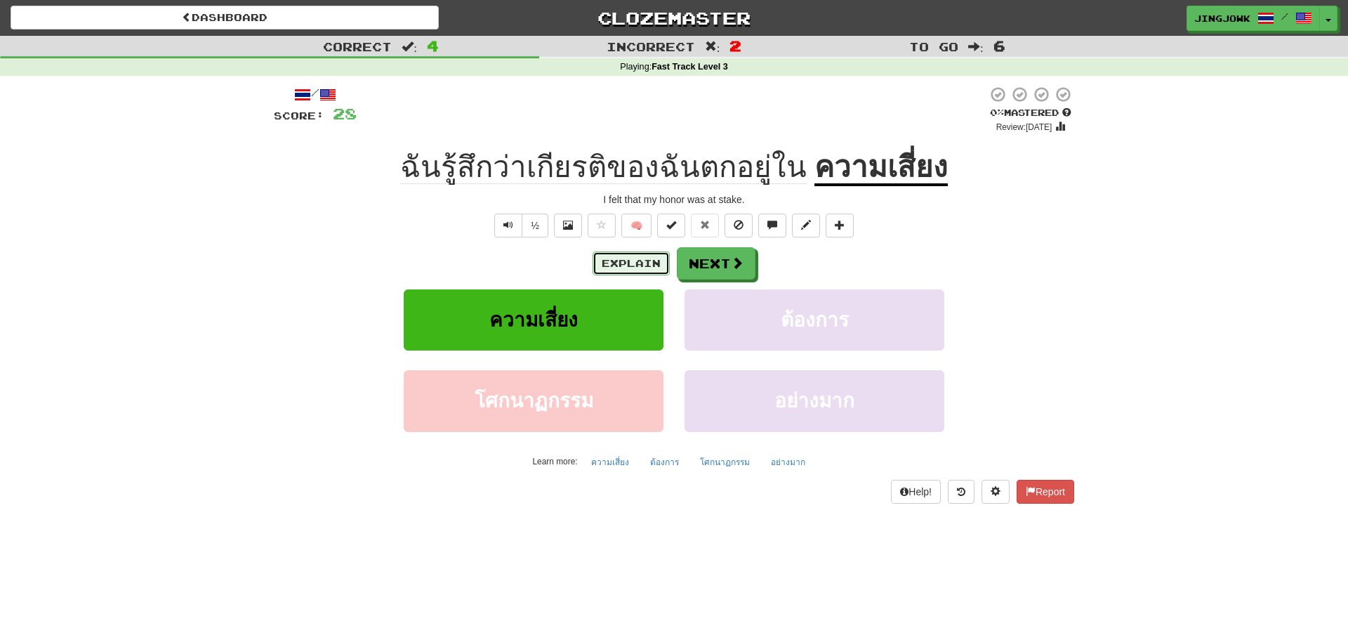
click at [630, 264] on button "Explain" at bounding box center [631, 263] width 77 height 24
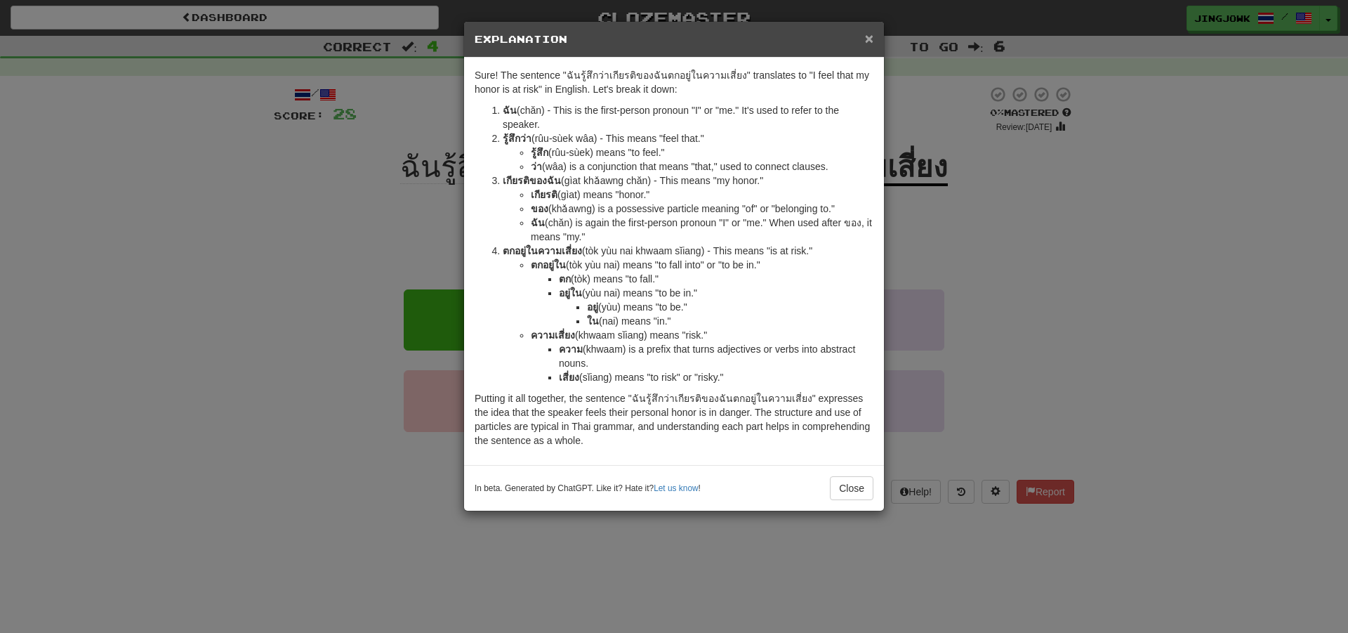
click at [866, 39] on span "×" at bounding box center [869, 38] width 8 height 16
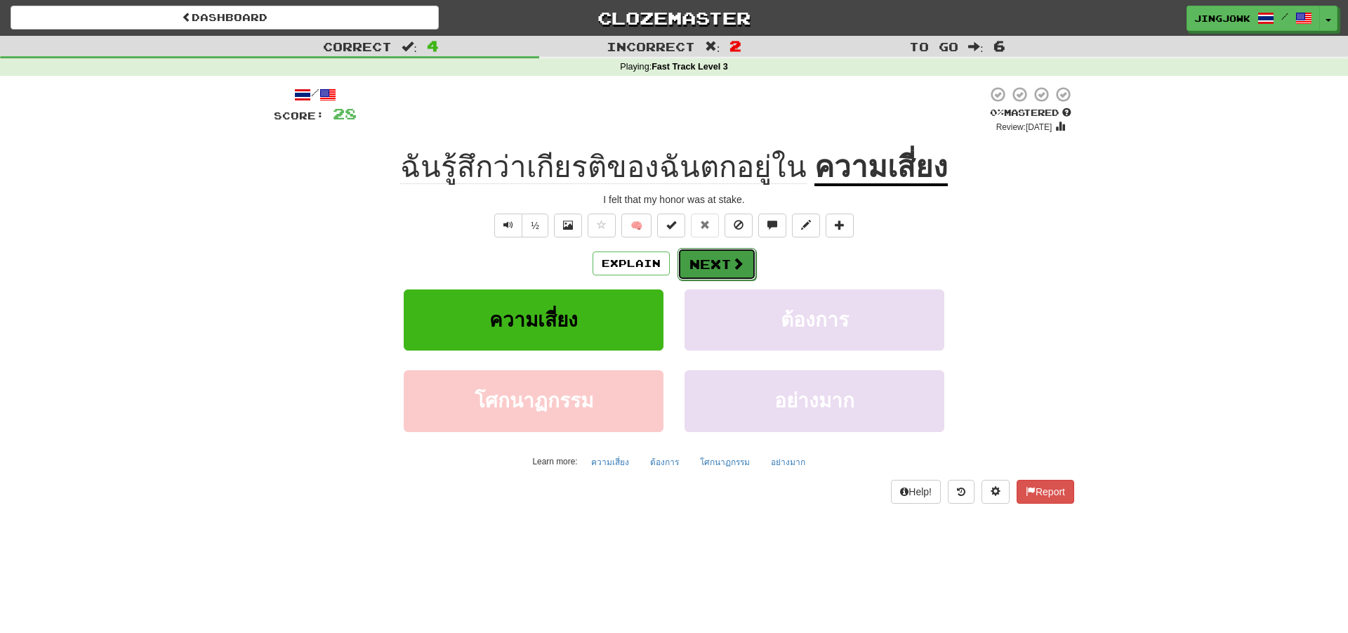
click at [706, 258] on button "Next" at bounding box center [717, 264] width 79 height 32
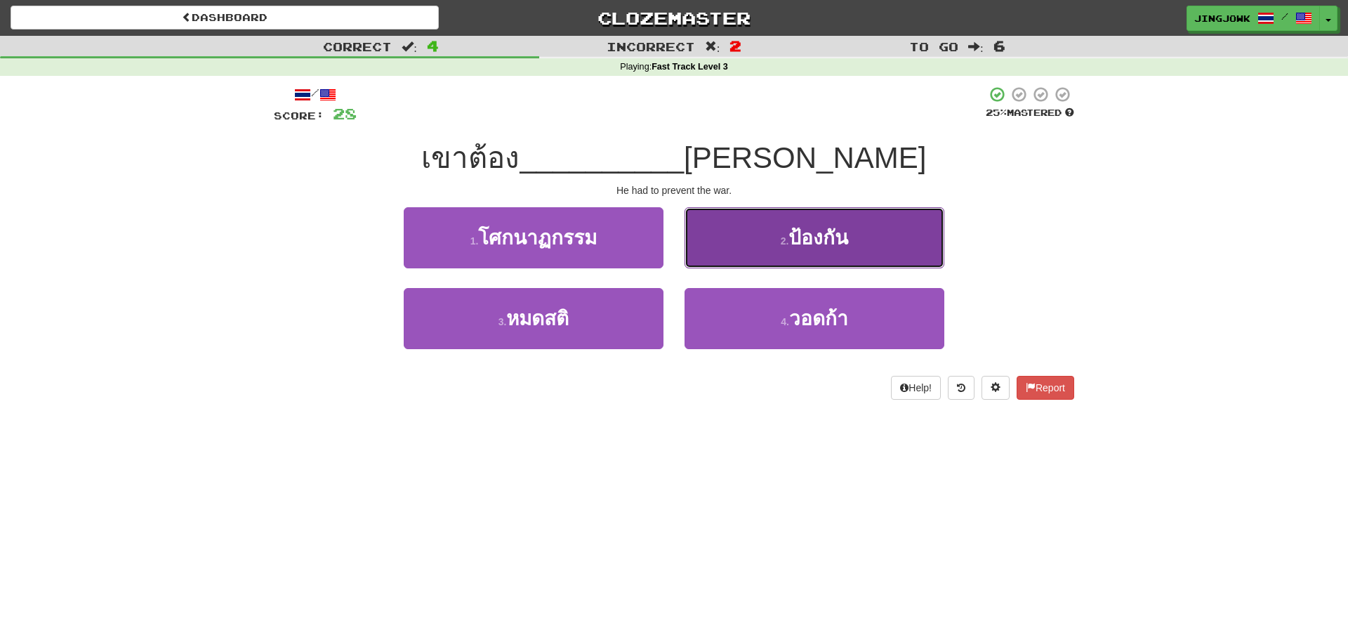
click at [820, 232] on span "ป้องกัน" at bounding box center [818, 238] width 60 height 22
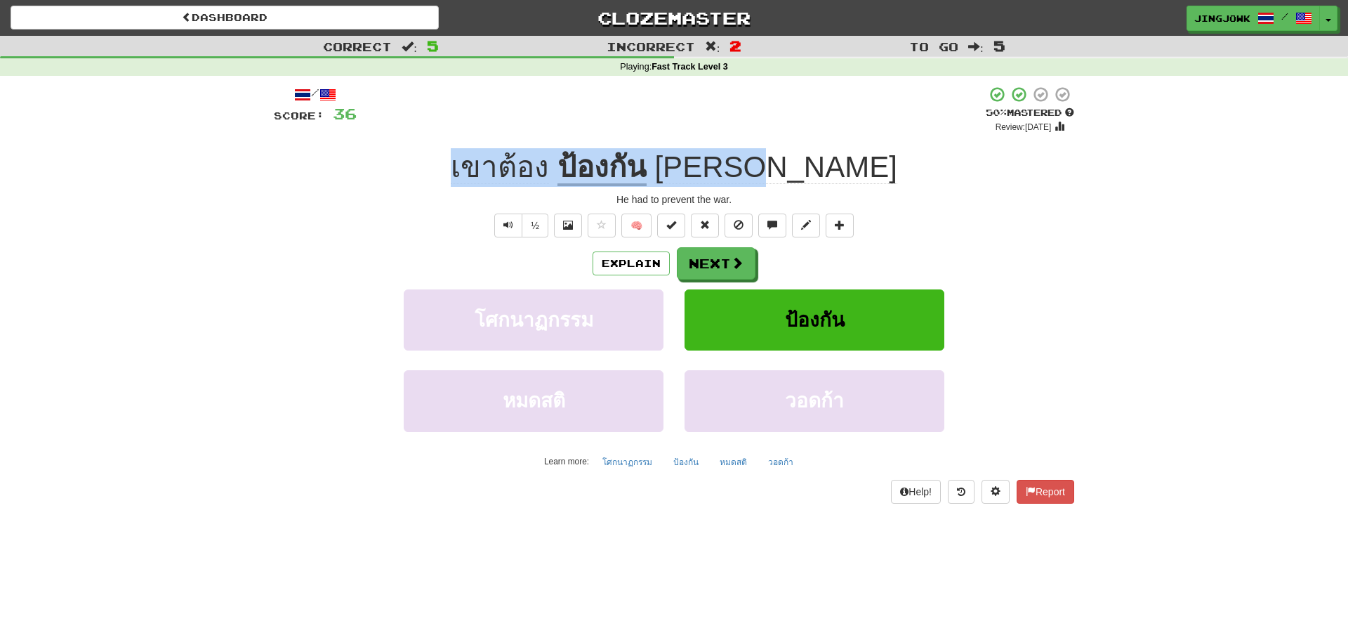
drag, startPoint x: 515, startPoint y: 164, endPoint x: 855, endPoint y: 184, distance: 341.1
click at [855, 184] on div "เขาต้อง ป้องกัน สงคราม" at bounding box center [674, 167] width 800 height 39
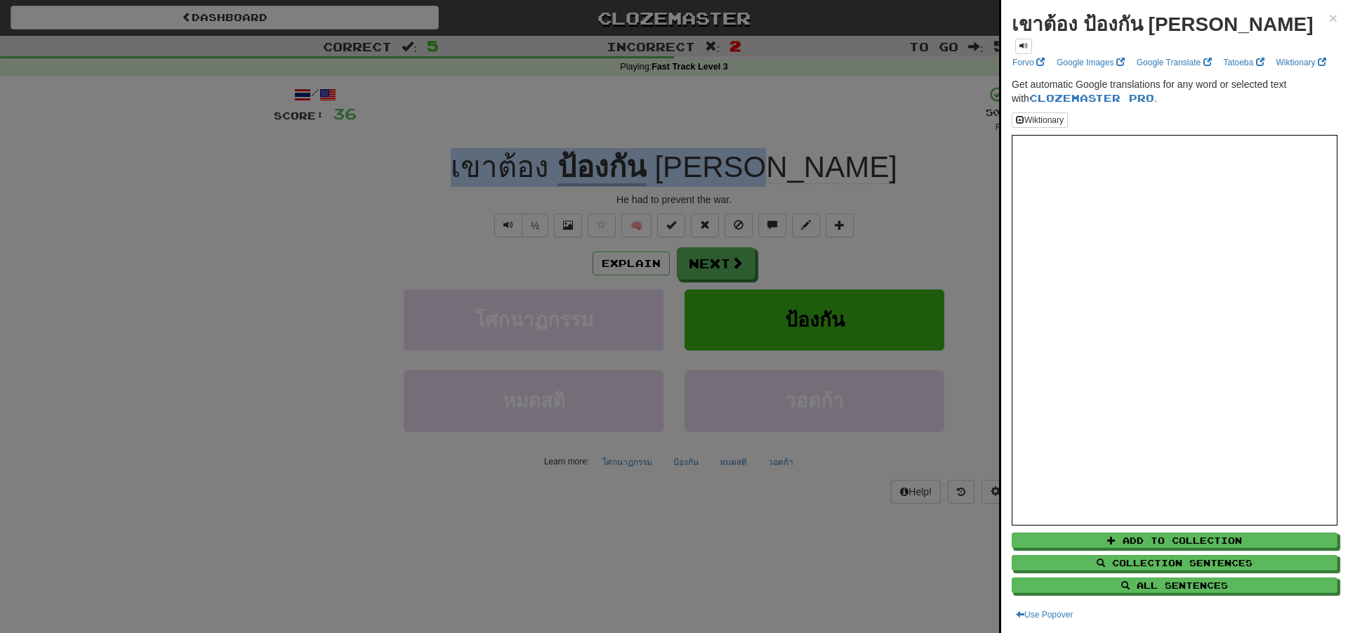
copy div "เขาต้อง ป้องกัน สงคราม"
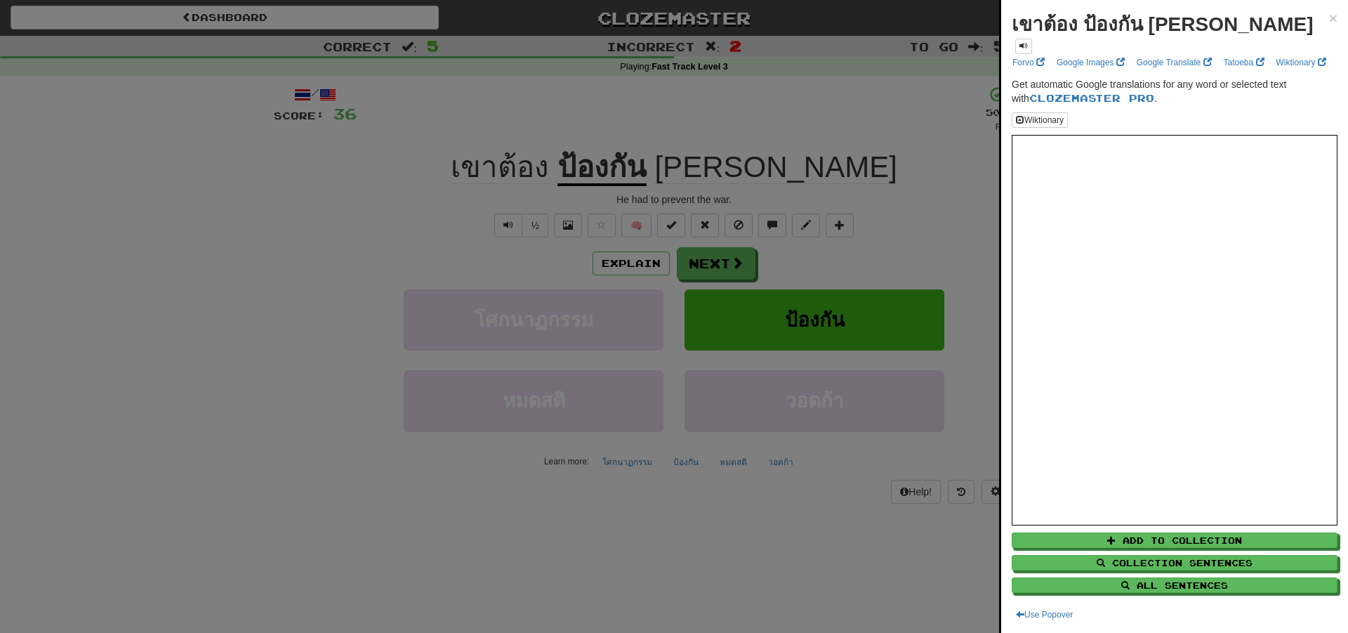
click at [274, 234] on div at bounding box center [674, 316] width 1348 height 633
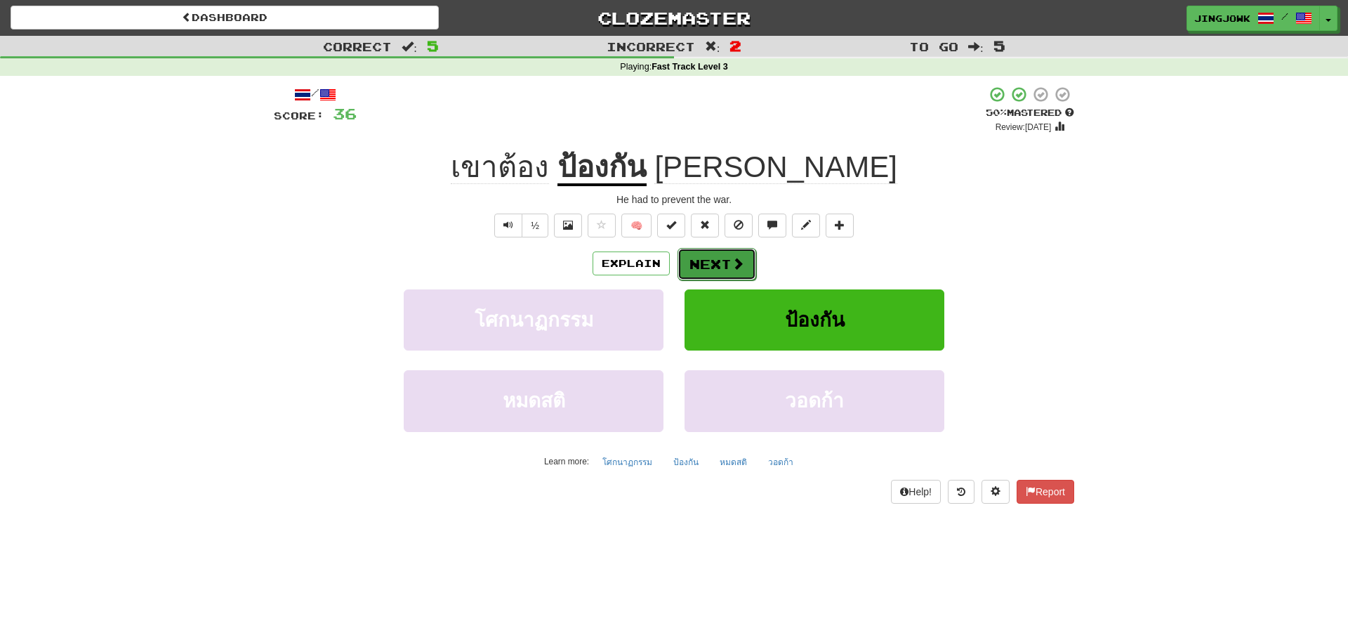
click at [719, 263] on button "Next" at bounding box center [717, 264] width 79 height 32
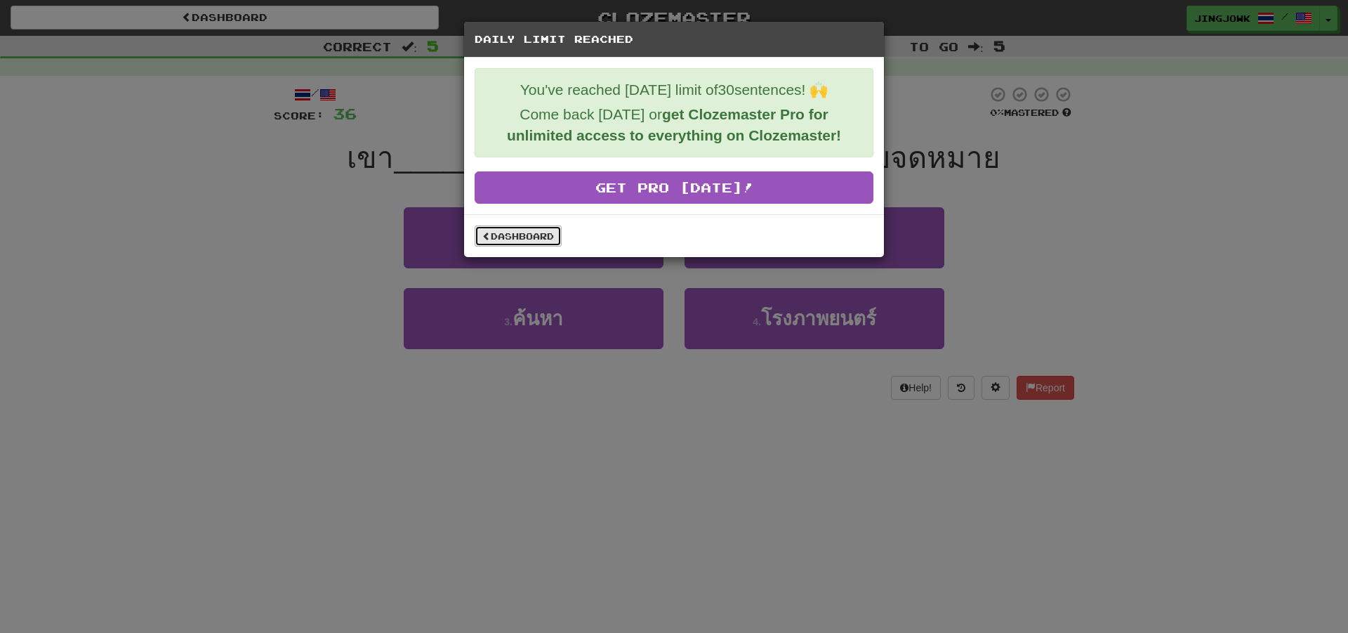
click at [511, 235] on link "Dashboard" at bounding box center [518, 235] width 87 height 21
